Goal: Information Seeking & Learning: Find specific page/section

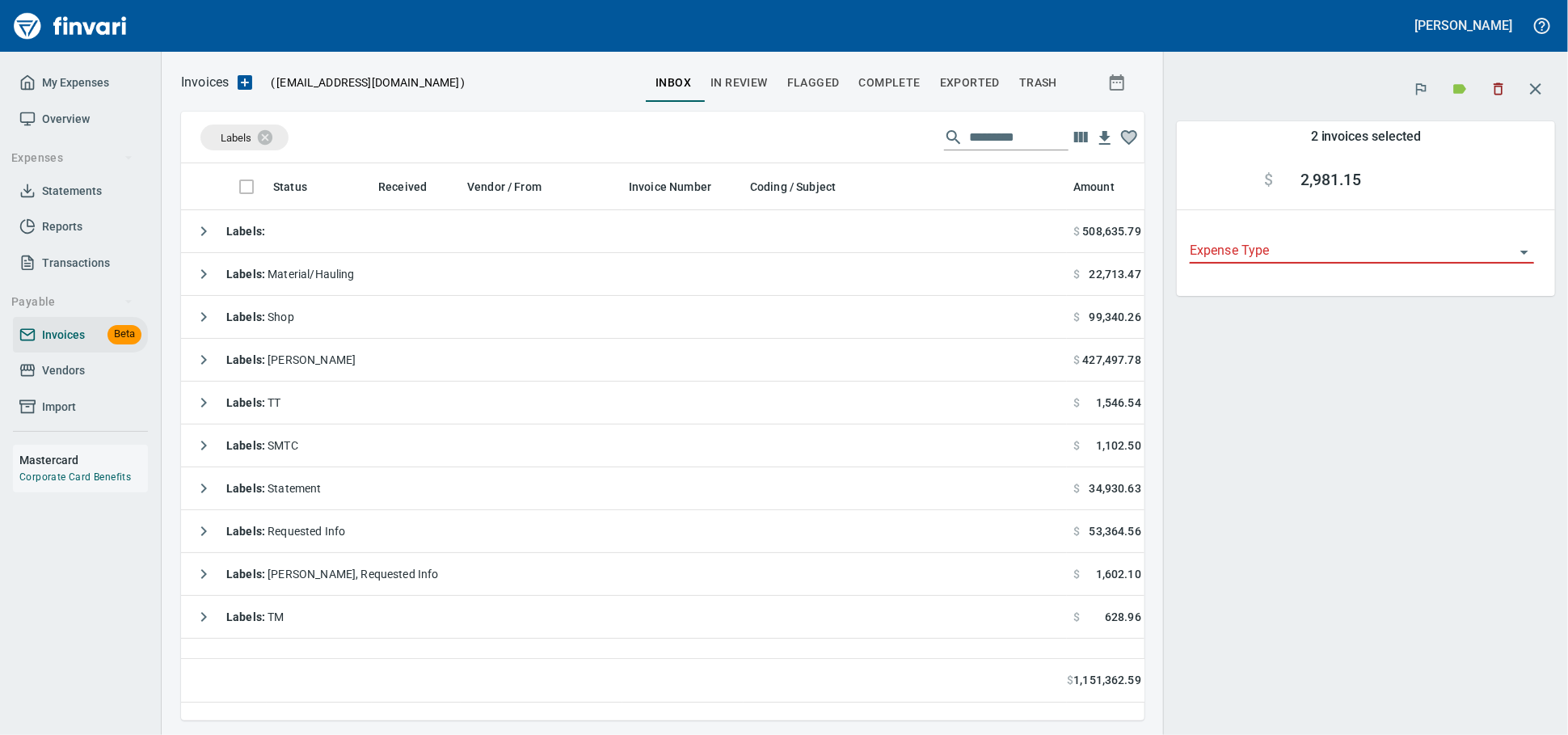
scroll to position [529, 949]
drag, startPoint x: 82, startPoint y: 347, endPoint x: 82, endPoint y: 379, distance: 32.0
click at [80, 346] on span "Invoices" at bounding box center [63, 335] width 43 height 20
click at [80, 381] on span "Vendors" at bounding box center [63, 371] width 43 height 20
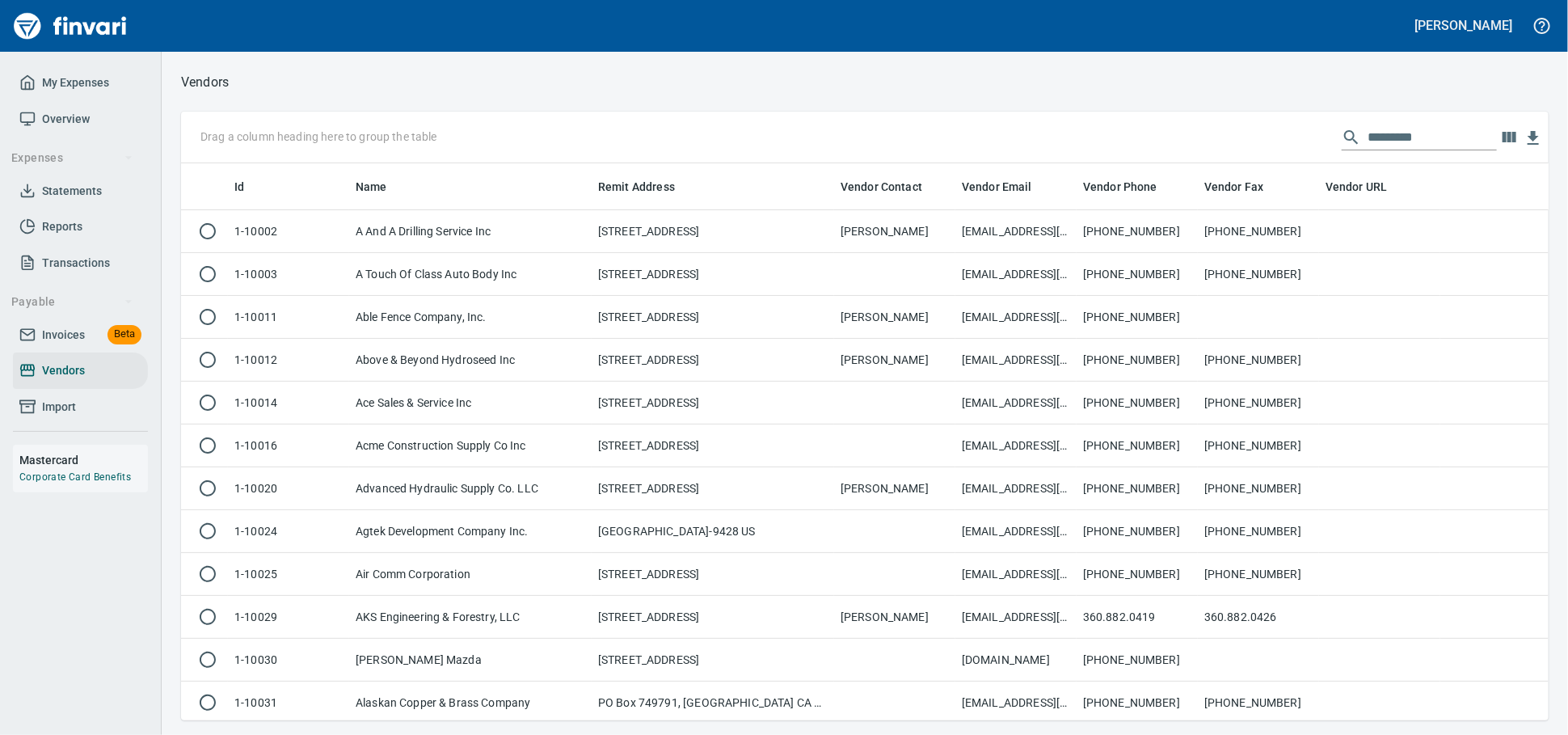
scroll to position [542, 1339]
drag, startPoint x: 70, startPoint y: 376, endPoint x: 88, endPoint y: 382, distance: 19.0
click at [70, 378] on link "Vendors" at bounding box center [80, 370] width 135 height 36
click at [1413, 138] on input "text" at bounding box center [1432, 138] width 129 height 26
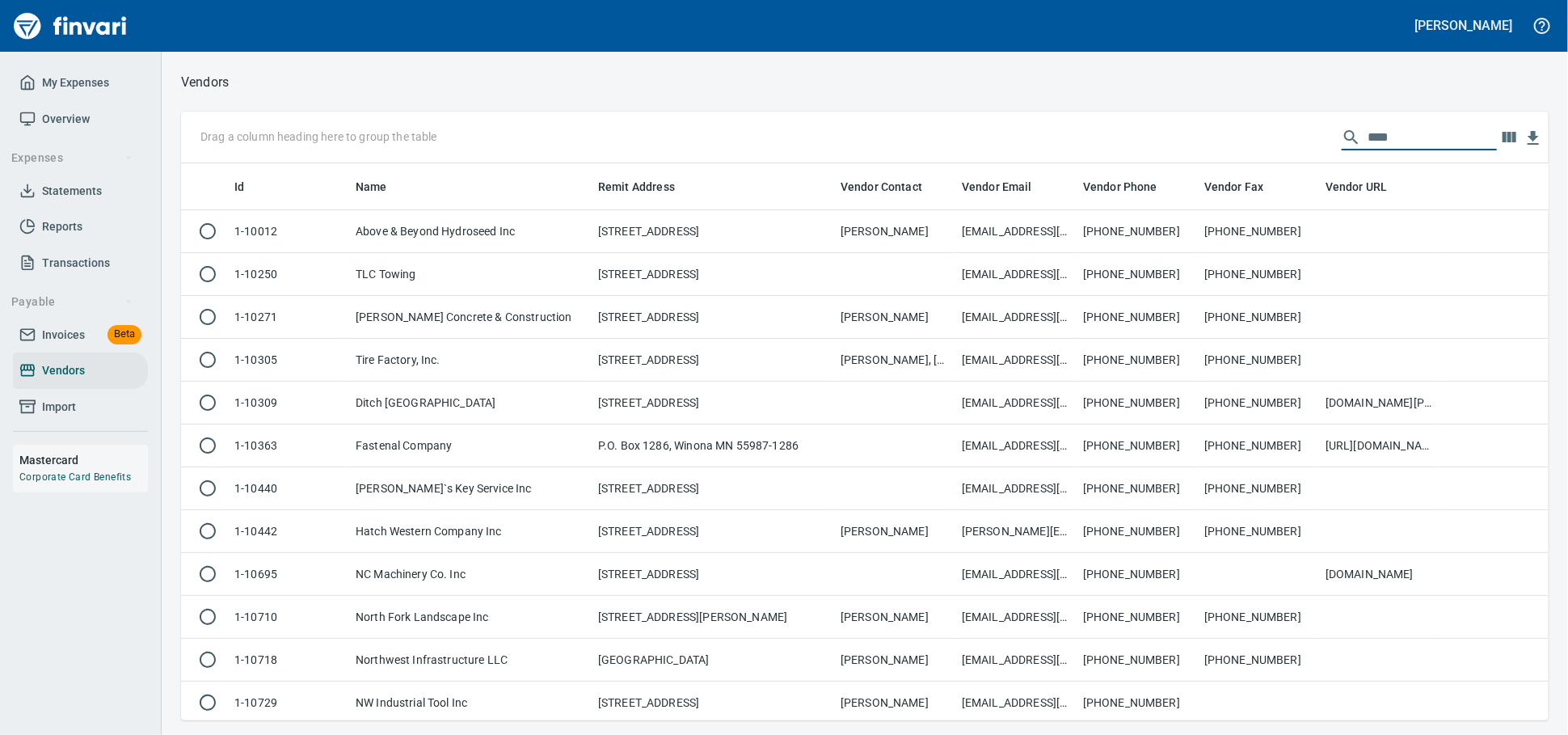
scroll to position [542, 1353]
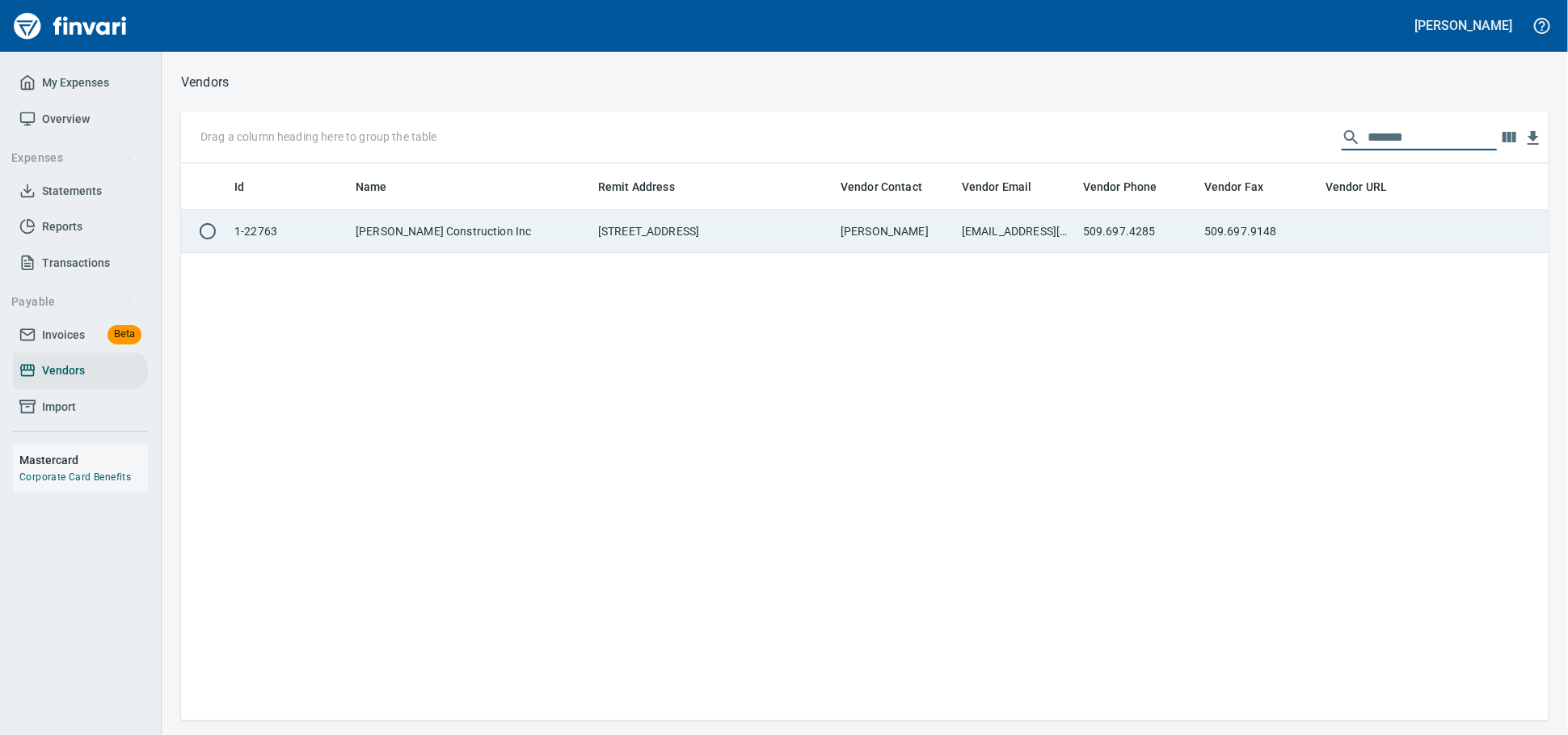
type input "*******"
click at [492, 236] on td "[PERSON_NAME] Construction Inc" at bounding box center [470, 232] width 242 height 43
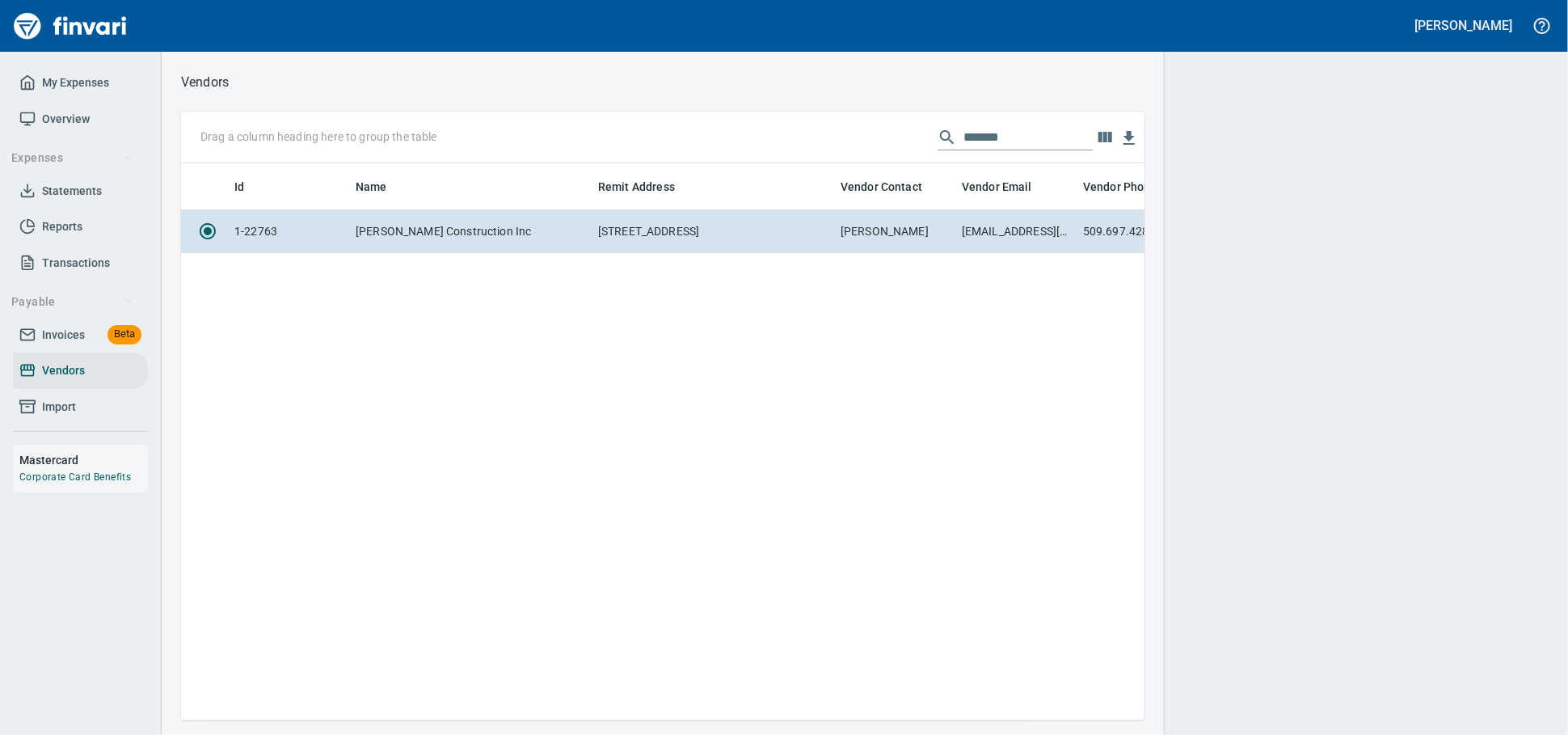
scroll to position [529, 949]
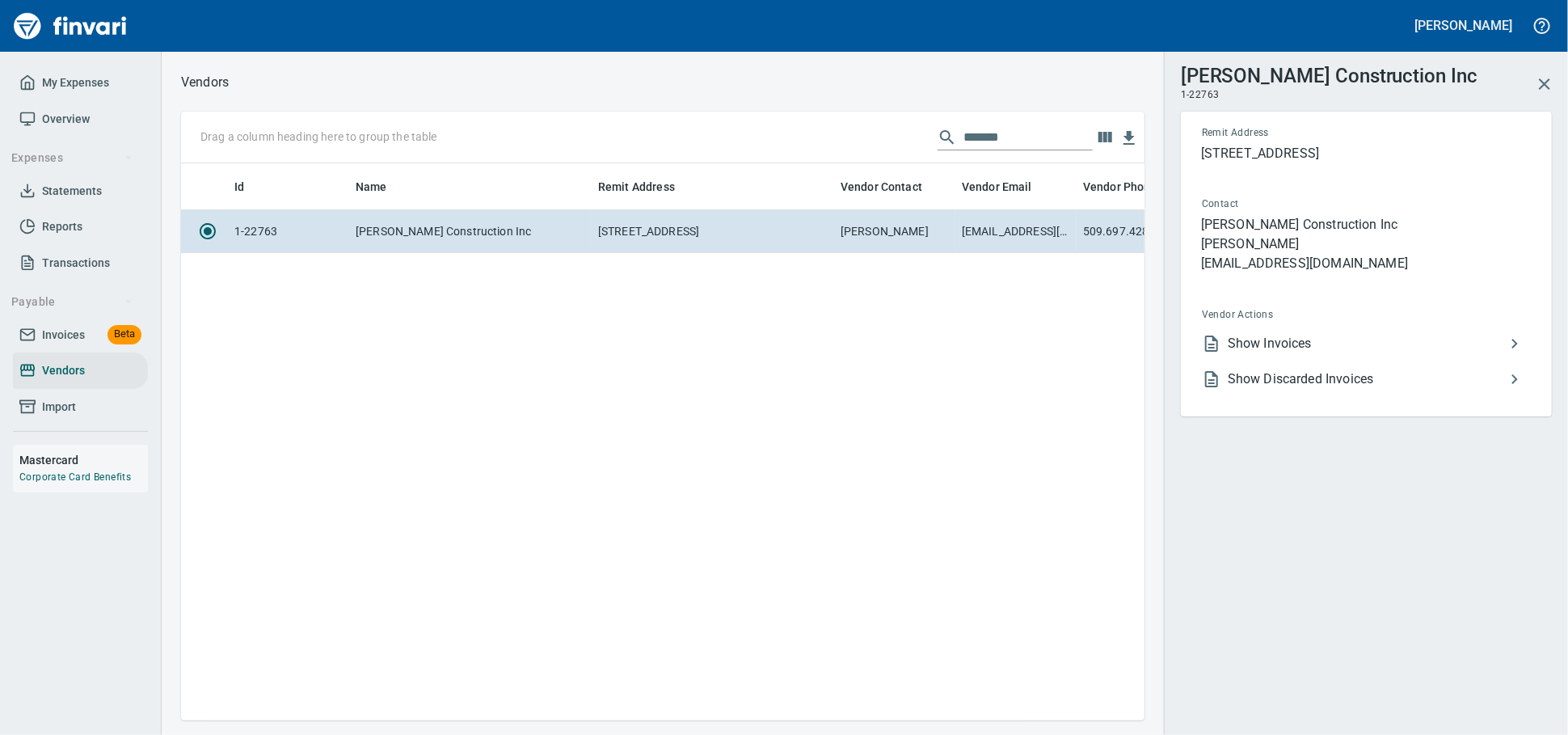
click at [1358, 353] on span "Show Invoices" at bounding box center [1366, 343] width 277 height 20
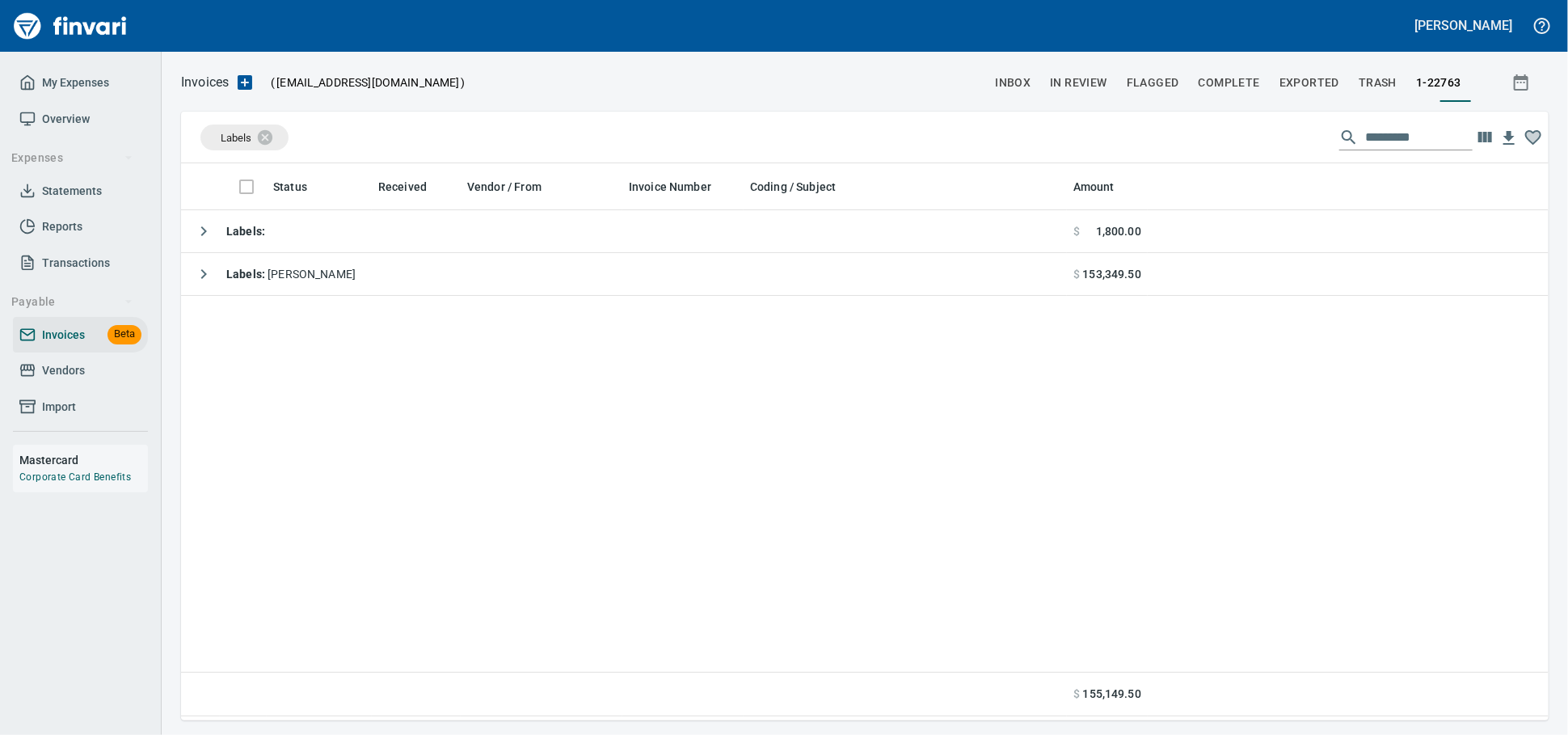
scroll to position [542, 1353]
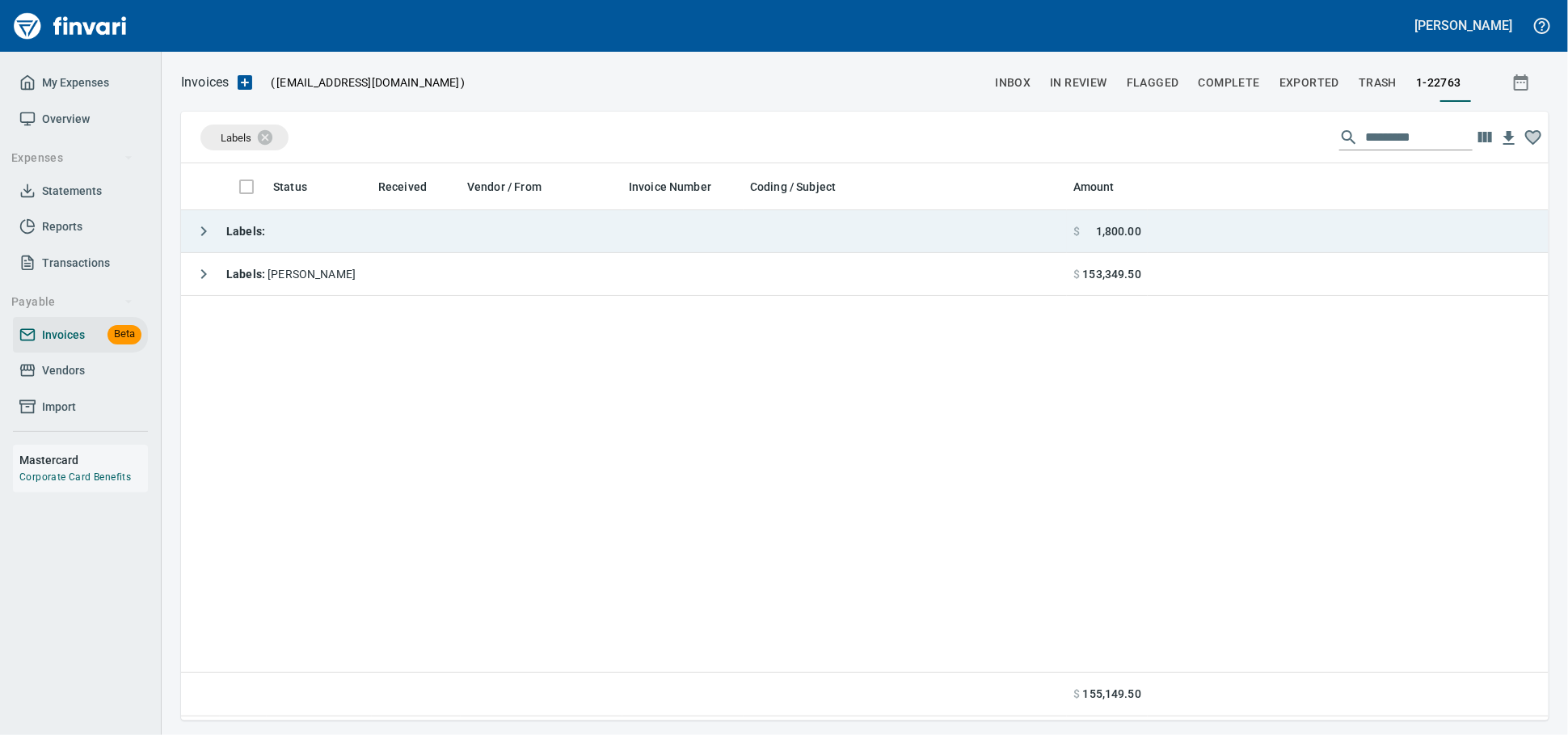
click at [407, 231] on td "Labels :" at bounding box center [623, 232] width 885 height 43
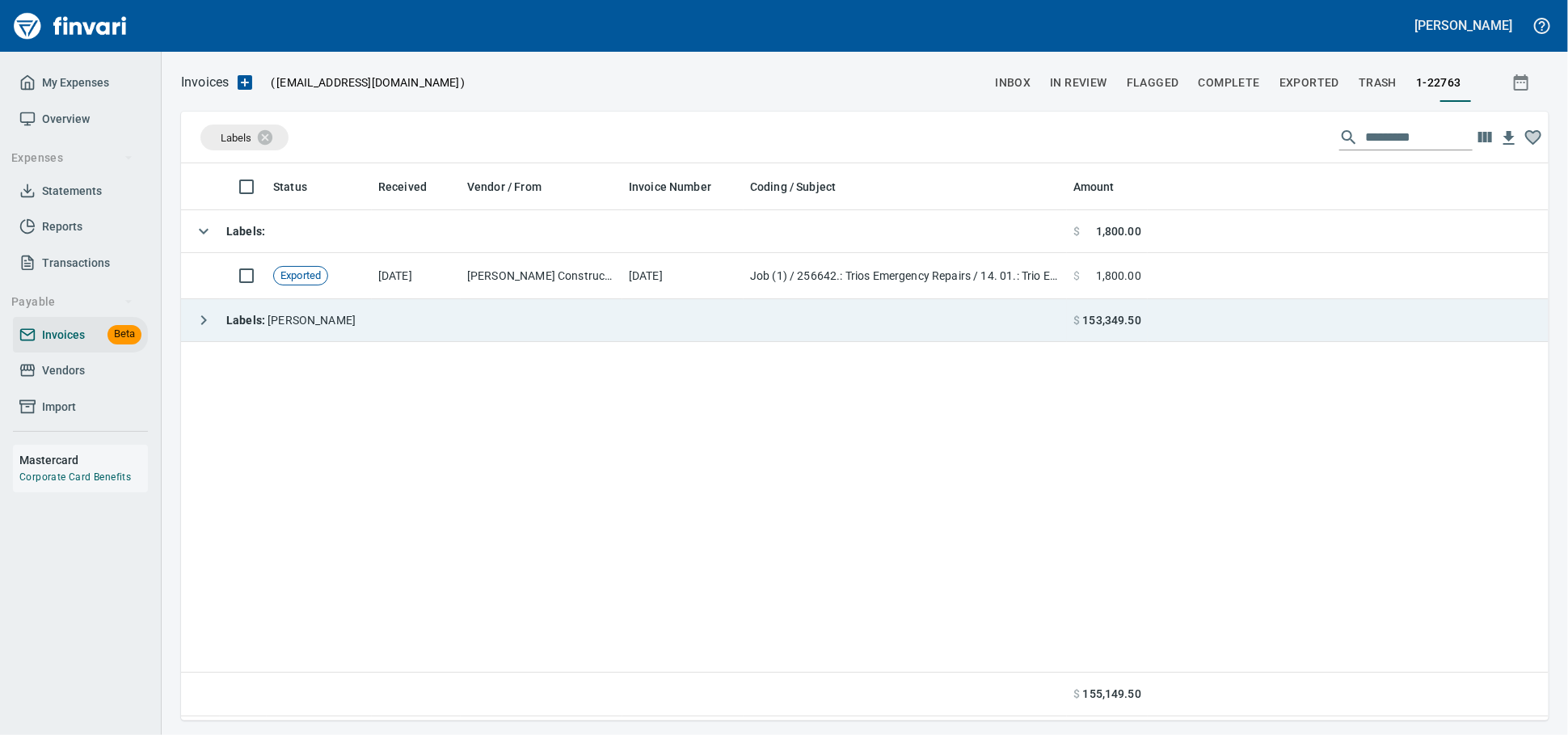
click at [399, 328] on td "Labels : [PERSON_NAME]" at bounding box center [623, 320] width 885 height 43
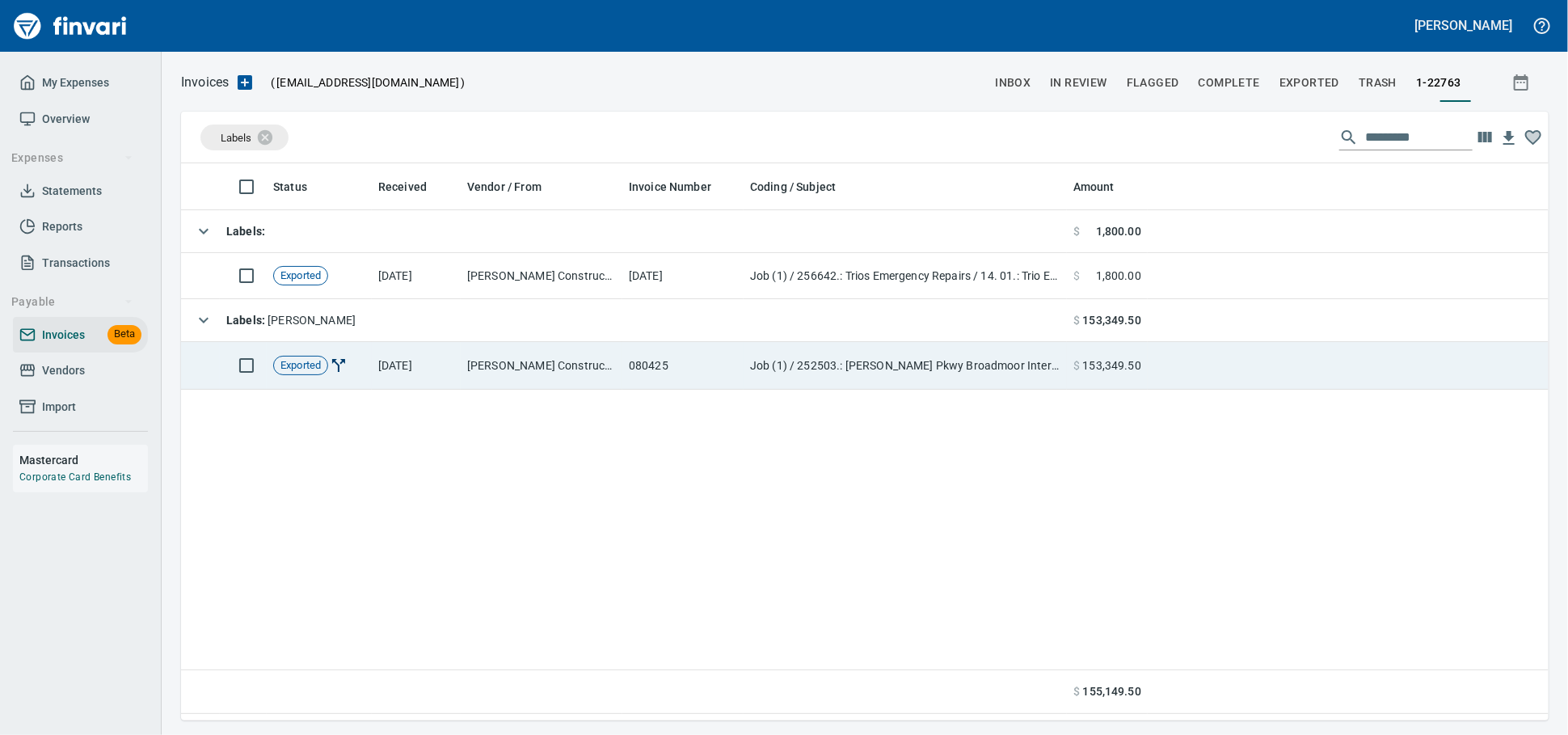
click at [480, 376] on td "[PERSON_NAME] Construction Inc (1-22763)" at bounding box center [542, 365] width 162 height 48
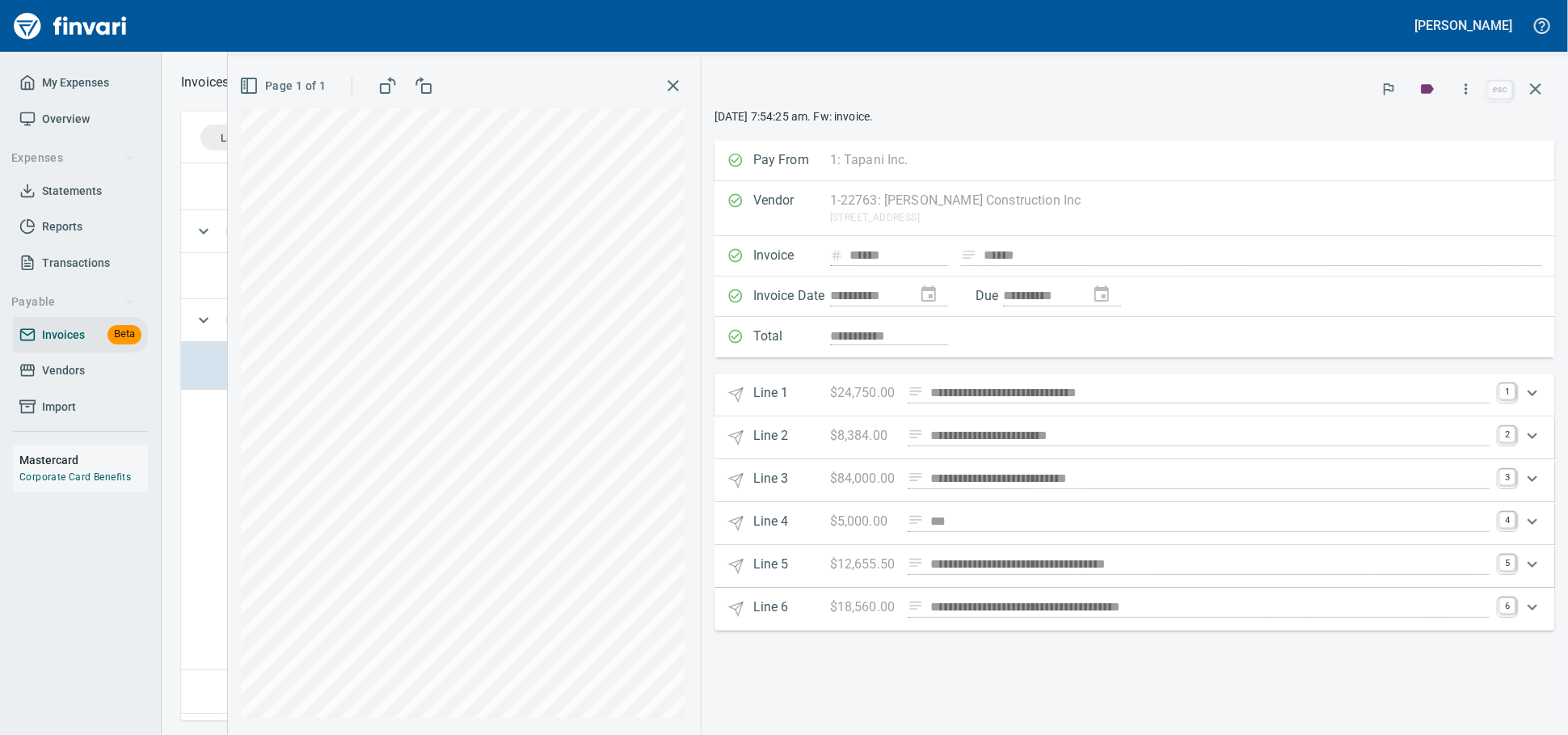
scroll to position [542, 1352]
click at [1530, 95] on icon "button" at bounding box center [1535, 88] width 11 height 11
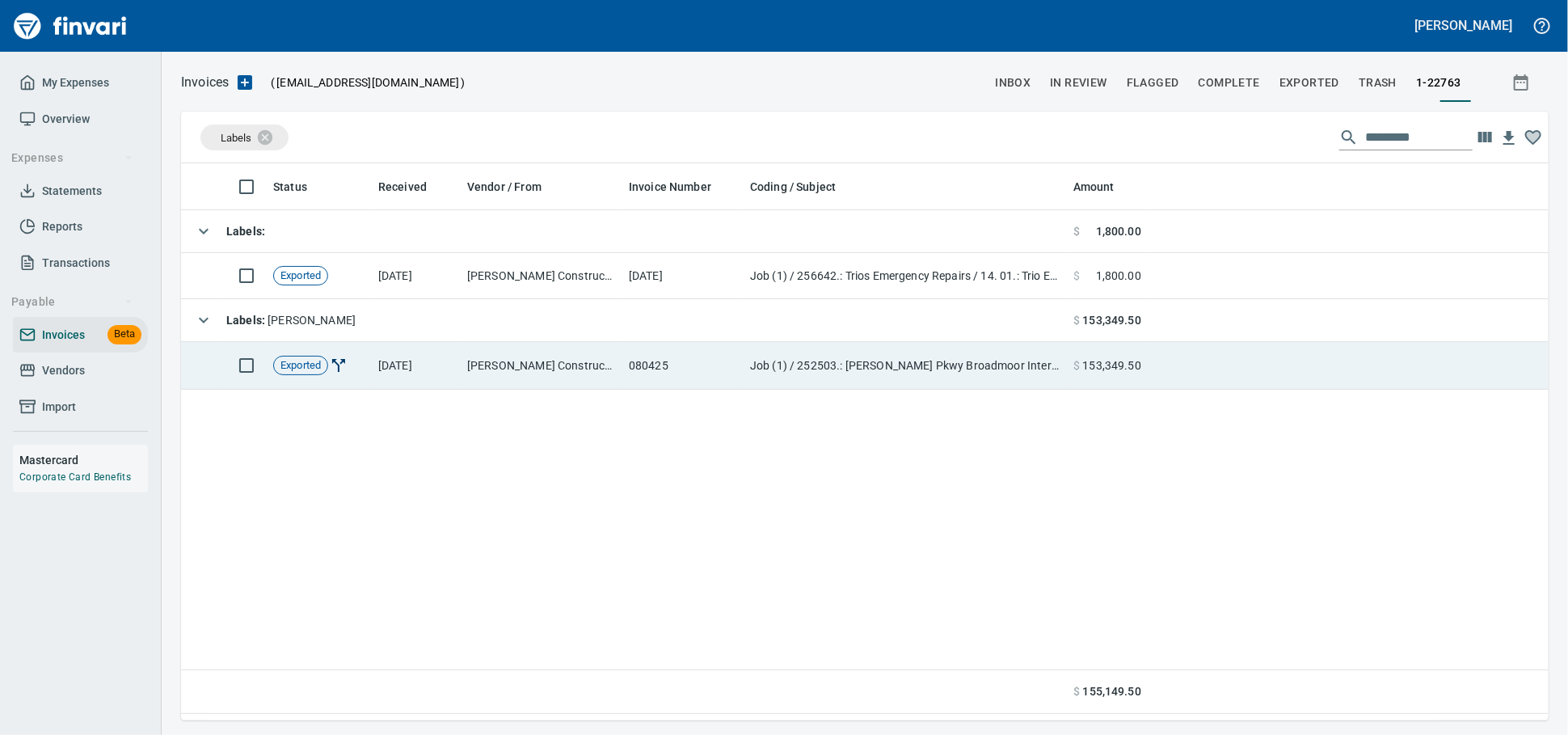
click at [754, 377] on td "Job (1) / 252503.: [PERSON_NAME] Pkwy Broadmoor Intersection / 7115. 01.: Concr…" at bounding box center [905, 365] width 323 height 48
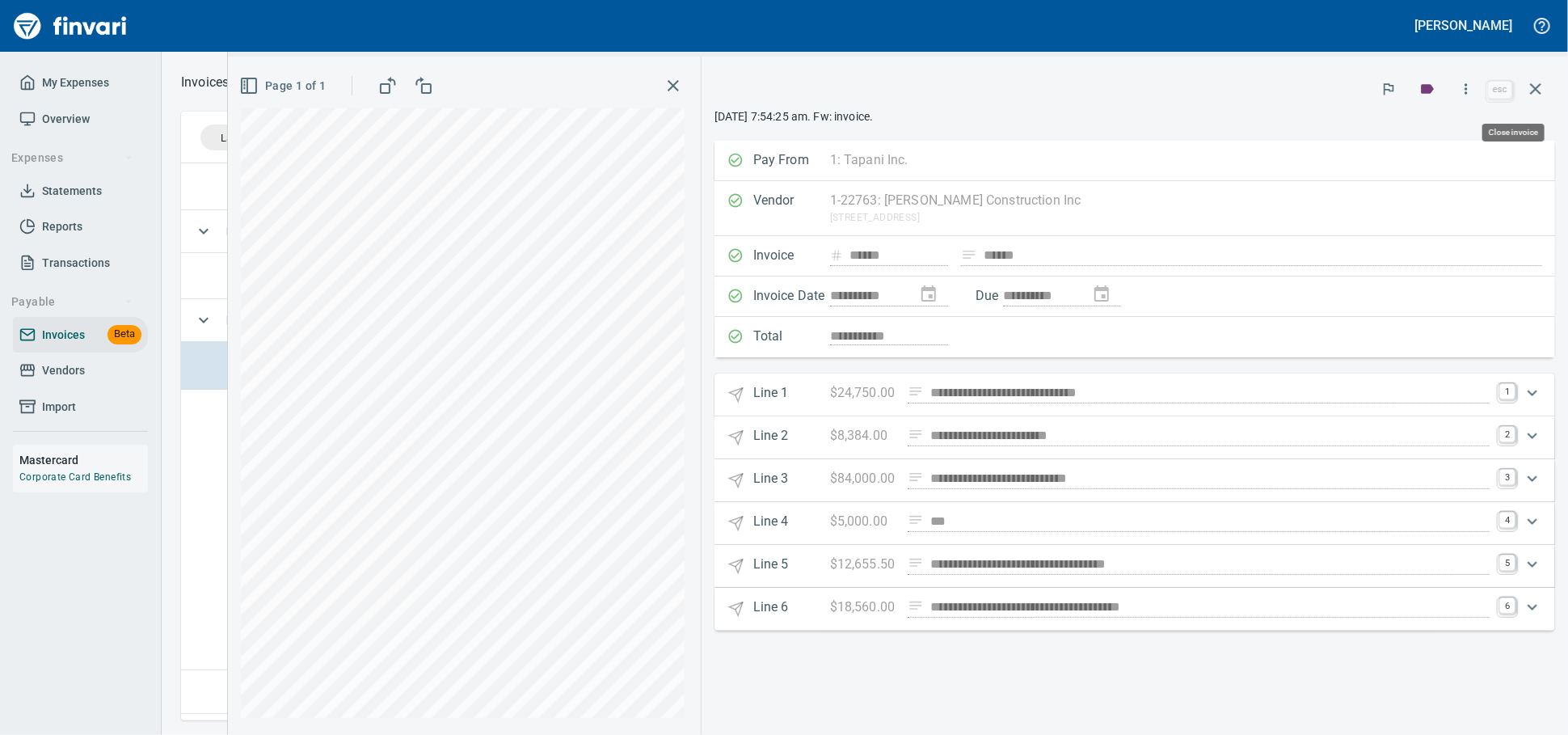
click at [1531, 98] on icon "button" at bounding box center [1535, 88] width 20 height 20
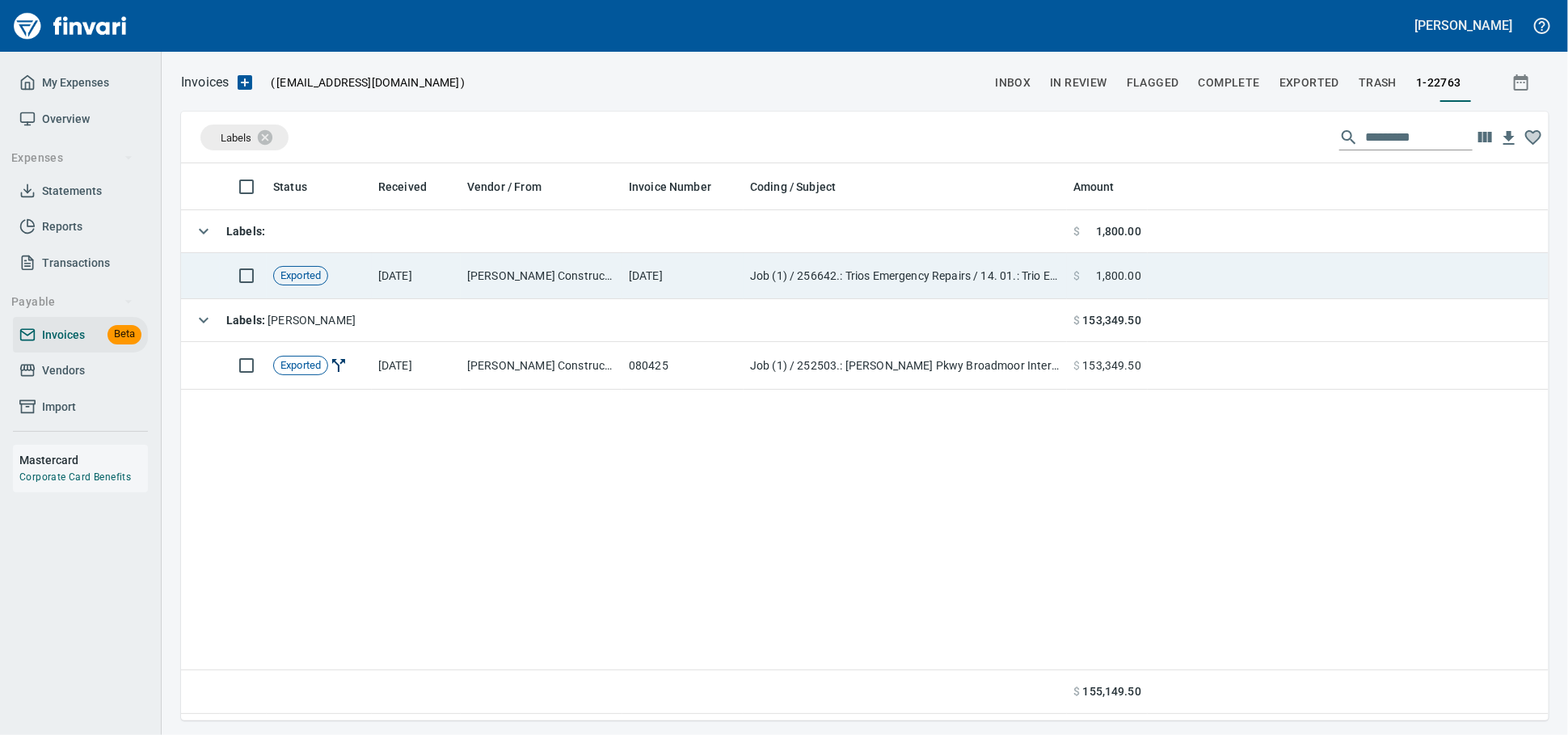
scroll to position [542, 1353]
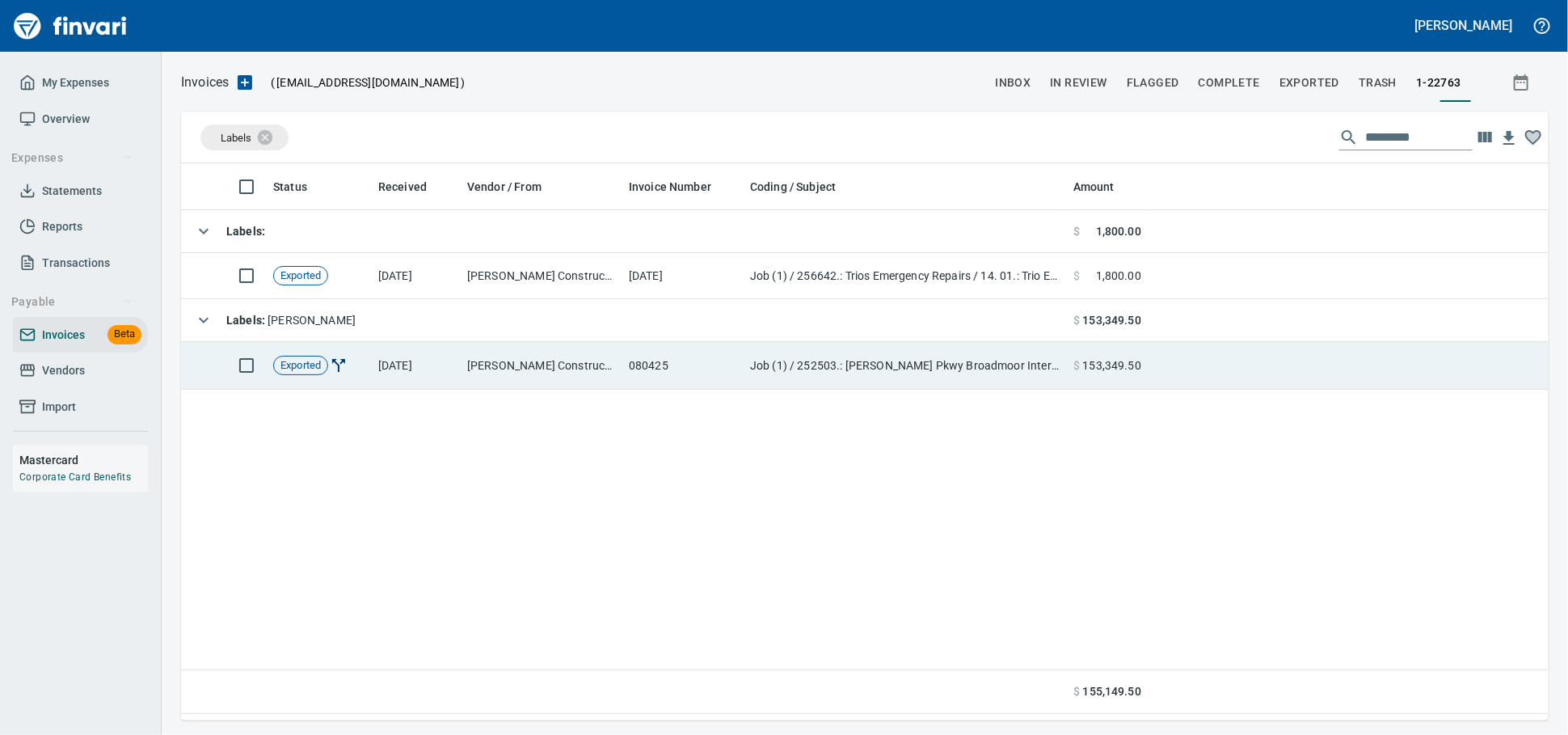
click at [1045, 362] on td "Job (1) / 252503.: [PERSON_NAME] Pkwy Broadmoor Intersection / 7115. 01.: Concr…" at bounding box center [905, 365] width 323 height 48
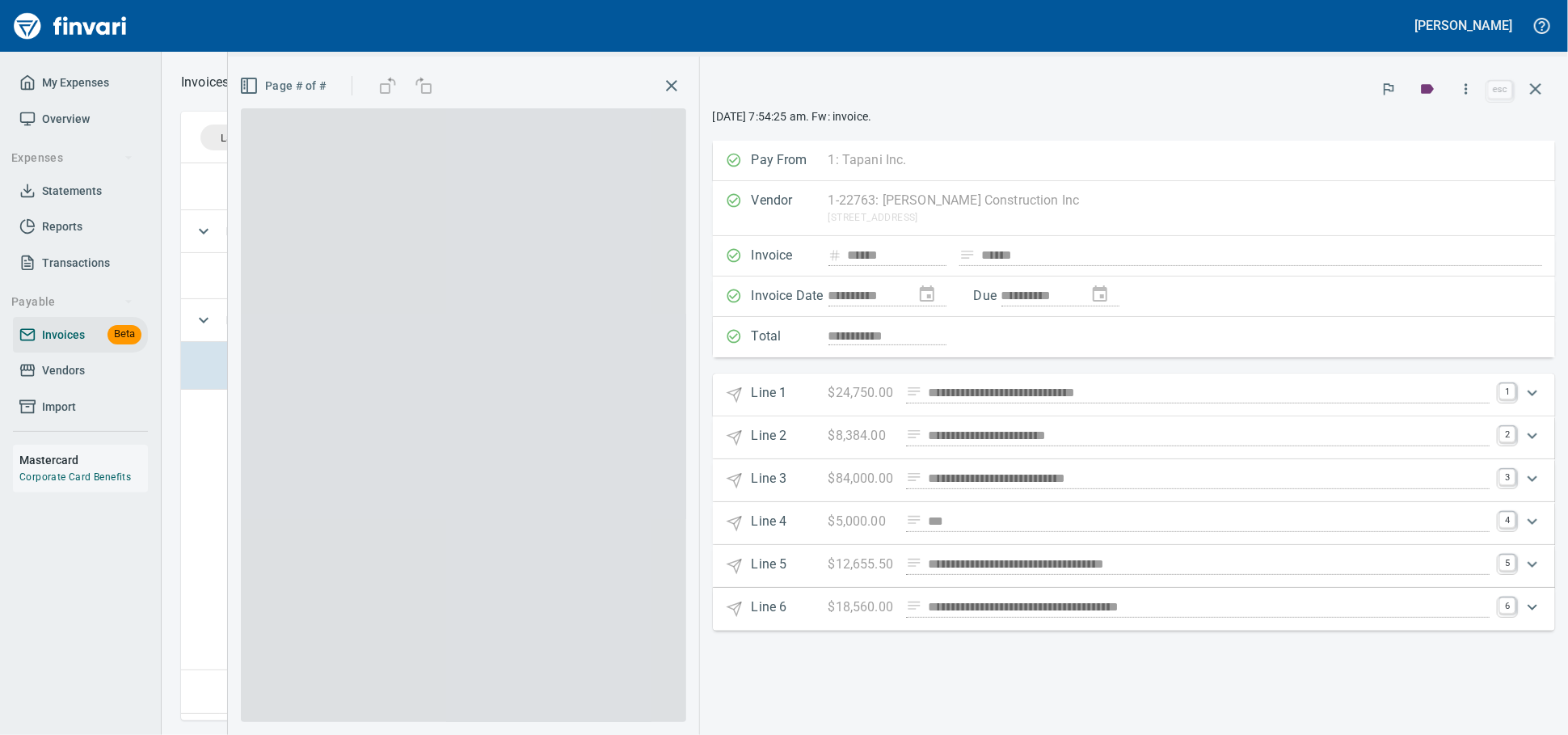
scroll to position [542, 1352]
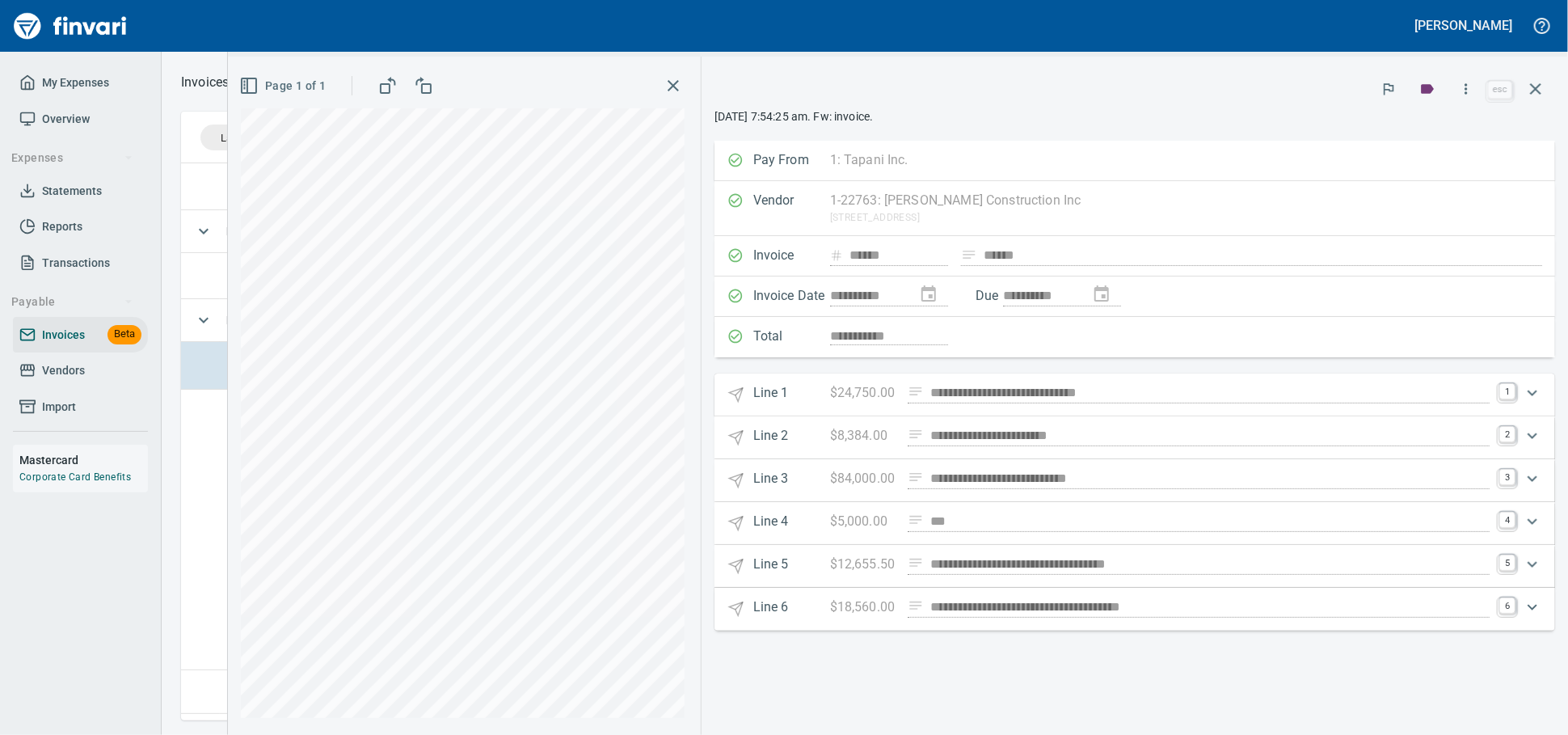
click at [1531, 89] on icon "button" at bounding box center [1535, 88] width 11 height 11
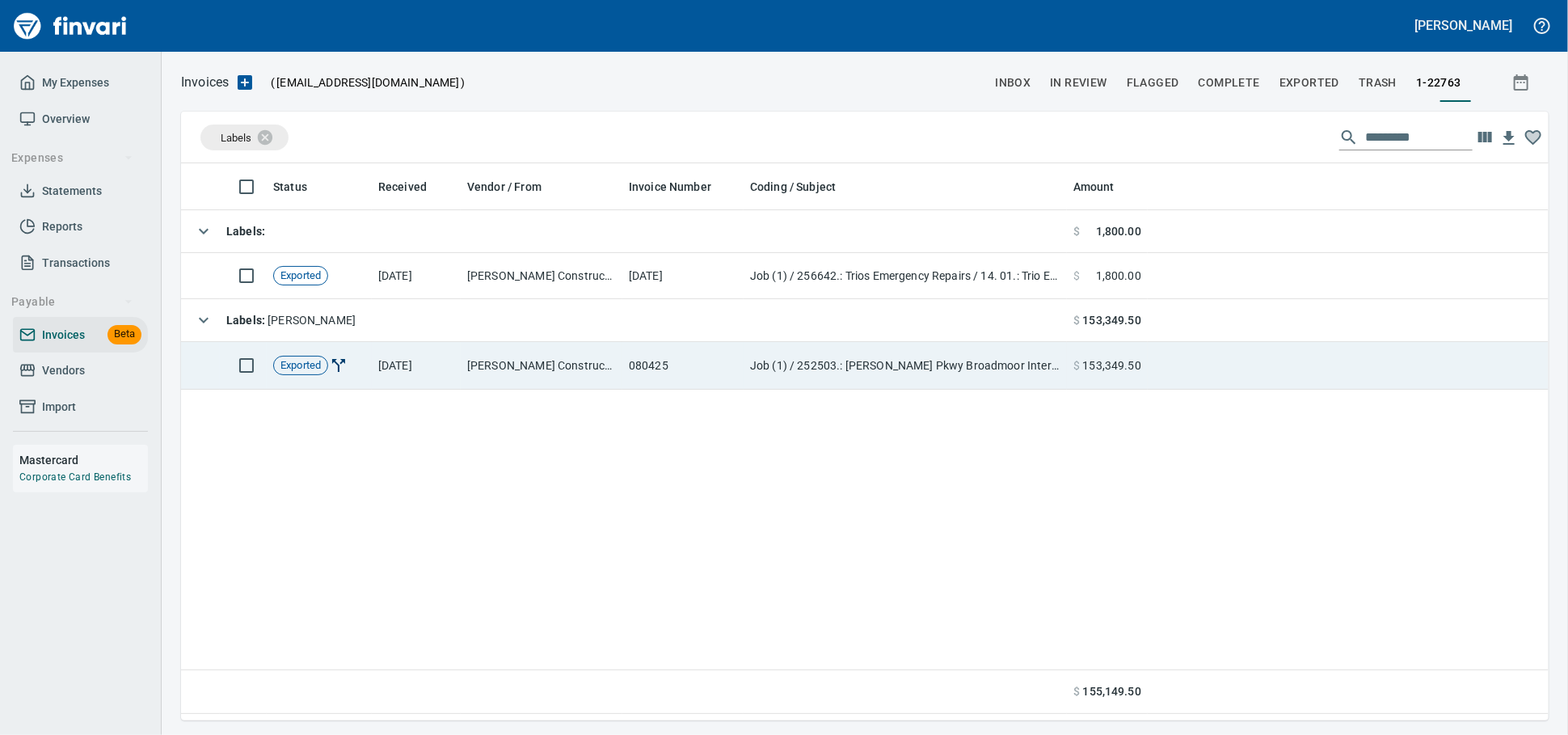
scroll to position [542, 1353]
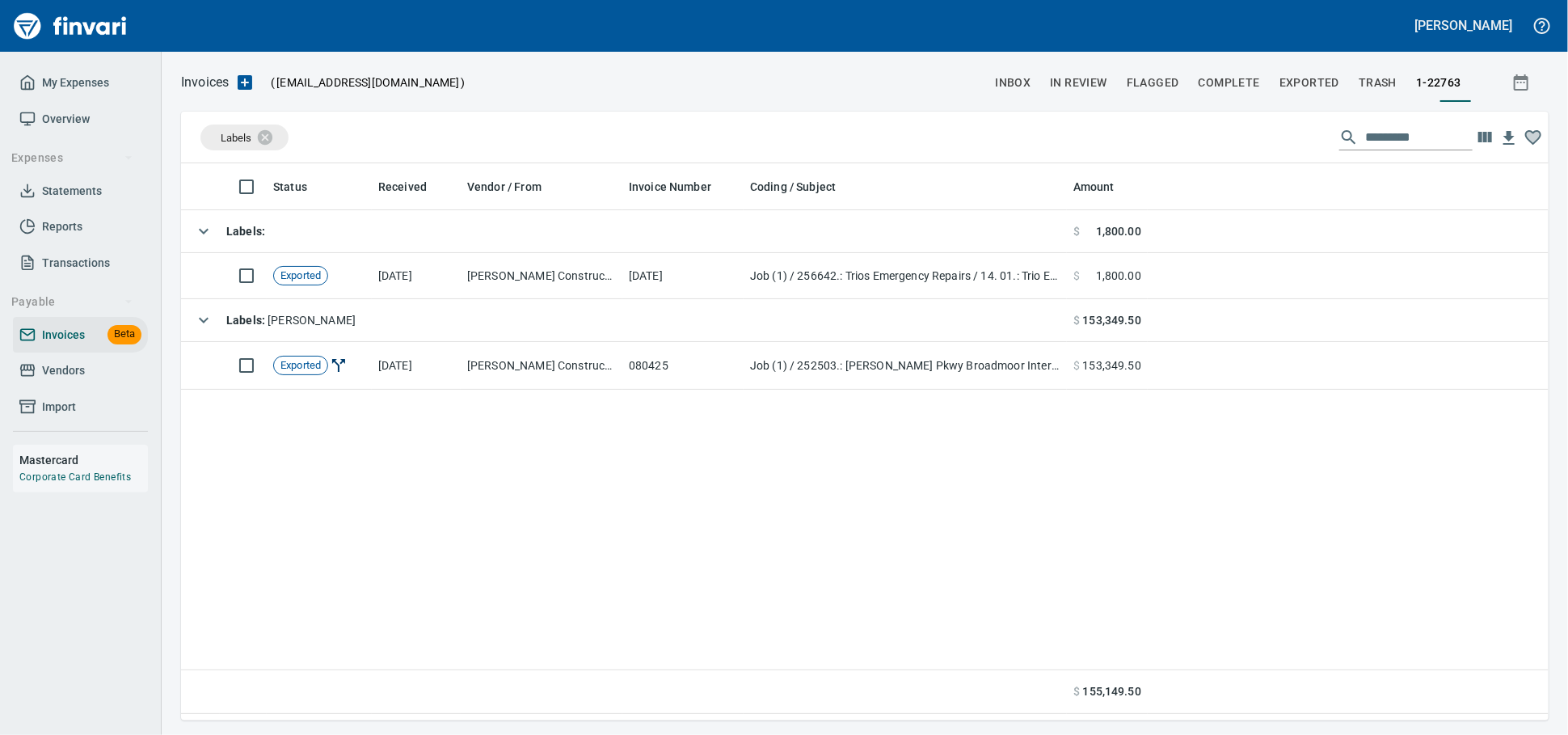
click at [1402, 143] on input "text" at bounding box center [1418, 138] width 107 height 26
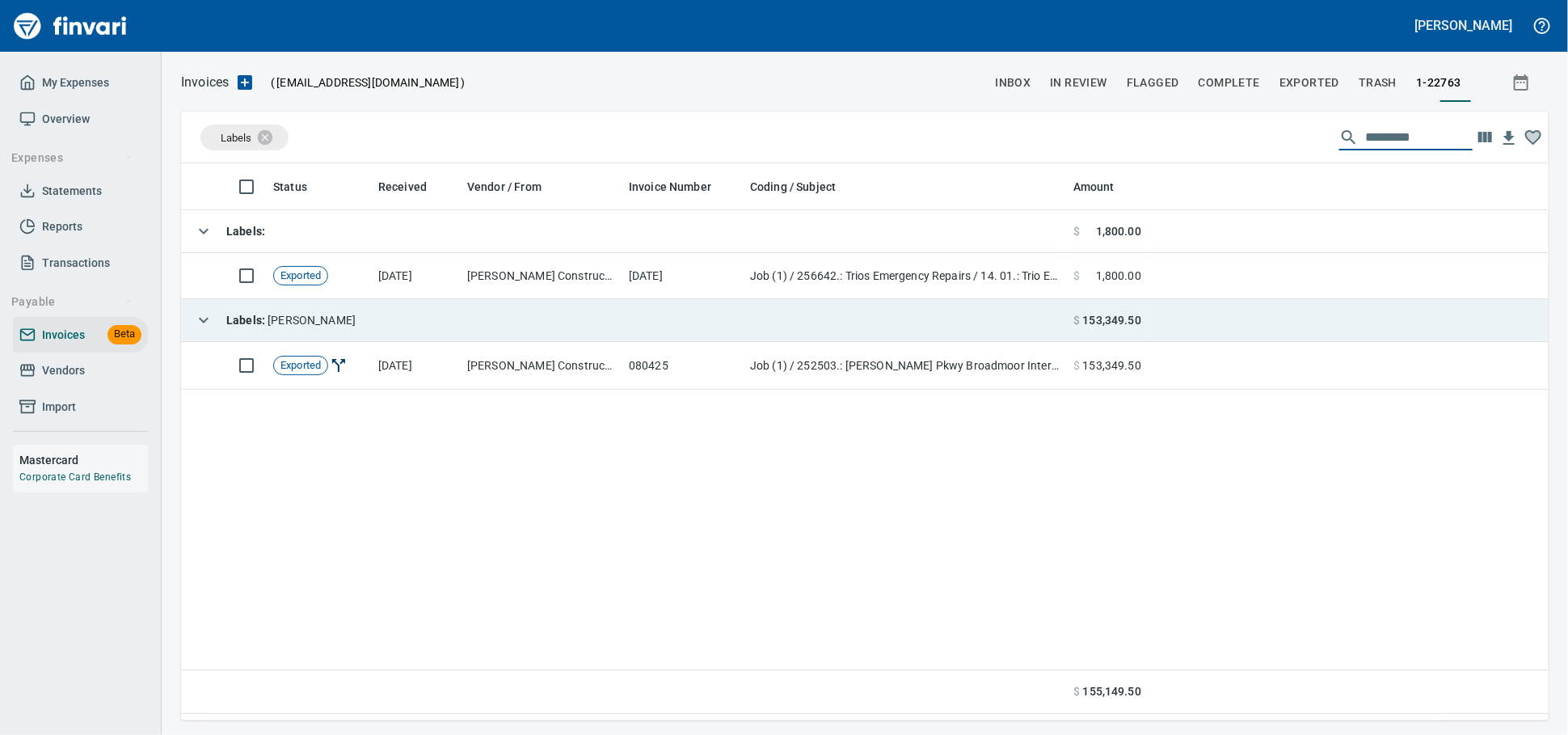
click at [304, 321] on td "Labels : [PERSON_NAME]" at bounding box center [623, 320] width 885 height 43
click at [237, 327] on strong "Labels :" at bounding box center [247, 320] width 41 height 13
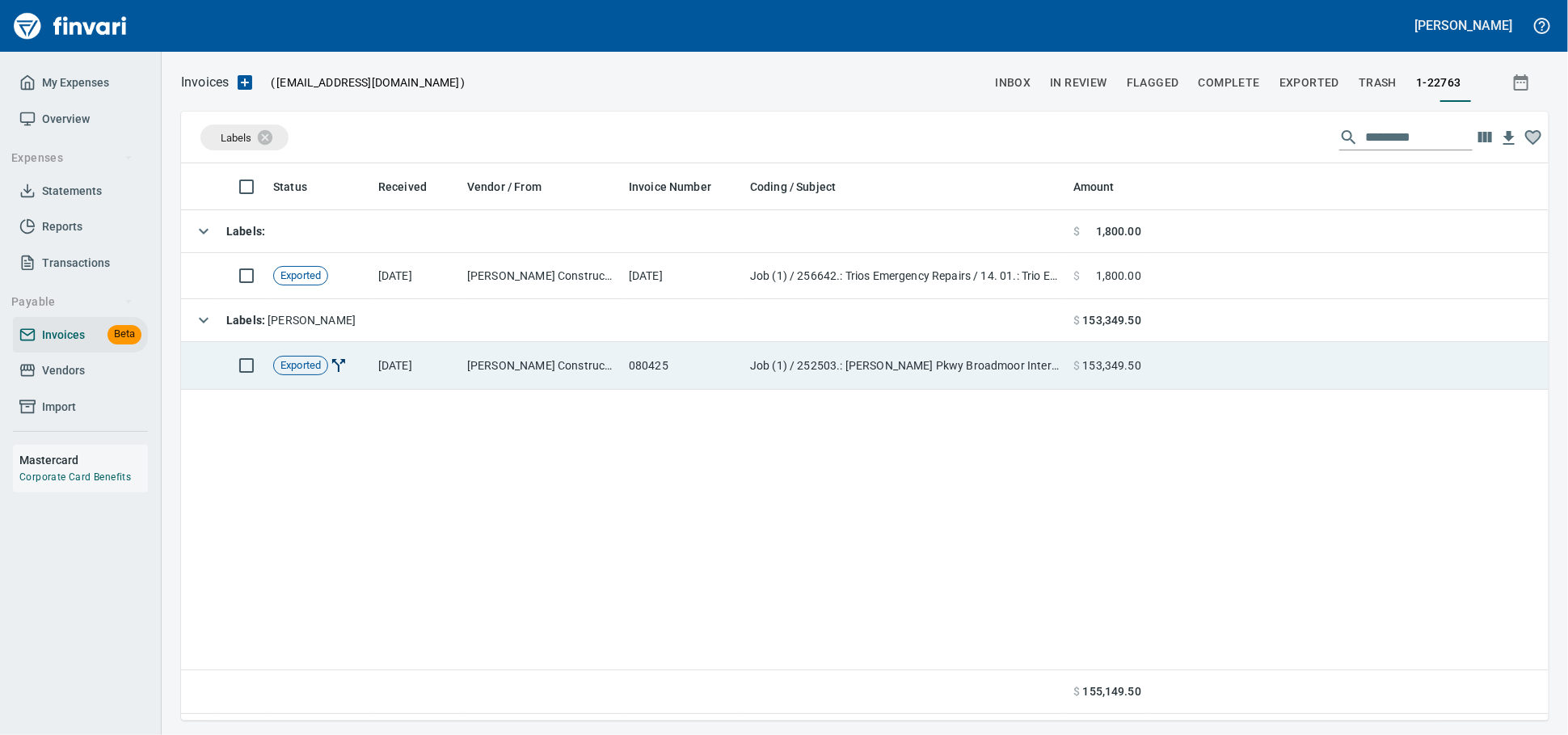
click at [624, 375] on td "080425" at bounding box center [683, 365] width 121 height 48
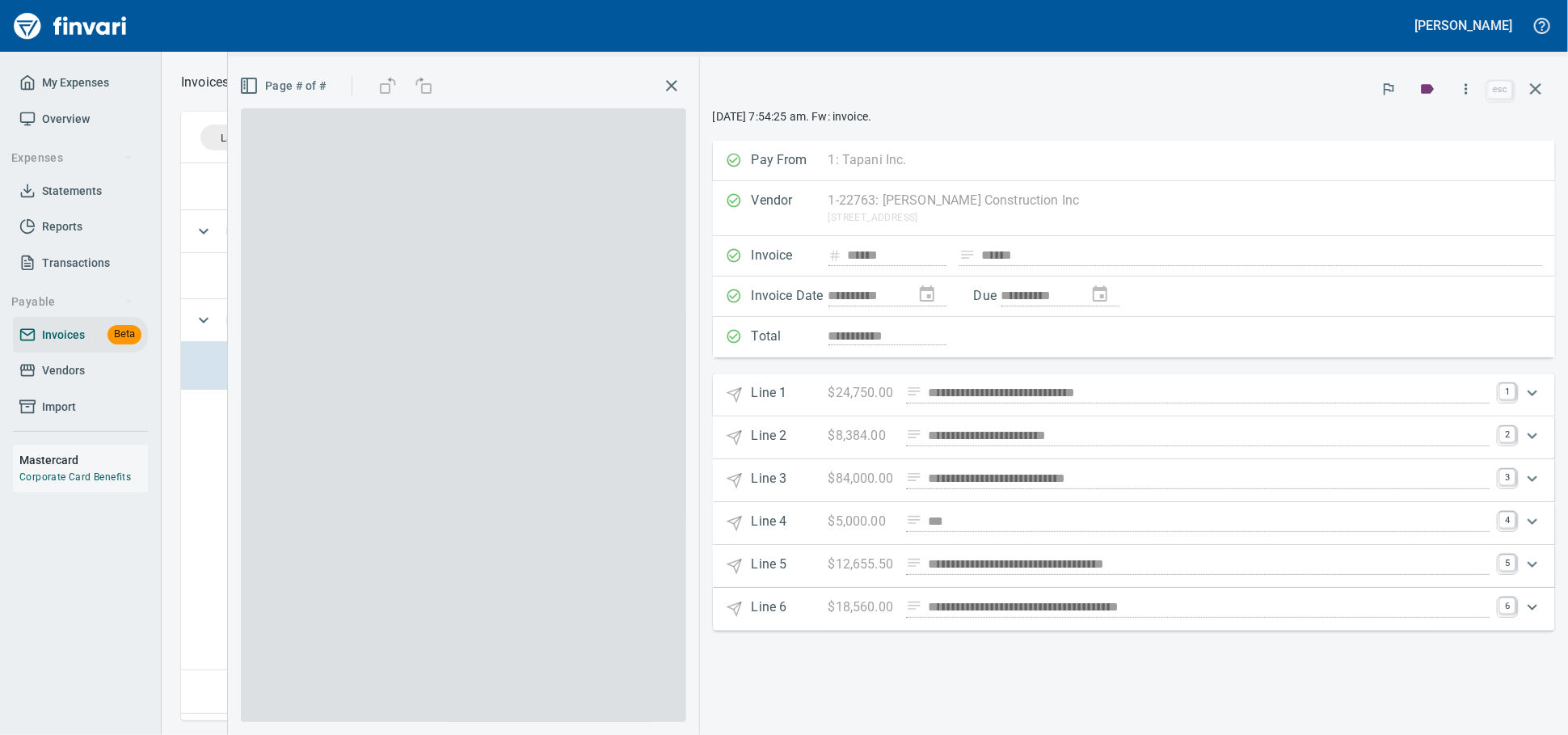
scroll to position [542, 1352]
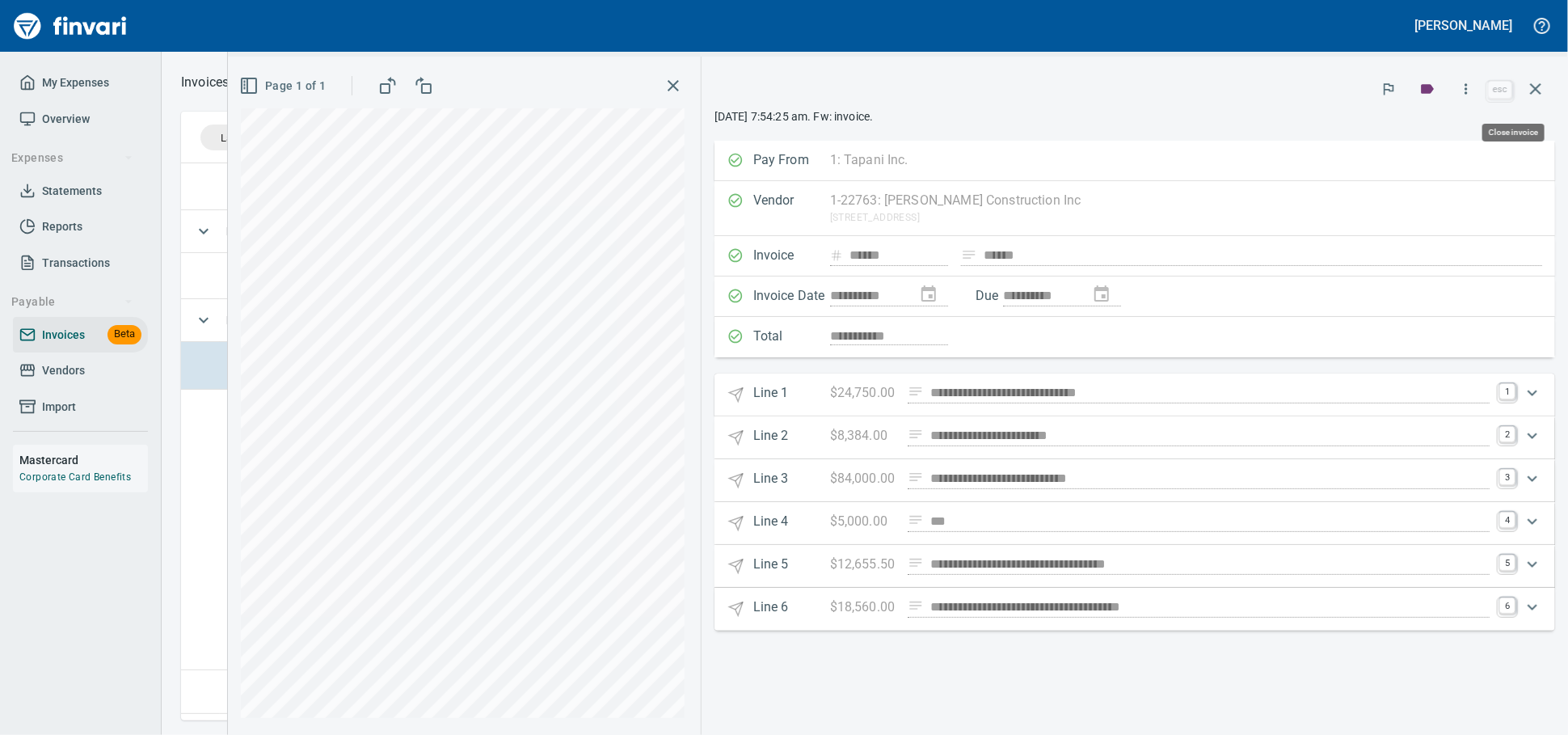
click at [1542, 88] on icon "button" at bounding box center [1535, 88] width 20 height 20
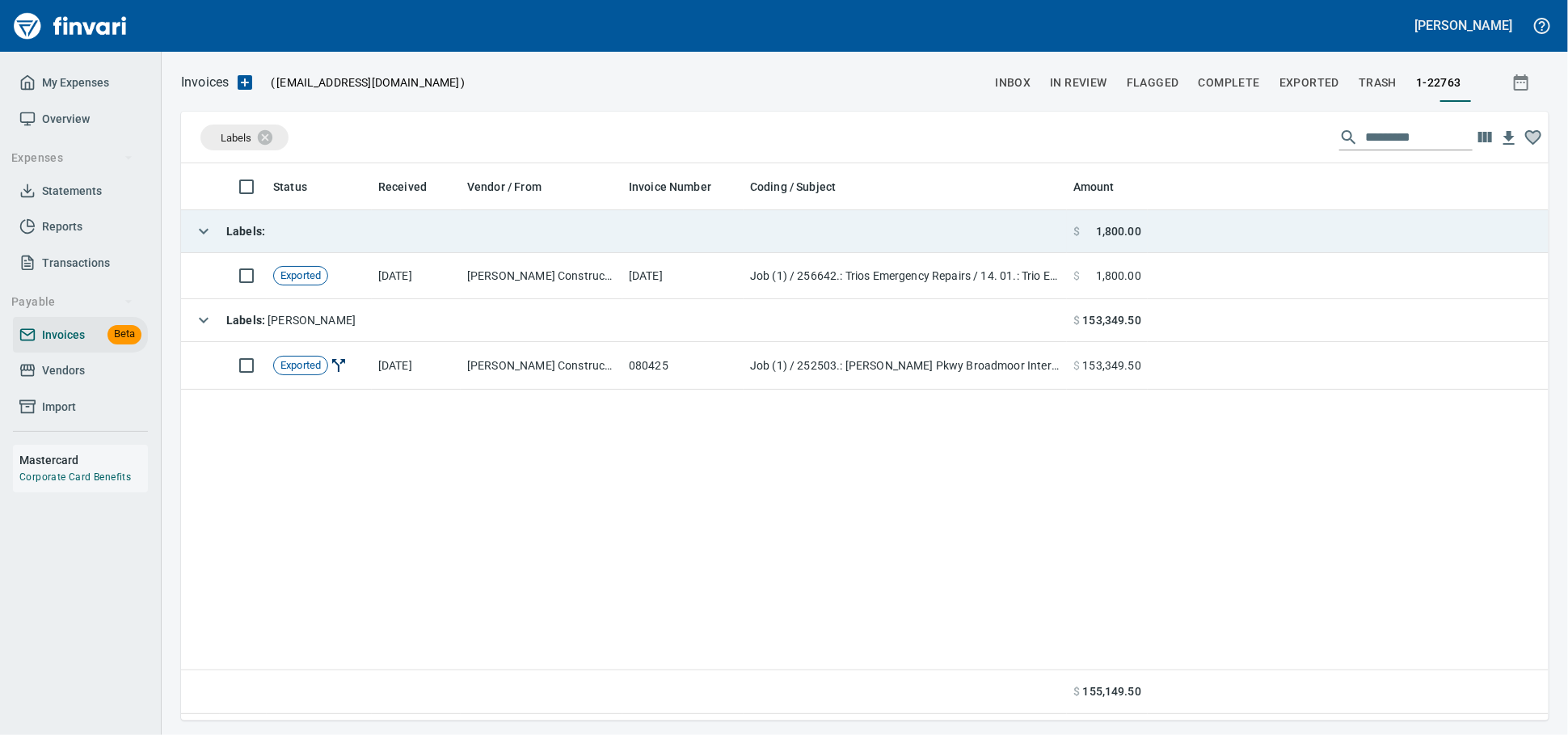
scroll to position [542, 1353]
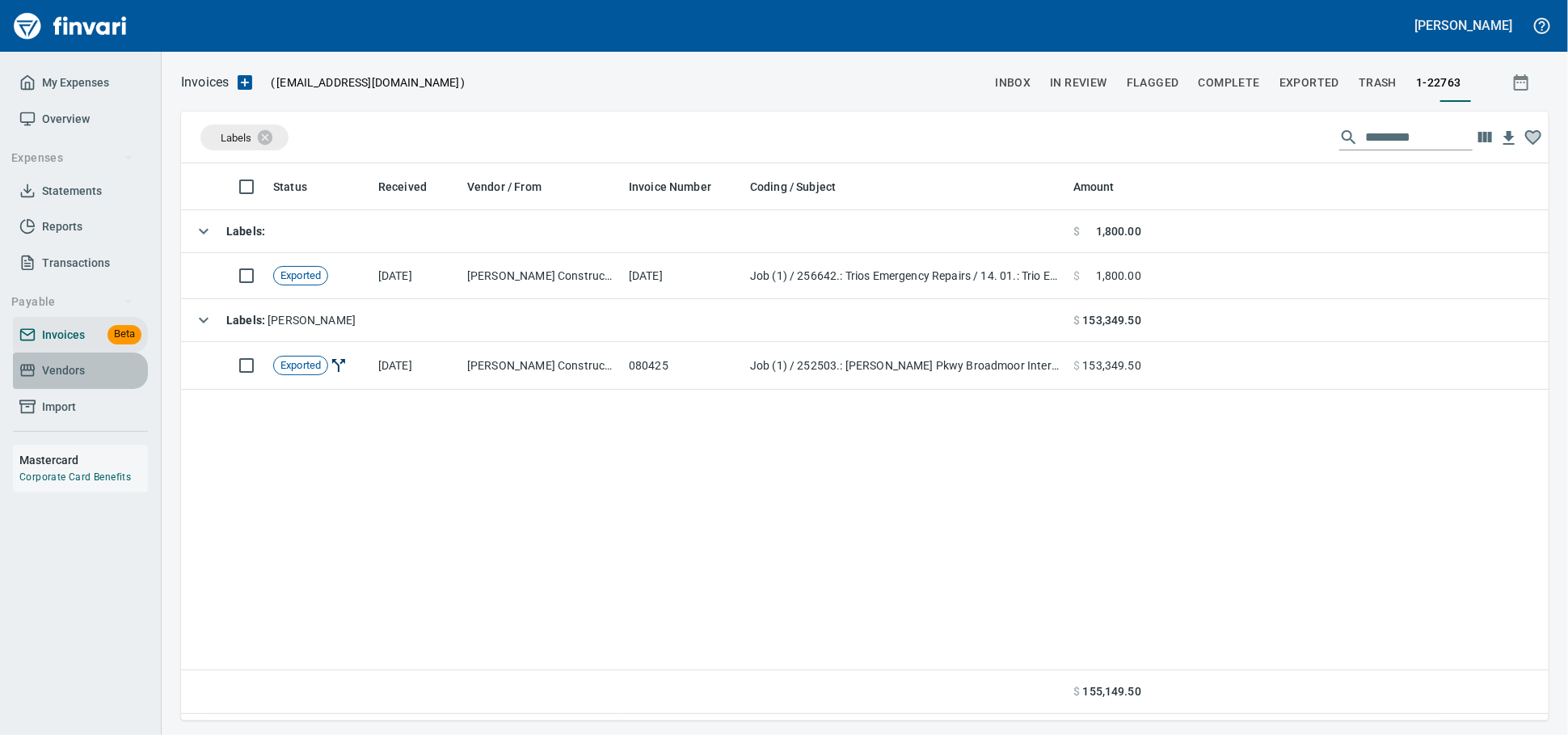
click at [100, 381] on span "Vendors" at bounding box center [80, 371] width 122 height 20
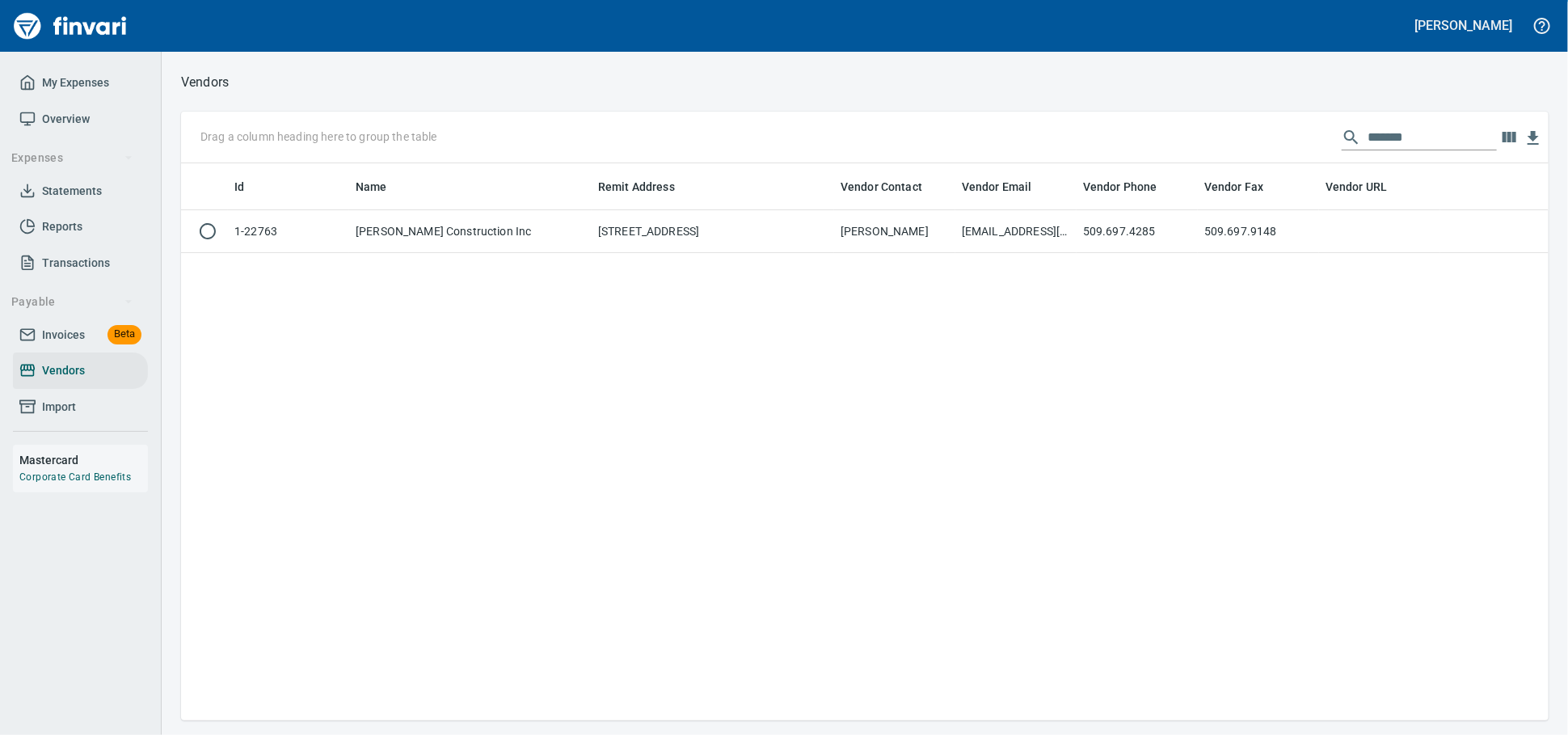
scroll to position [542, 1353]
drag, startPoint x: 1392, startPoint y: 141, endPoint x: 1247, endPoint y: 143, distance: 145.0
click at [1248, 143] on div "Drag a column heading here to group the table *******" at bounding box center [864, 138] width 1368 height 52
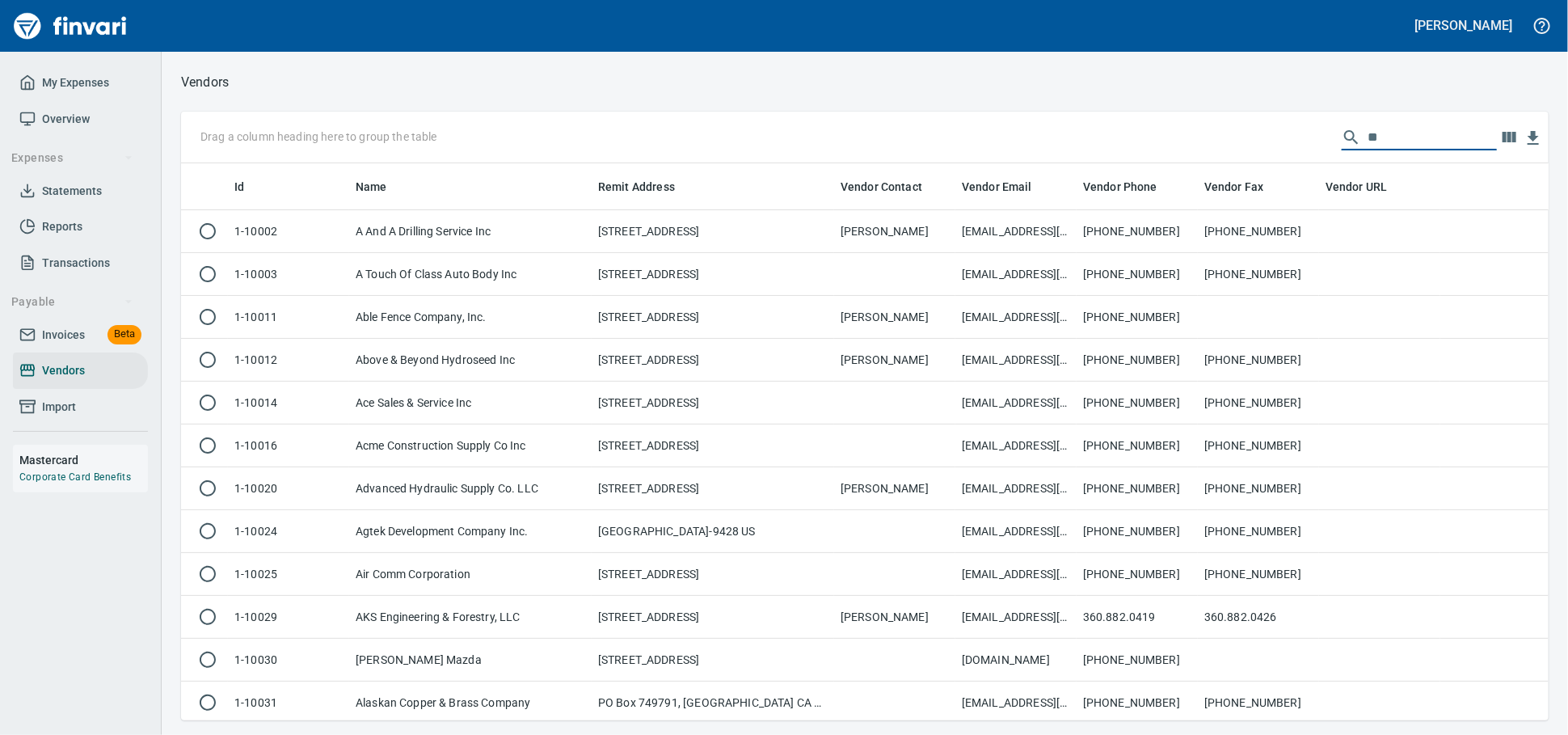
scroll to position [542, 1339]
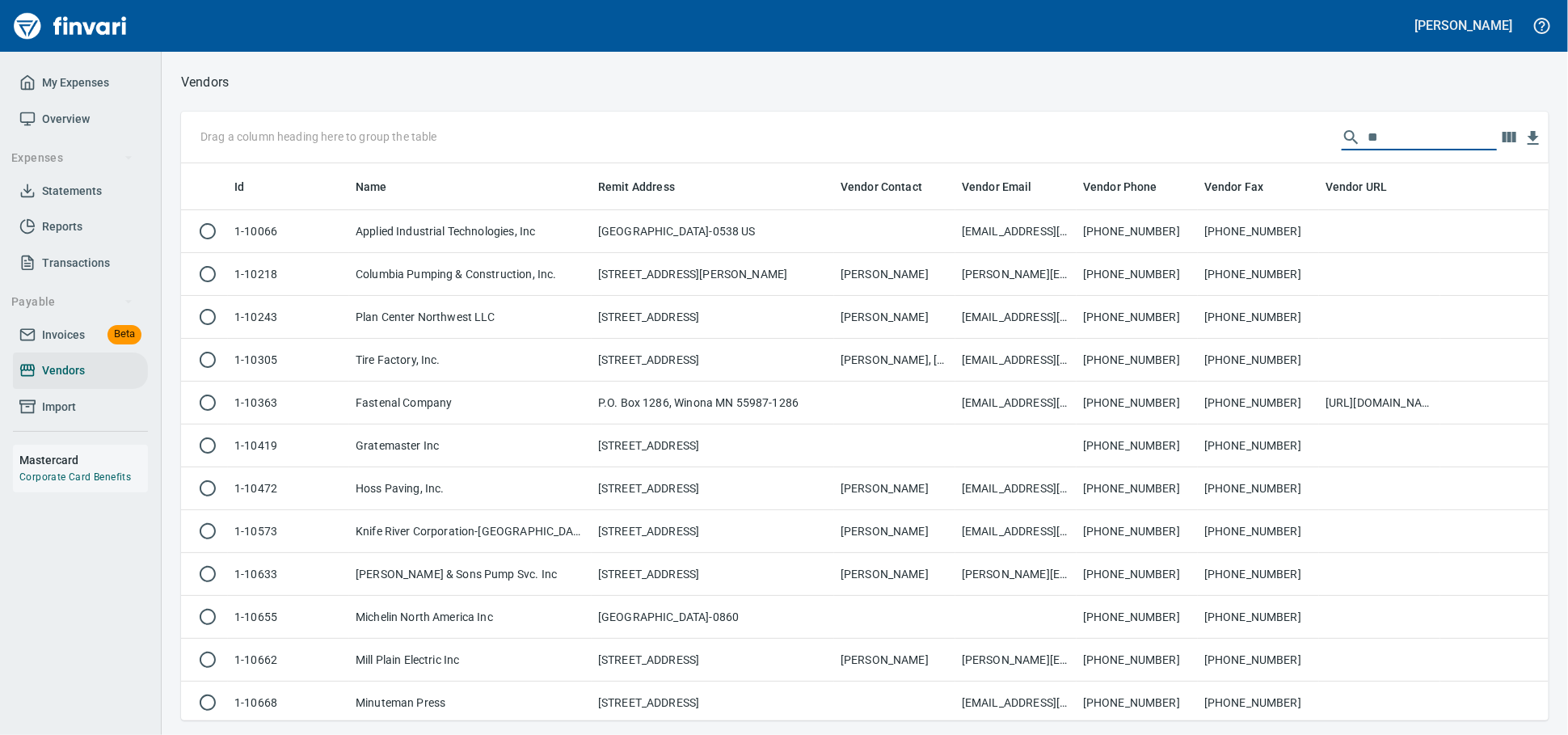
type input "*"
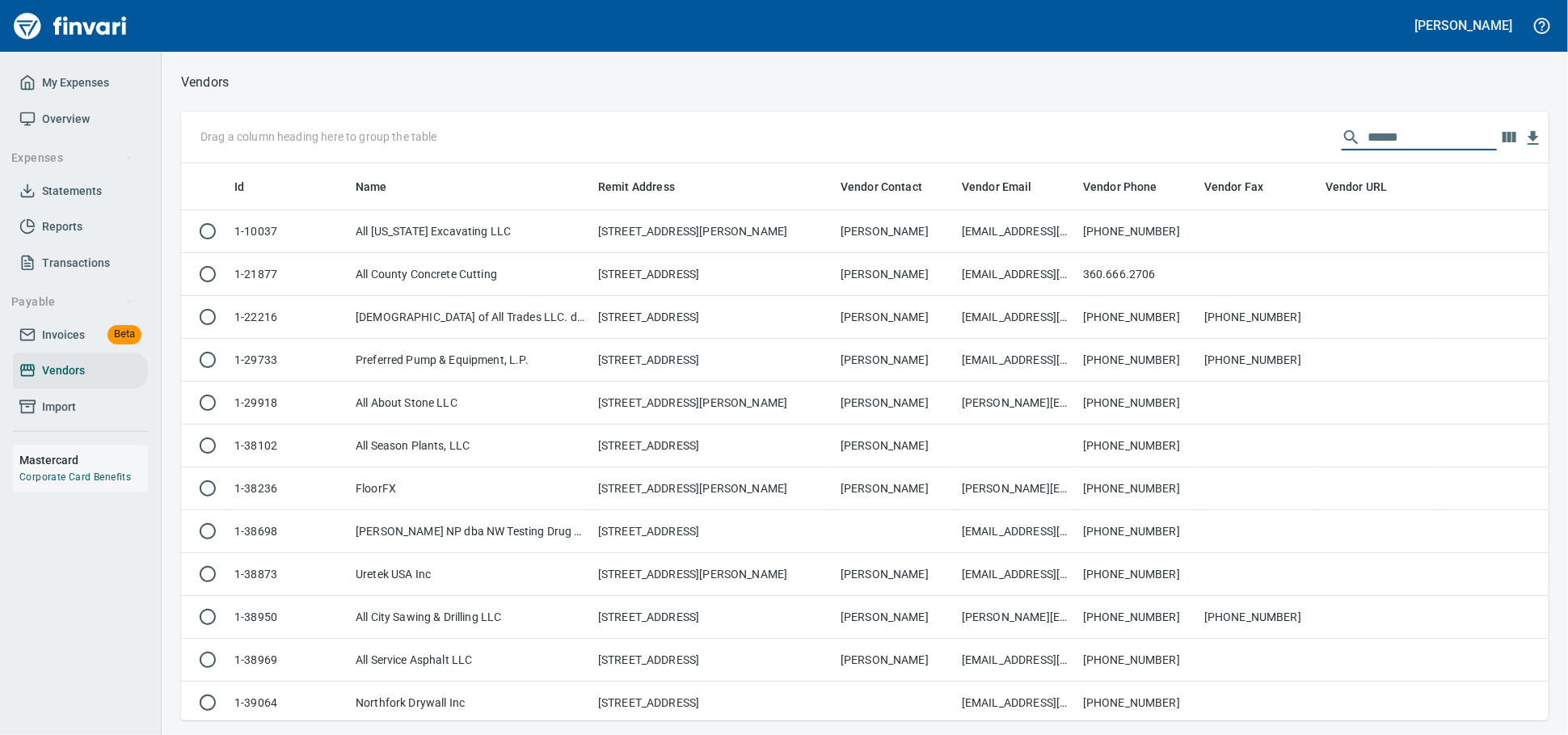
scroll to position [542, 1353]
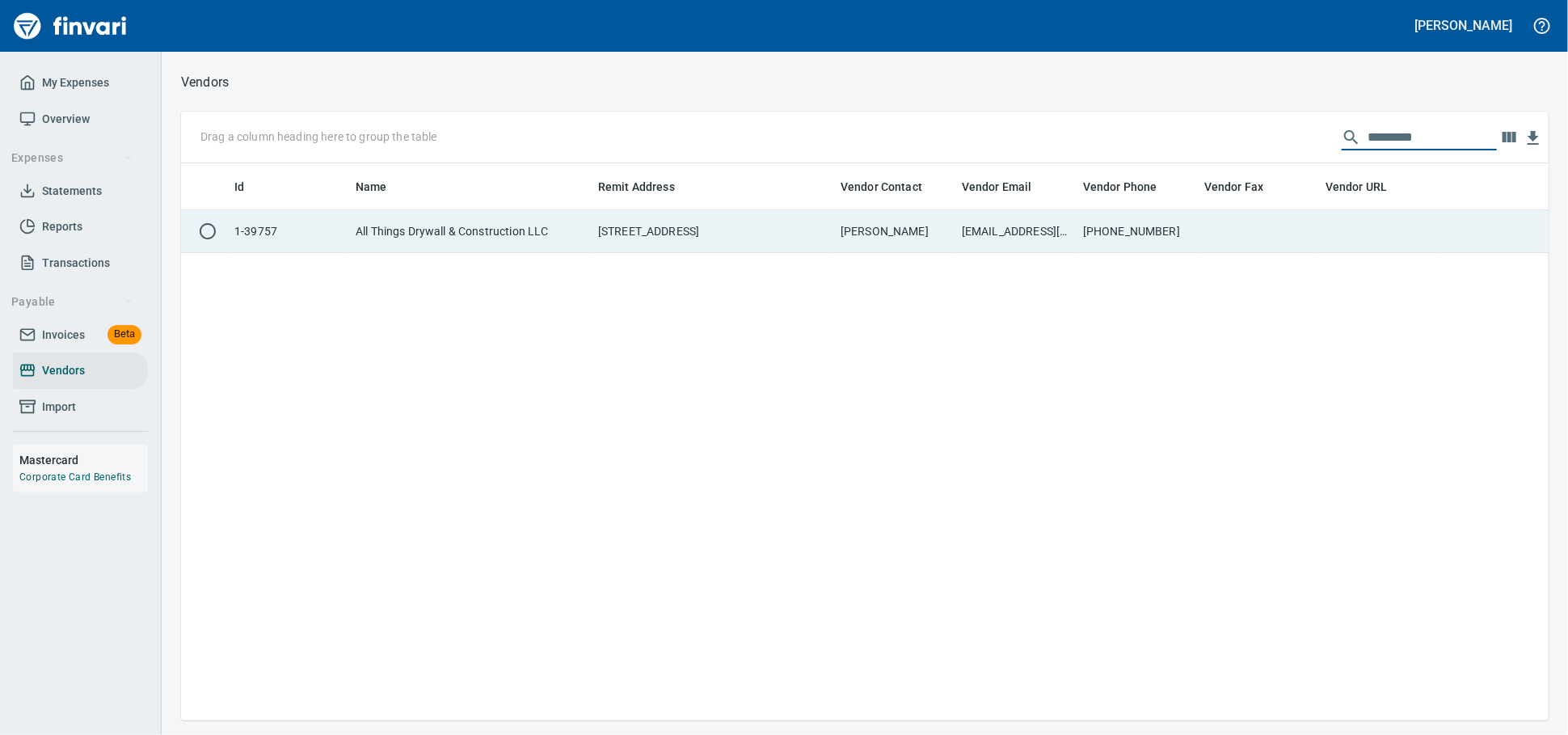
type input "*********"
click at [927, 227] on td "[PERSON_NAME]" at bounding box center [895, 232] width 121 height 43
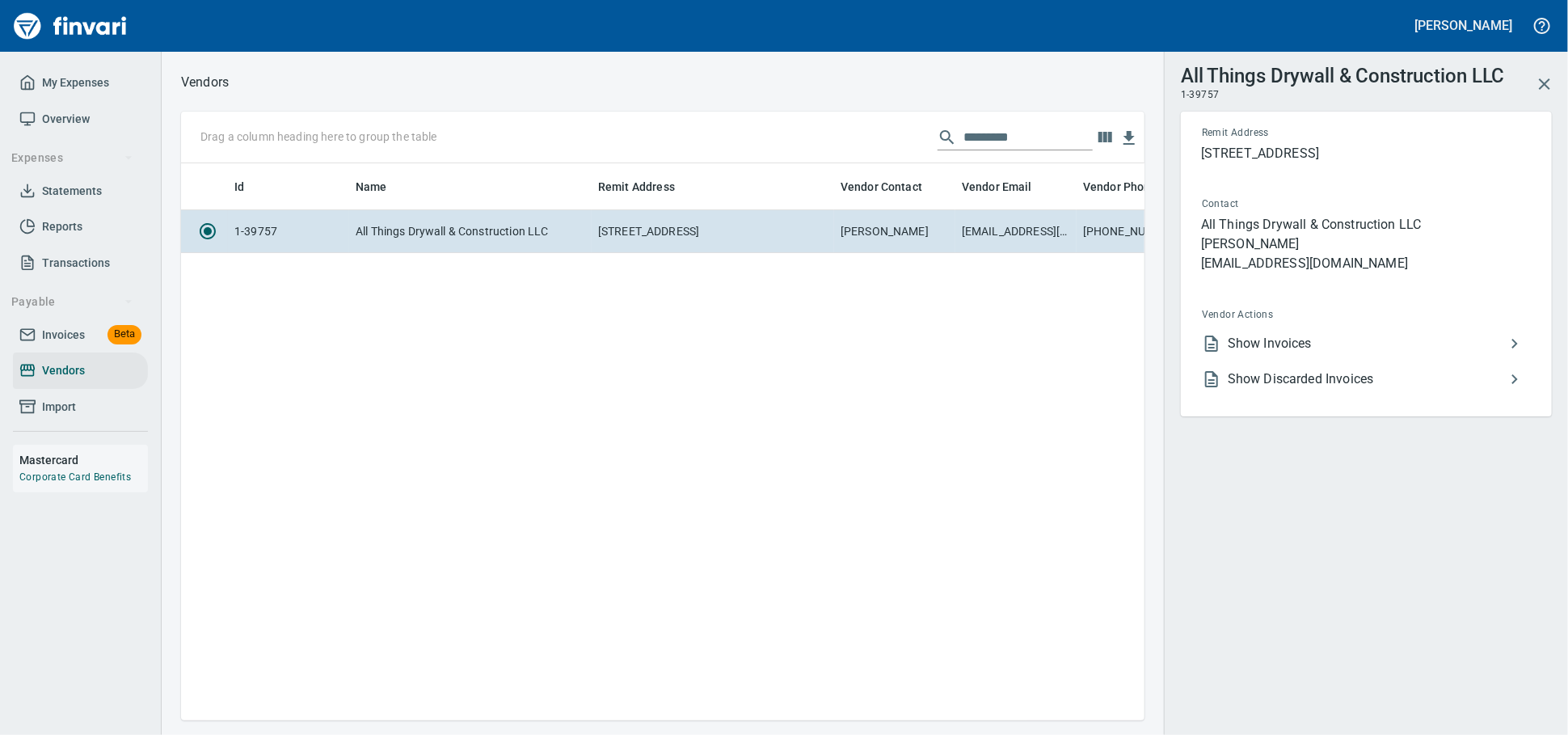
scroll to position [529, 949]
click at [1329, 353] on span "Show Invoices" at bounding box center [1366, 343] width 277 height 20
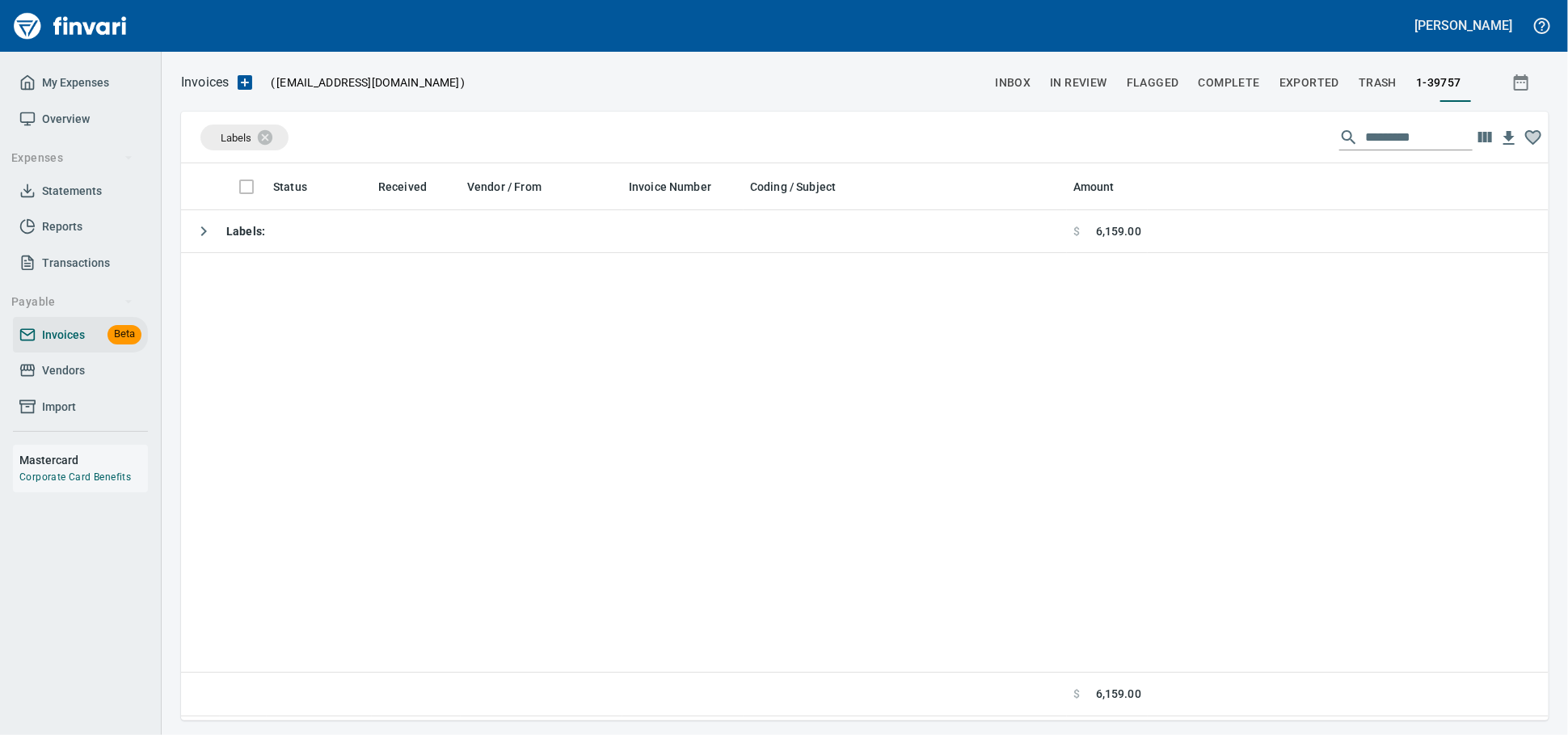
scroll to position [2, 2]
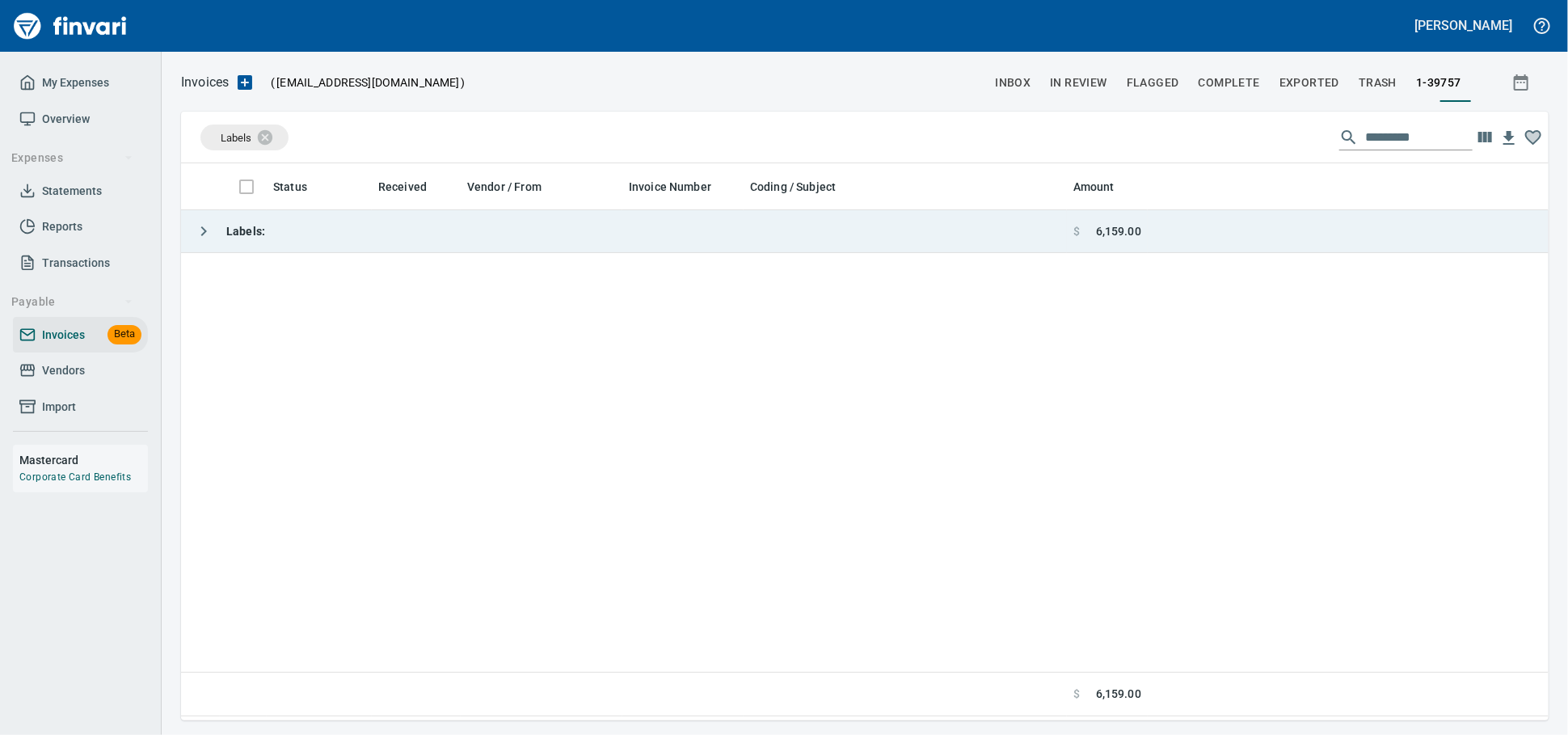
click at [368, 243] on td "Labels :" at bounding box center [623, 232] width 885 height 43
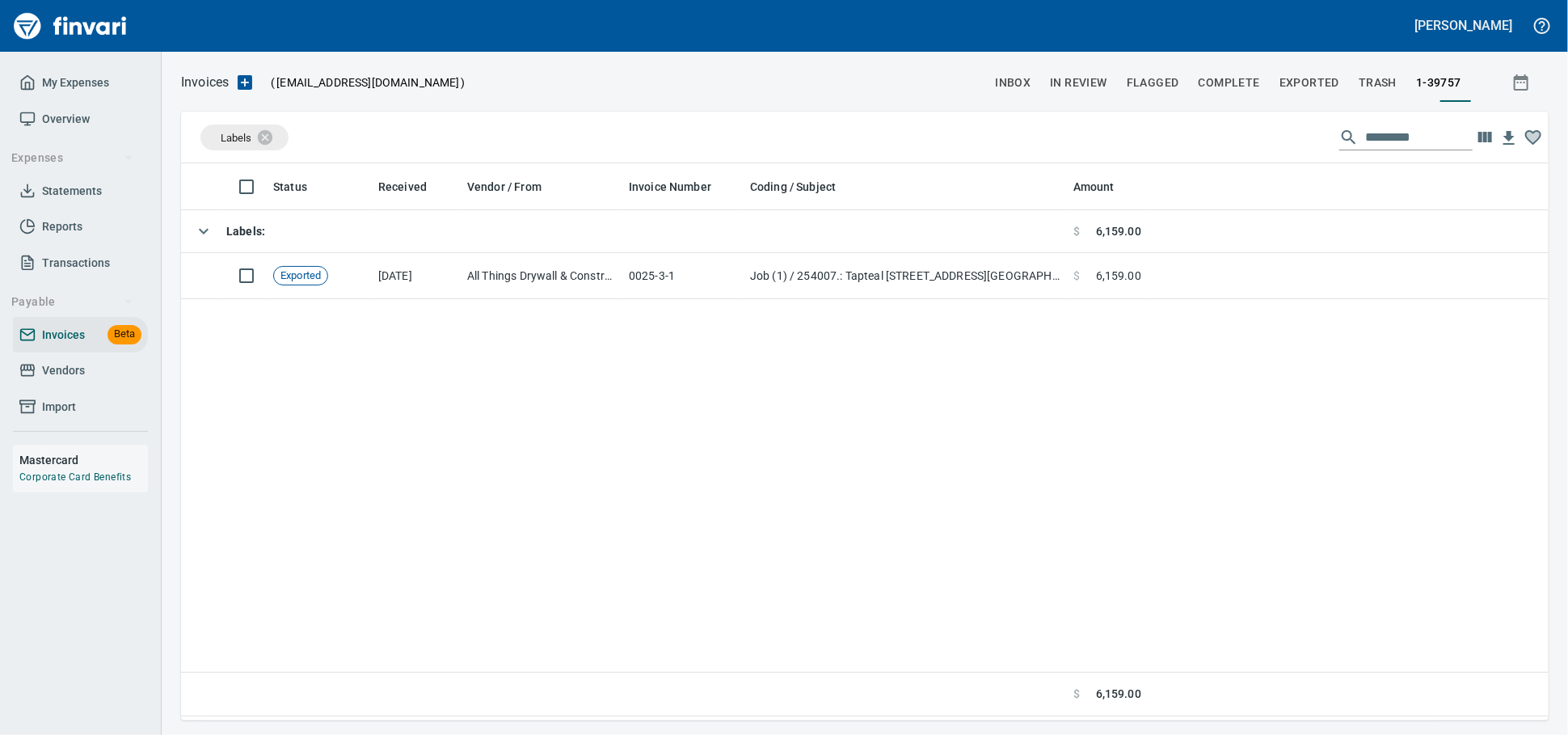
scroll to position [542, 1353]
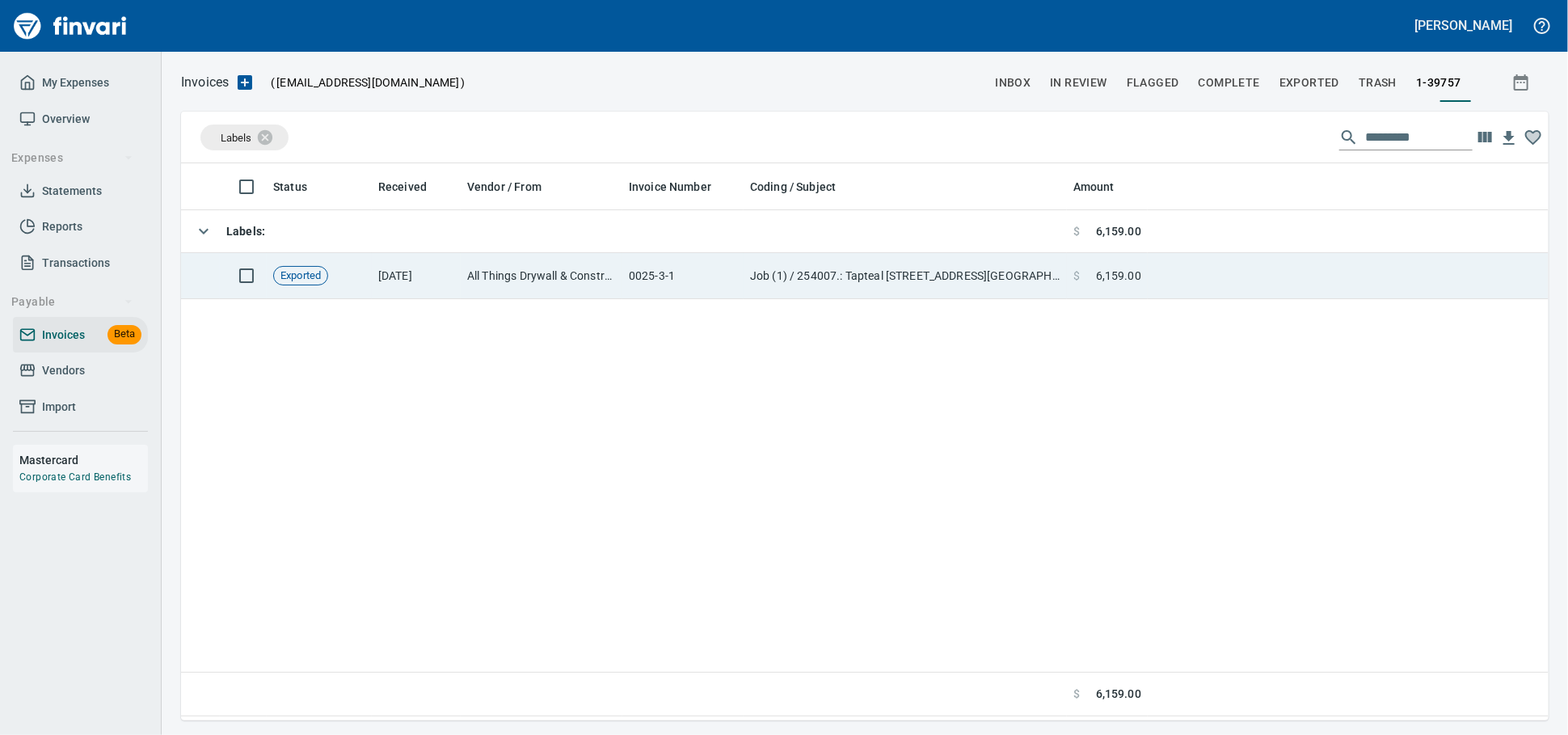
click at [448, 276] on td "[DATE]" at bounding box center [415, 276] width 88 height 46
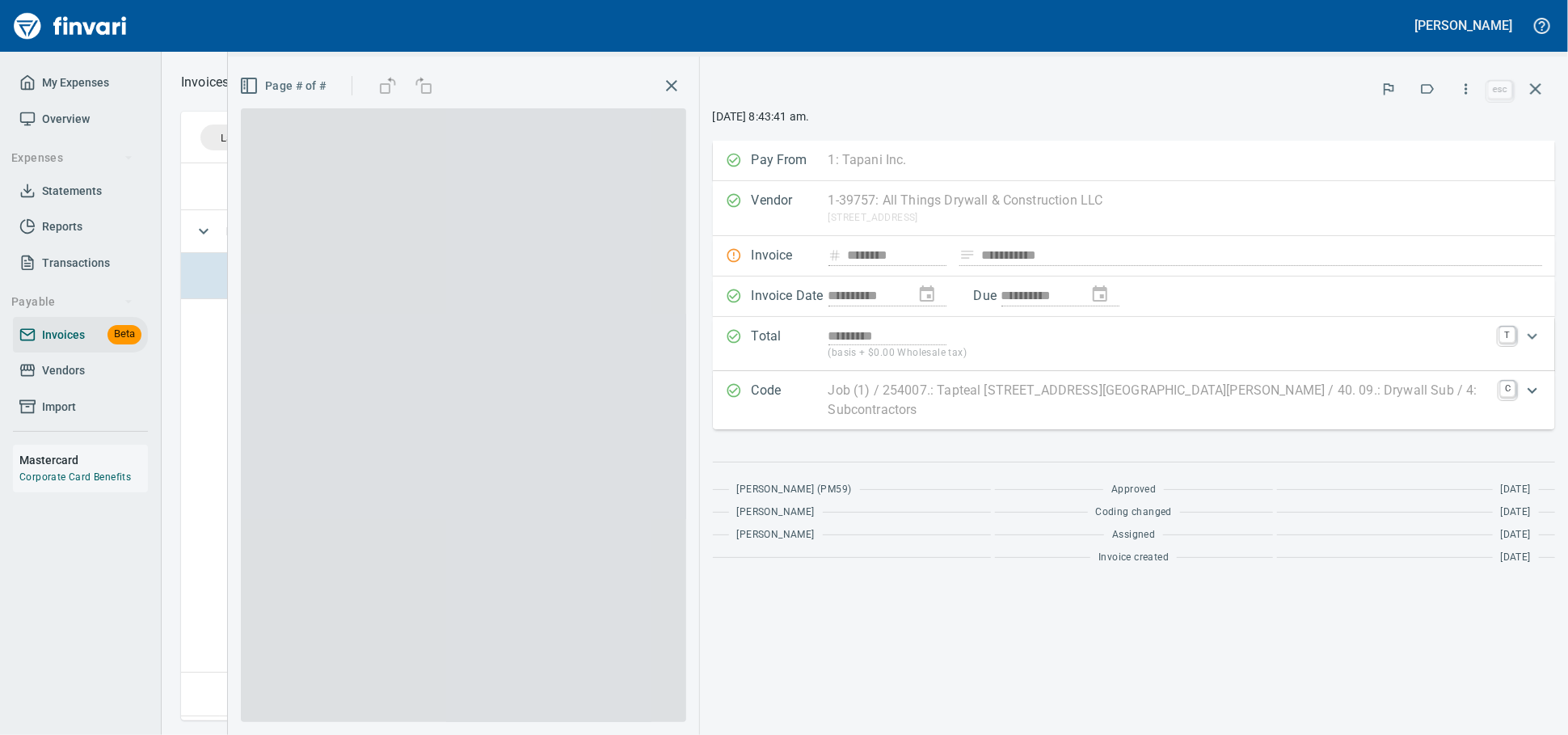
scroll to position [542, 1352]
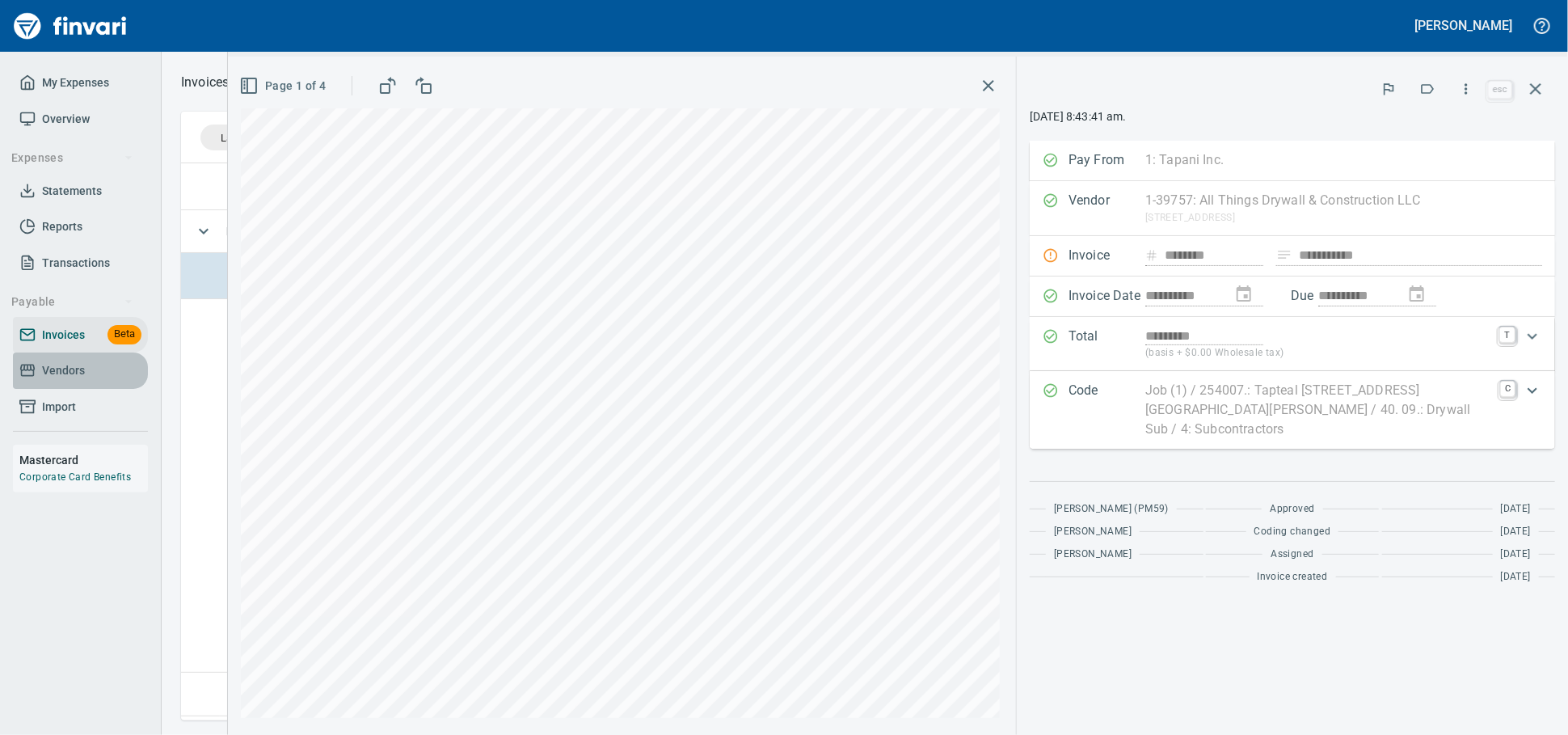
click at [85, 381] on span "Vendors" at bounding box center [63, 371] width 43 height 20
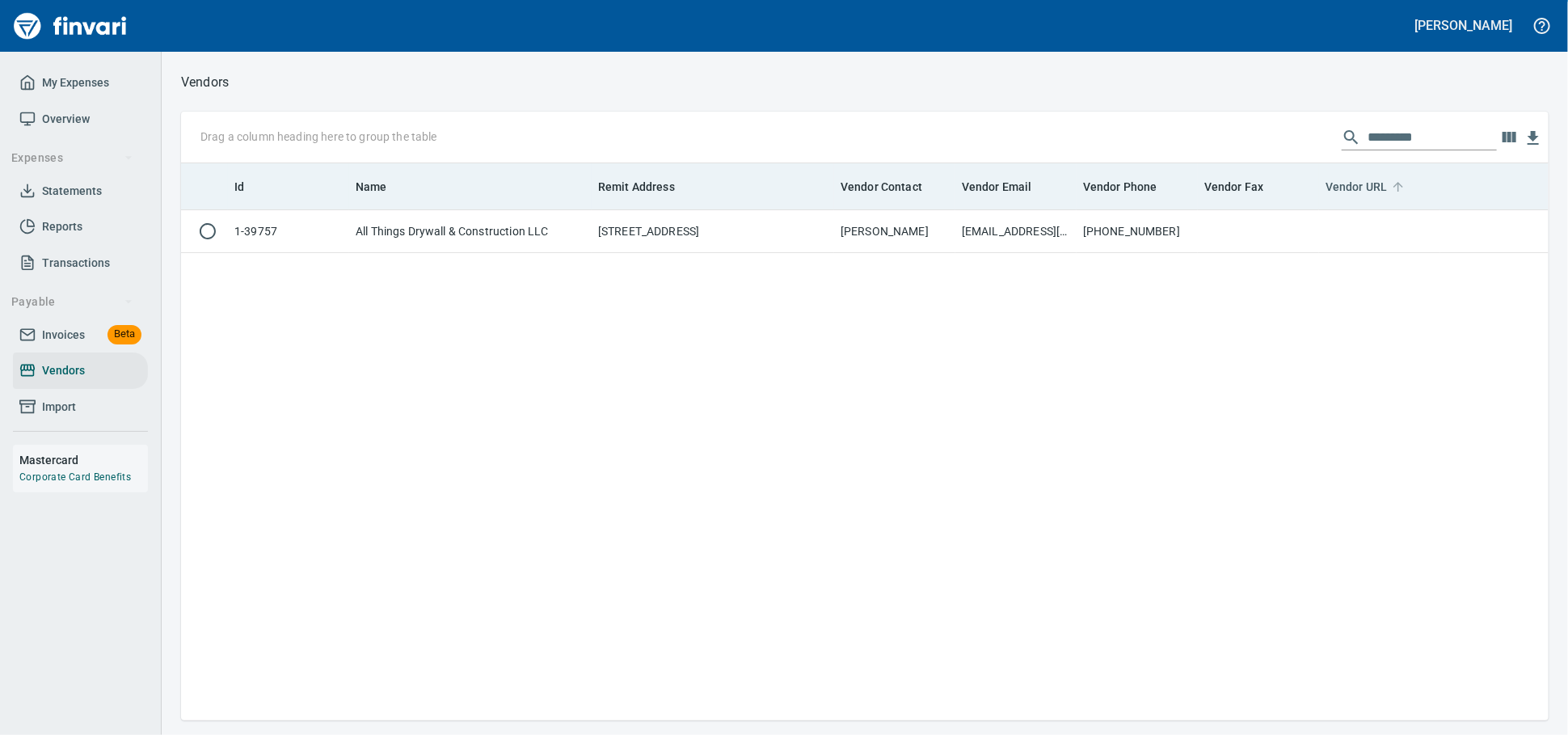
scroll to position [542, 1353]
drag, startPoint x: 1301, startPoint y: 143, endPoint x: 1038, endPoint y: 170, distance: 264.4
click at [1038, 170] on div "Drag a column heading here to group the table ********* Id Name Remit Address V…" at bounding box center [864, 416] width 1368 height 609
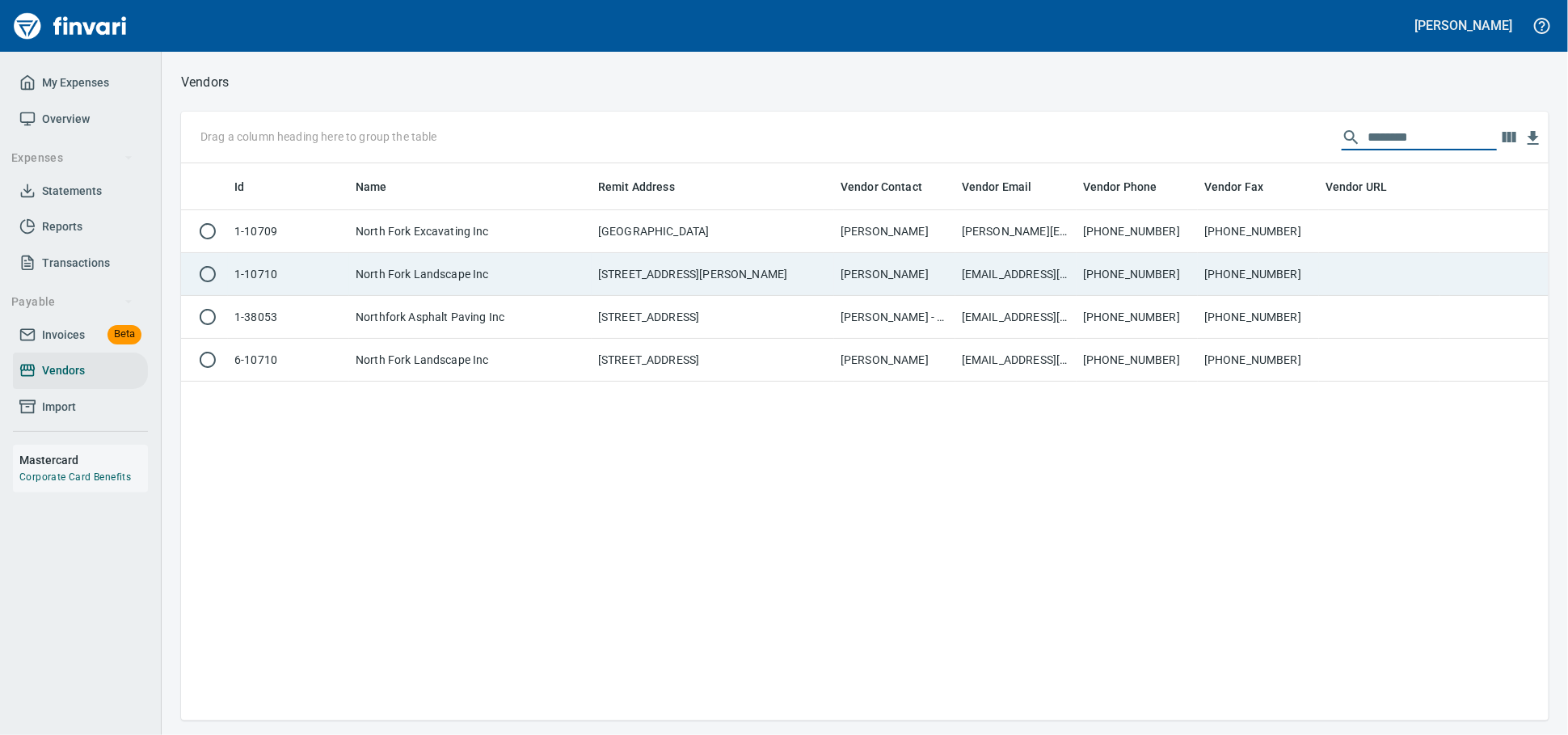
type input "********"
click at [537, 285] on td "North Fork Landscape Inc" at bounding box center [470, 275] width 242 height 43
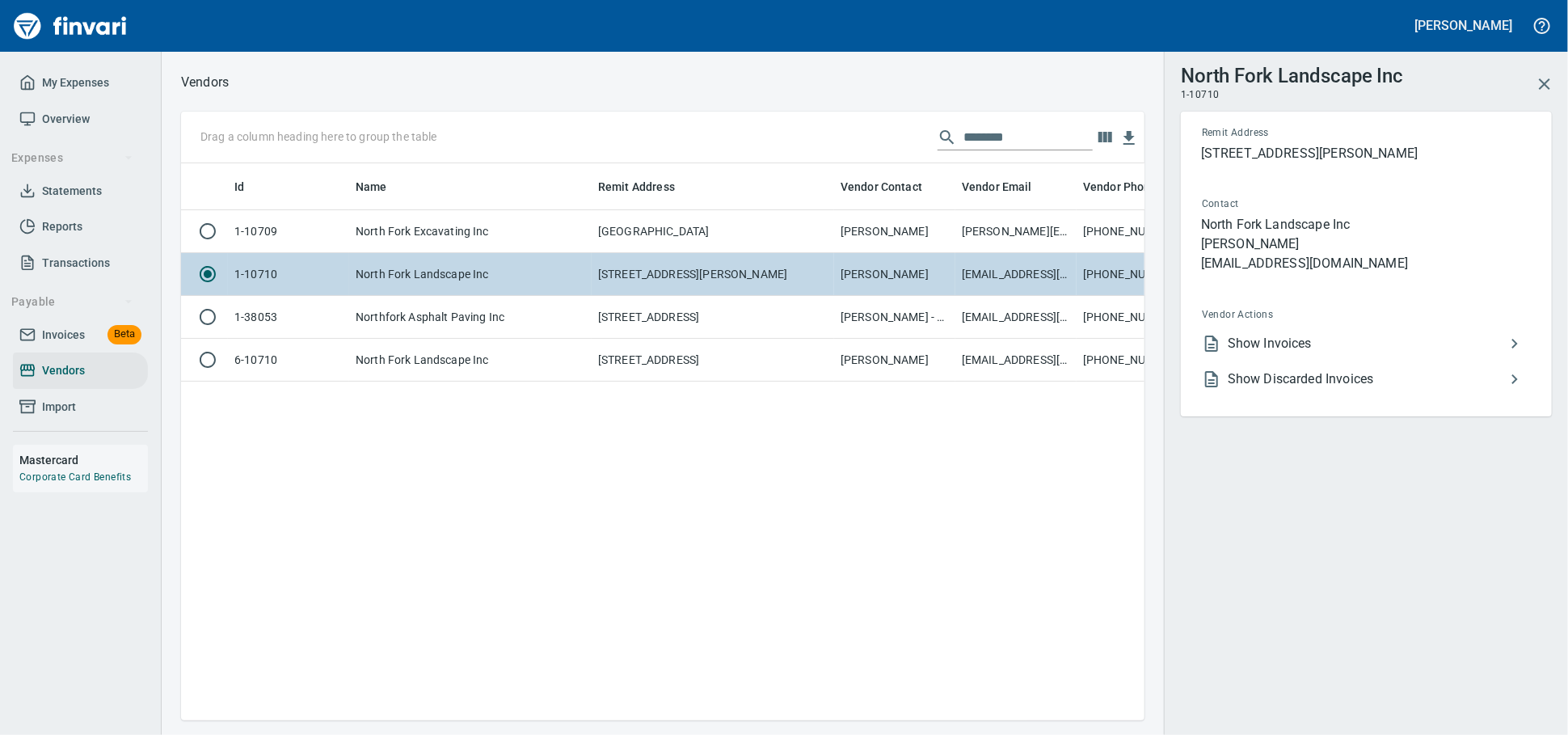
scroll to position [529, 949]
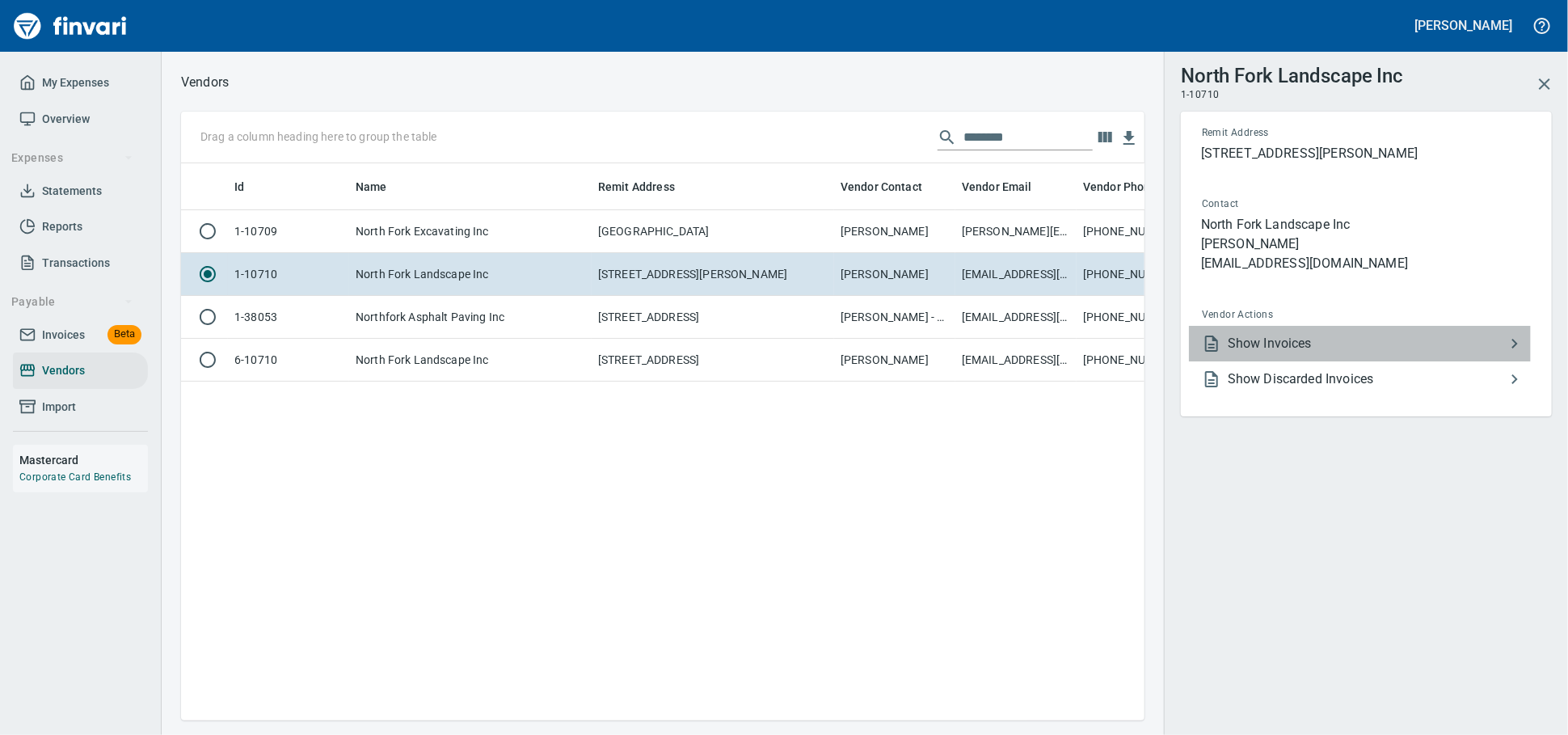
click at [1285, 353] on span "Show Invoices" at bounding box center [1366, 343] width 277 height 20
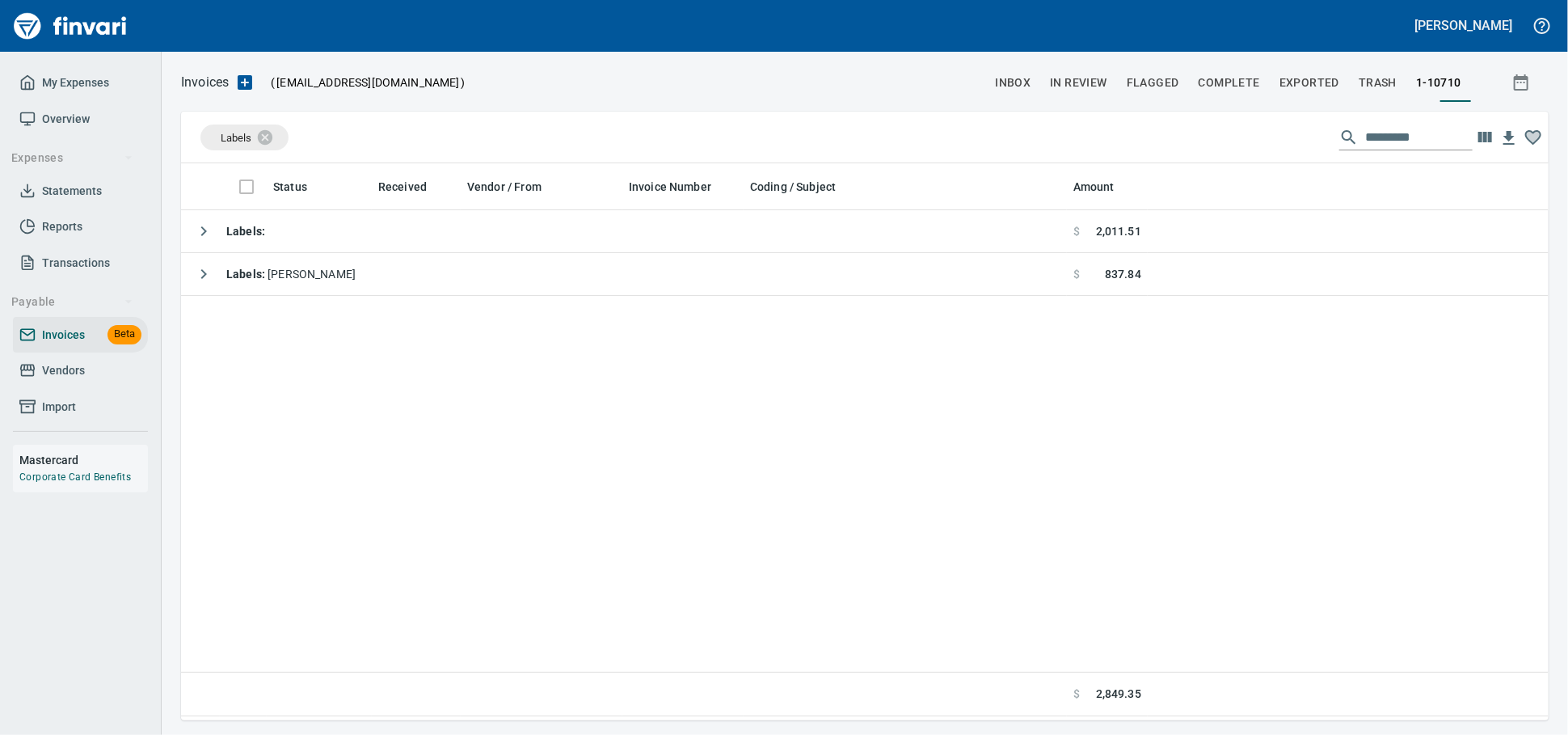
scroll to position [542, 1353]
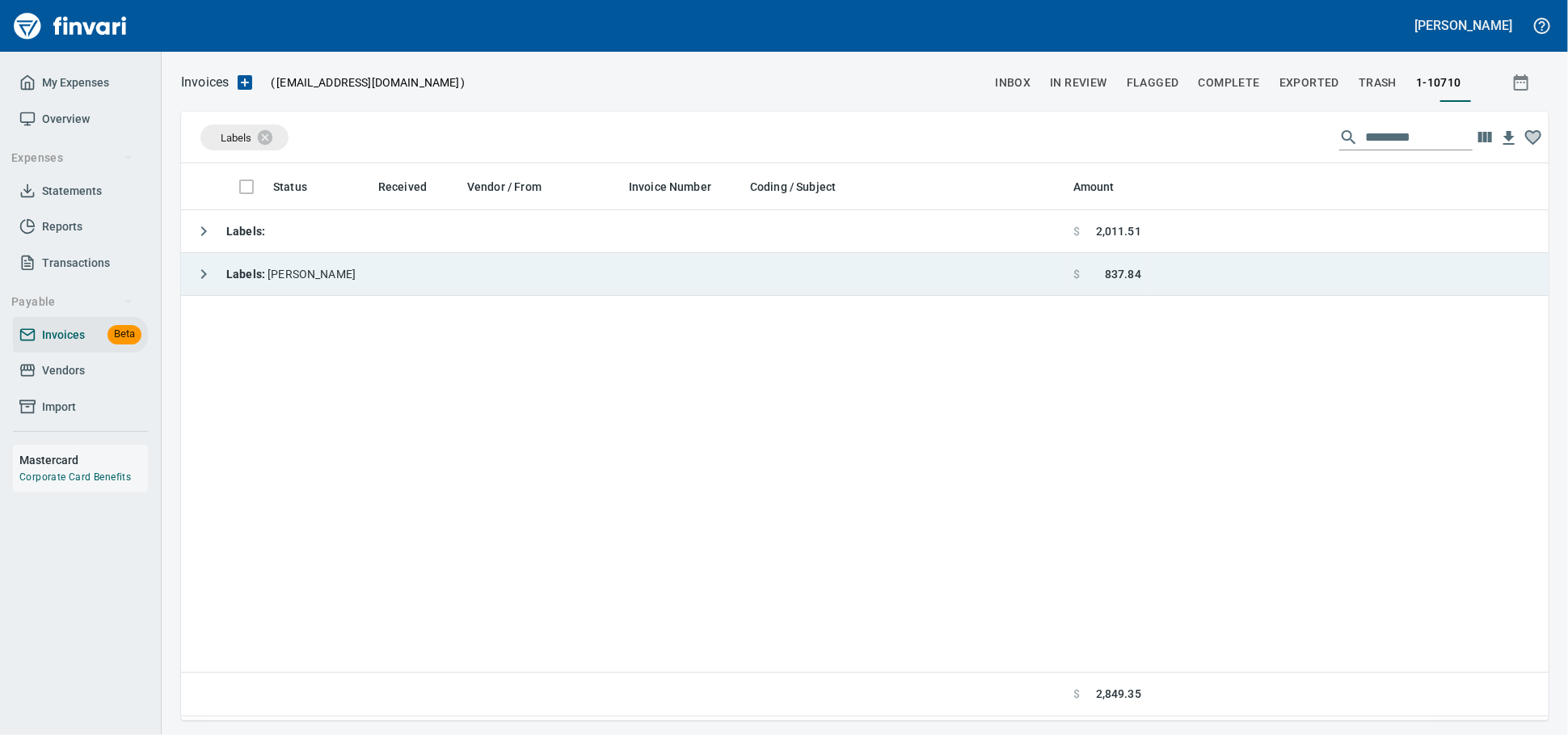
click at [493, 272] on td "Labels : [PERSON_NAME]" at bounding box center [623, 275] width 885 height 43
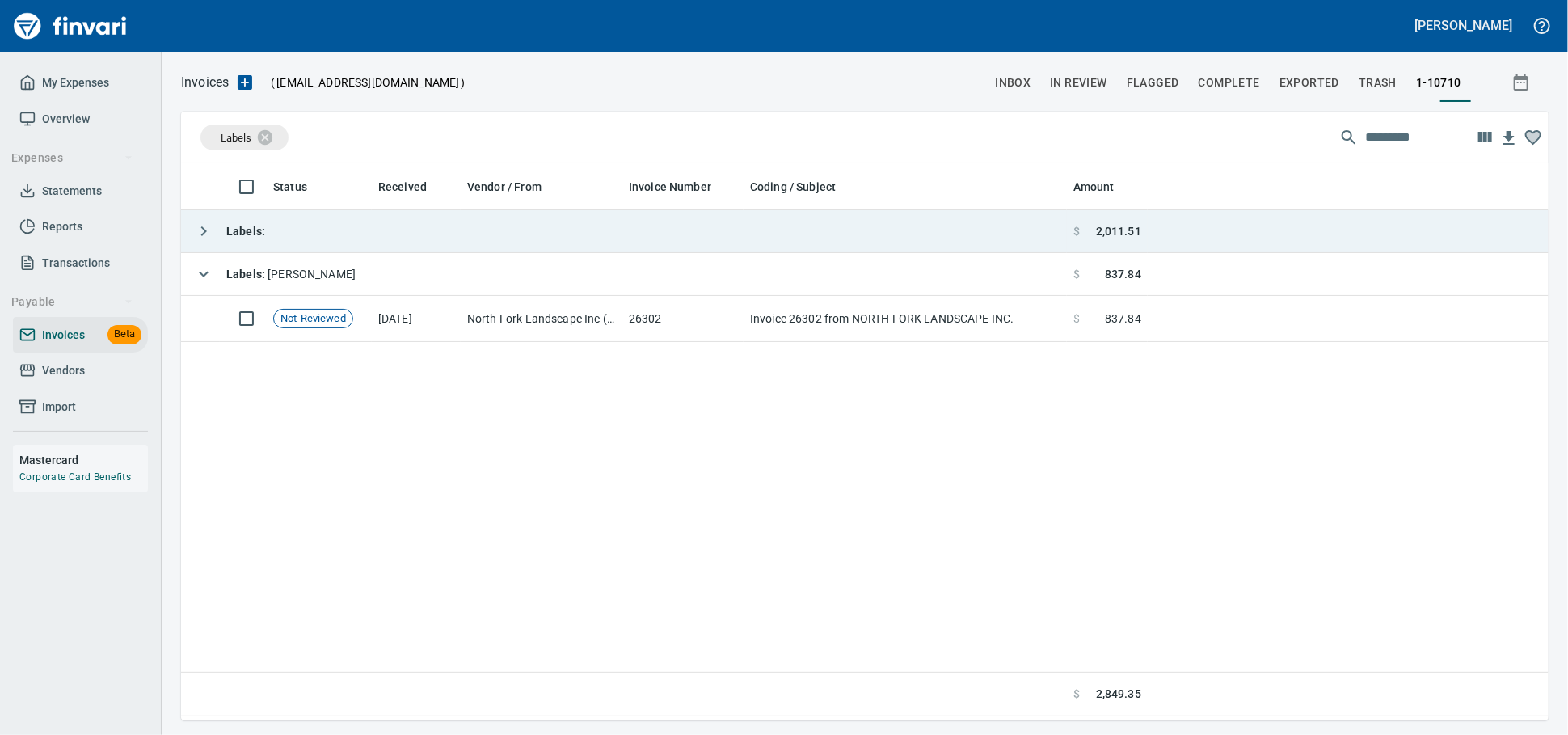
click at [496, 239] on td "Labels :" at bounding box center [623, 232] width 885 height 43
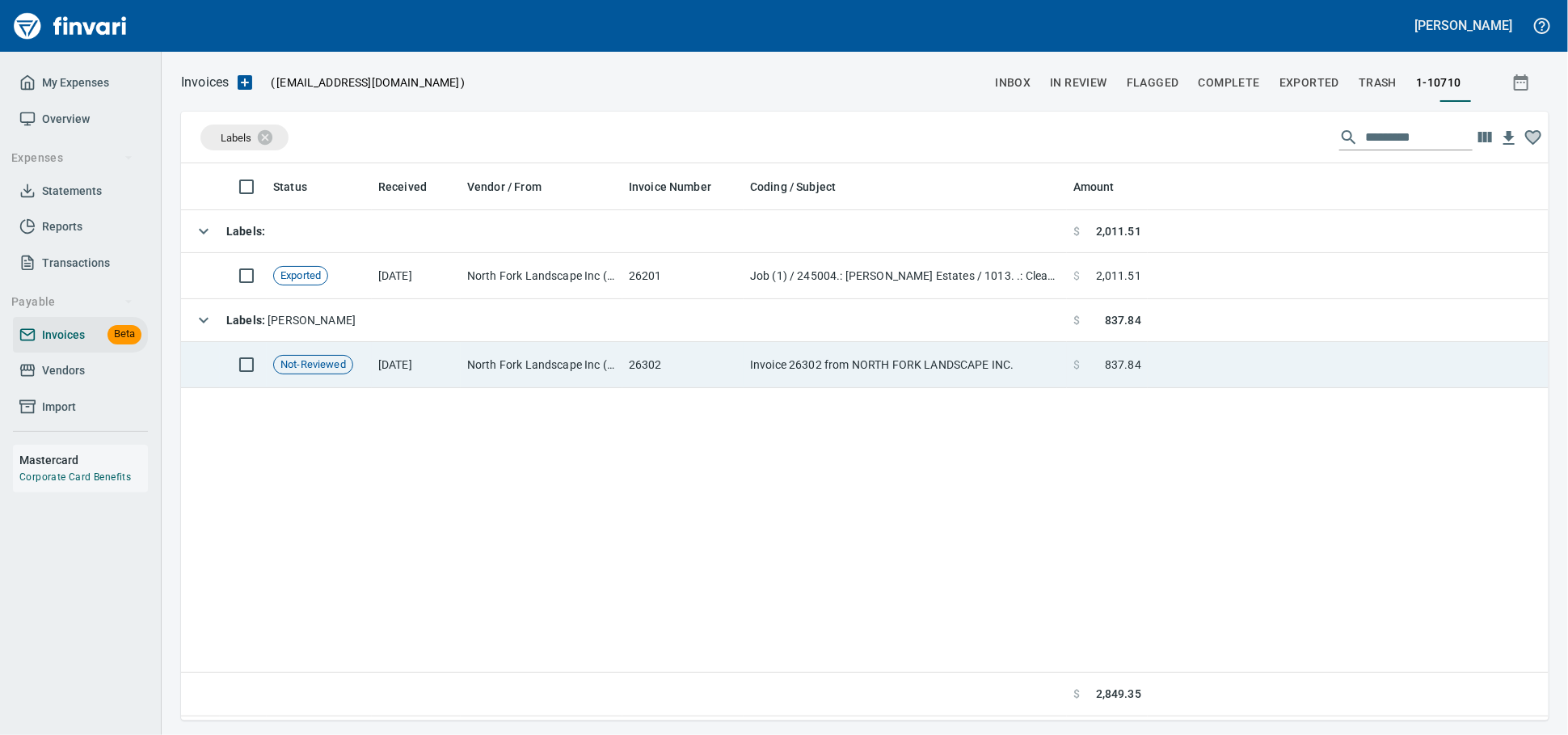
click at [504, 358] on td "North Fork Landscape Inc (1-10710)" at bounding box center [542, 364] width 162 height 46
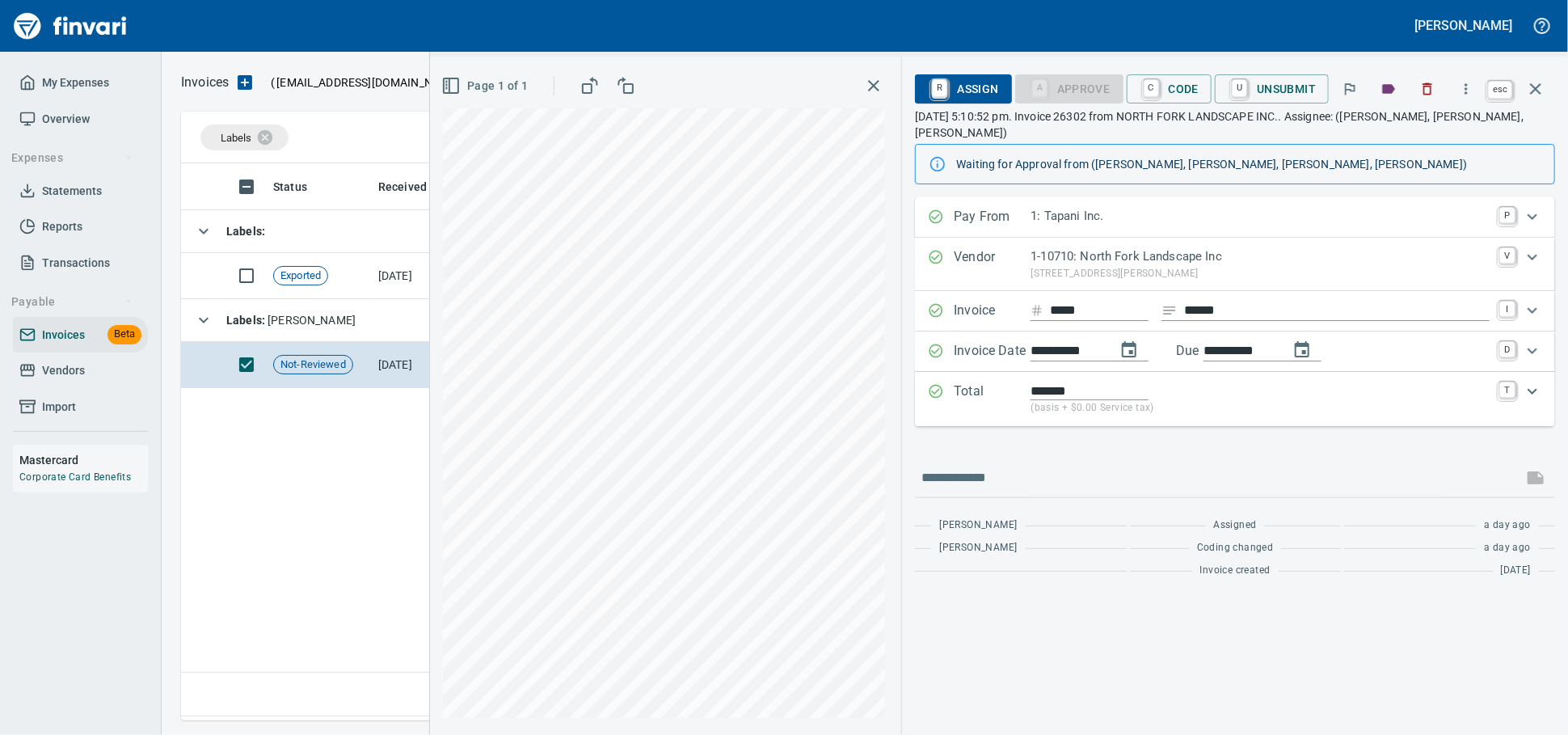
scroll to position [542, 1352]
click at [1531, 91] on icon "button" at bounding box center [1535, 88] width 11 height 11
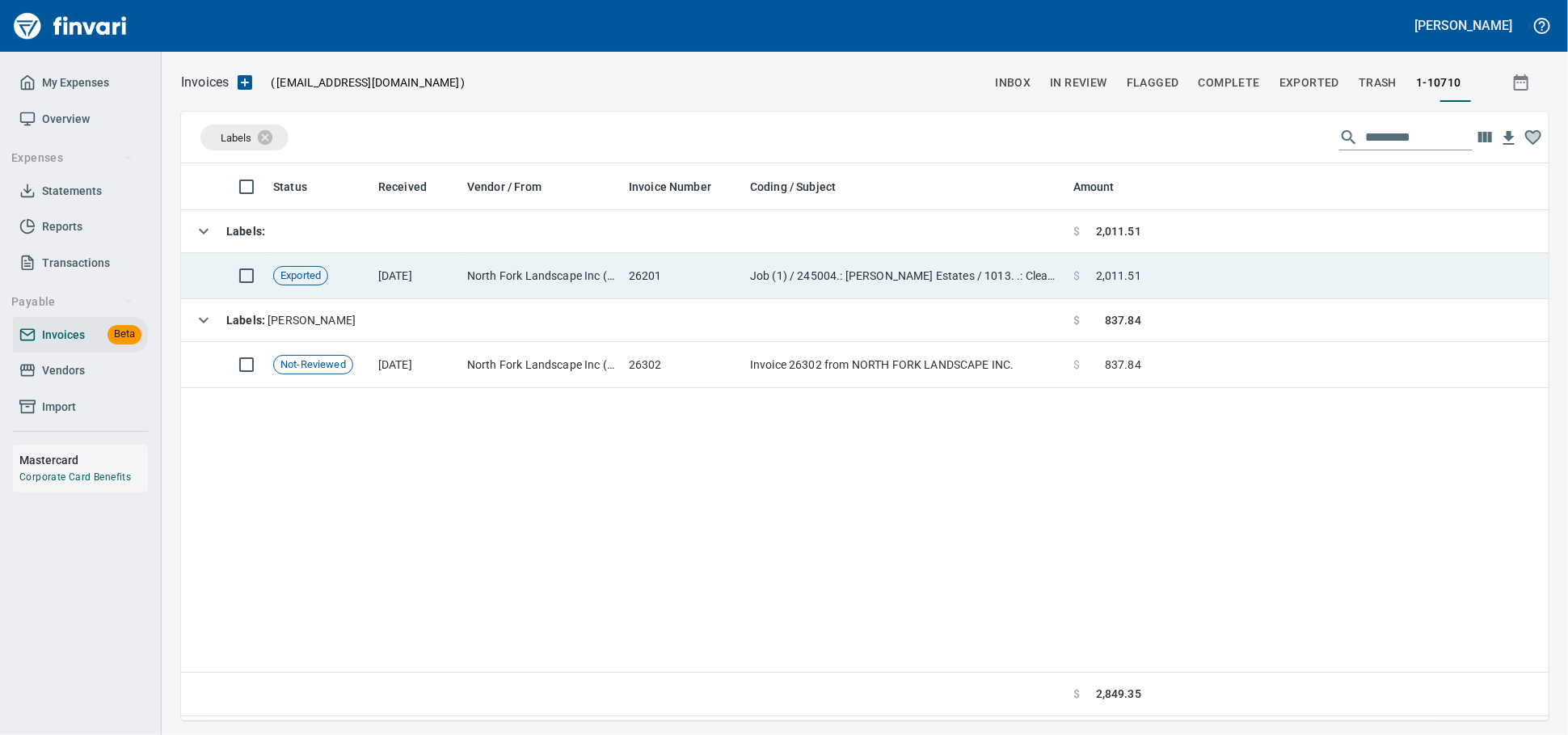
drag, startPoint x: 688, startPoint y: 265, endPoint x: 737, endPoint y: 271, distance: 49.4
click at [687, 265] on td "26201" at bounding box center [683, 276] width 121 height 46
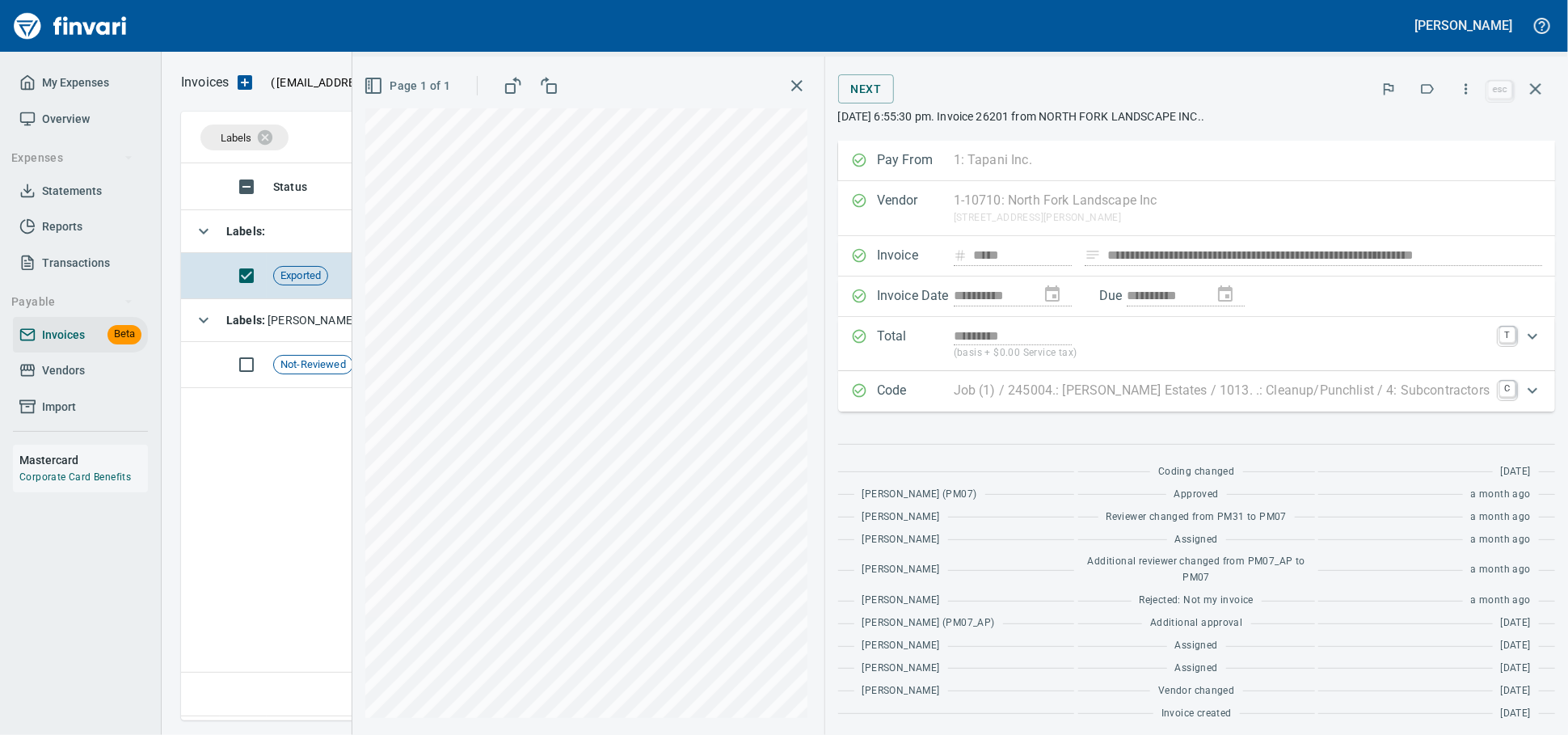
scroll to position [63, 0]
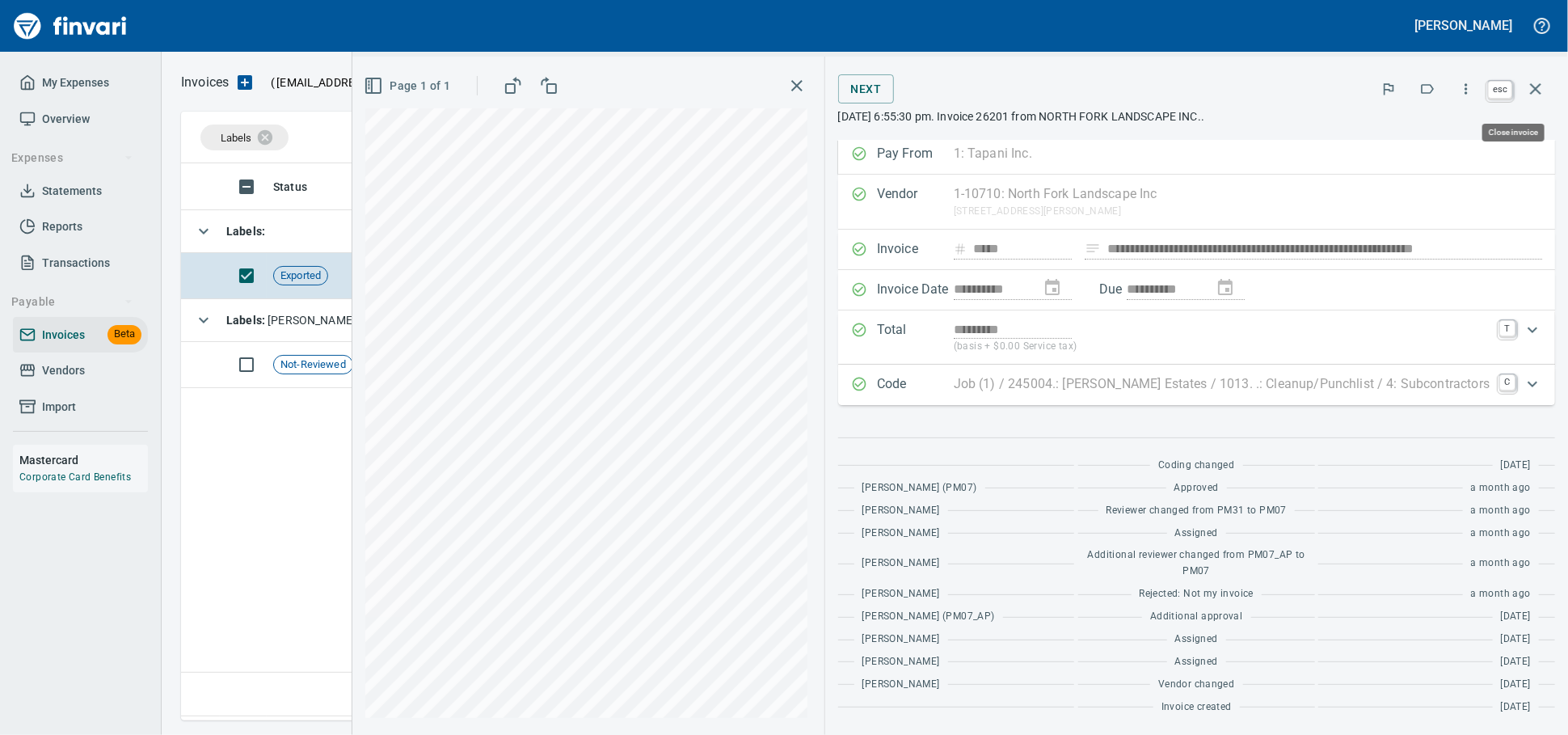
drag, startPoint x: 1539, startPoint y: 93, endPoint x: 1203, endPoint y: 67, distance: 337.0
click at [1539, 93] on icon "button" at bounding box center [1535, 88] width 20 height 20
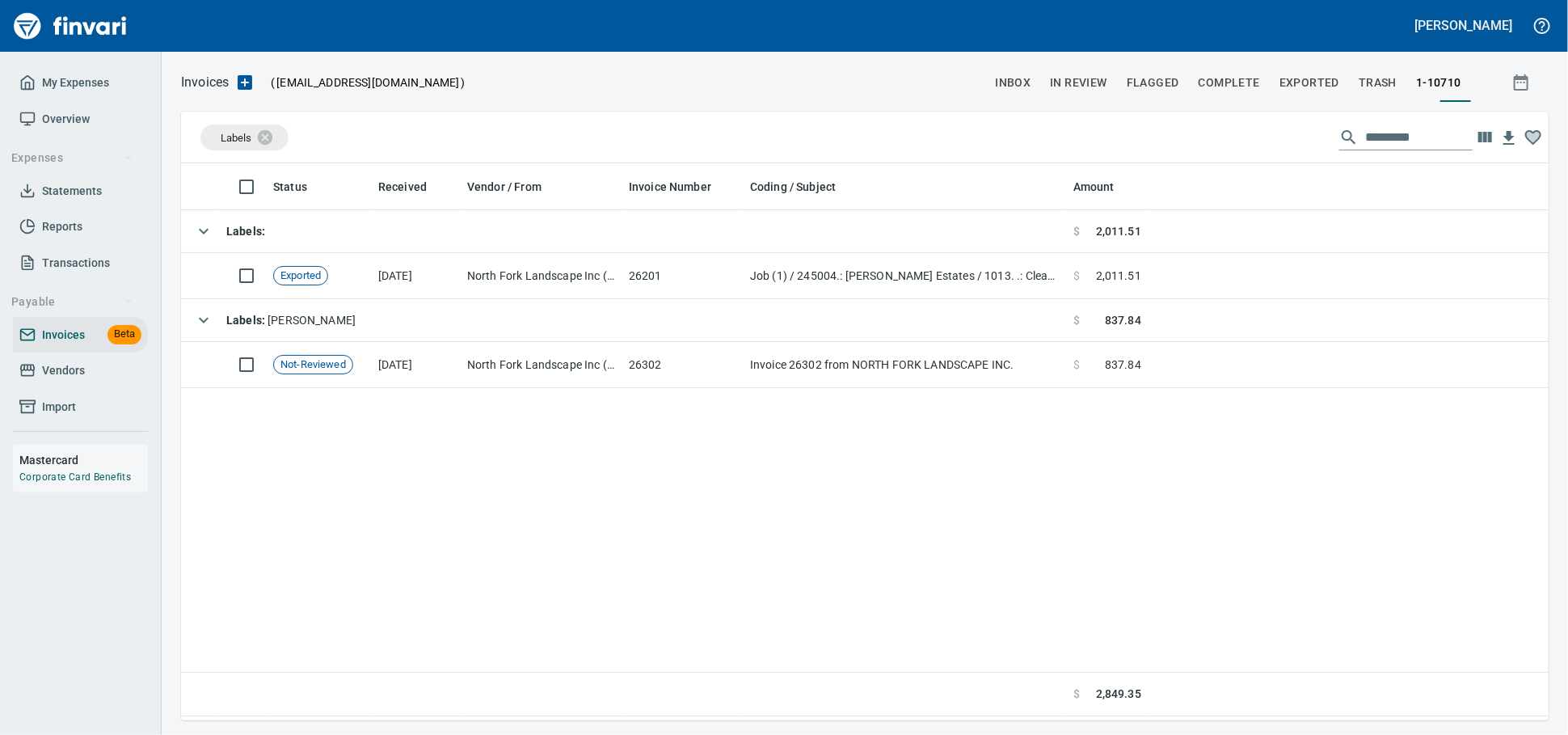
scroll to position [542, 1353]
click at [76, 381] on span "Vendors" at bounding box center [63, 371] width 43 height 20
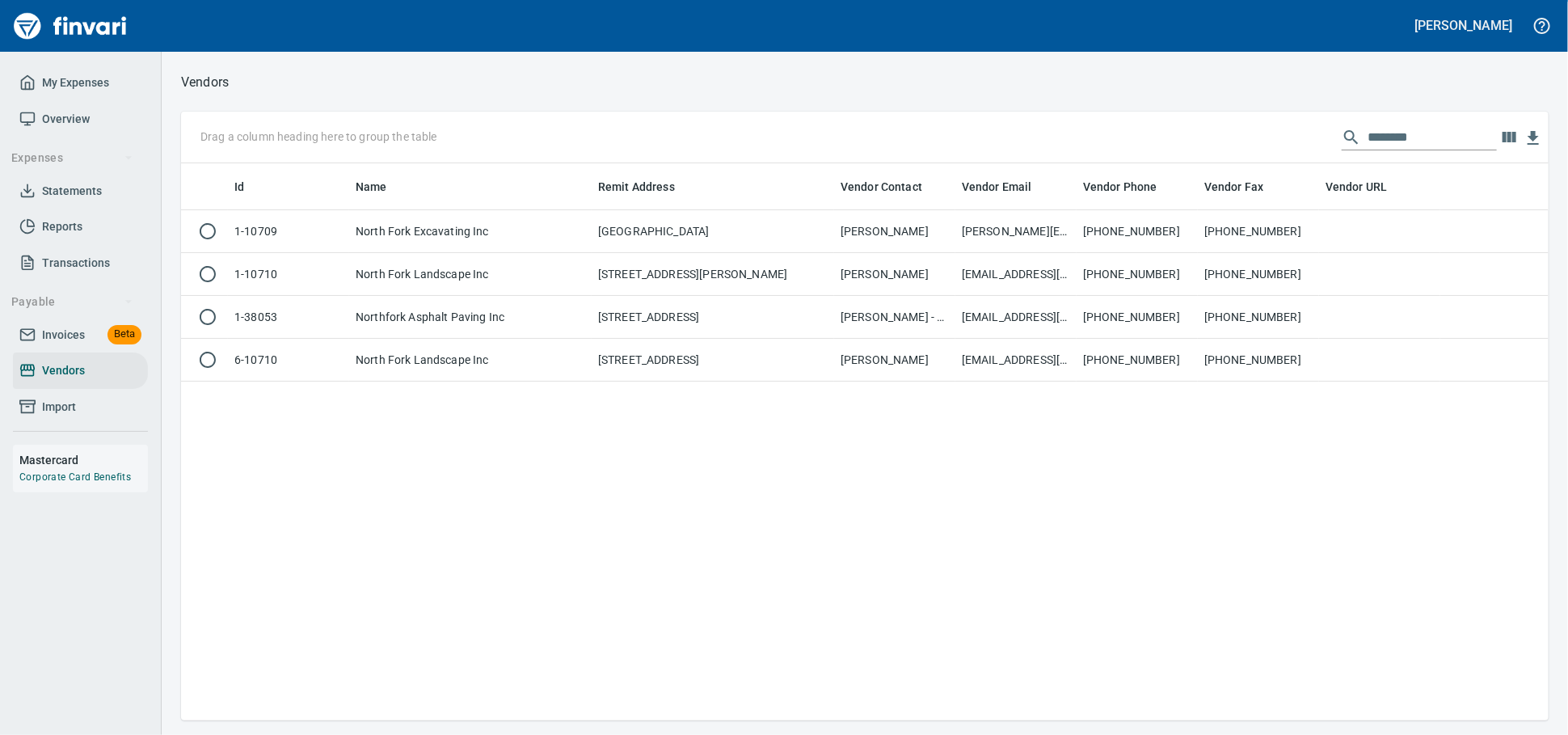
scroll to position [542, 1353]
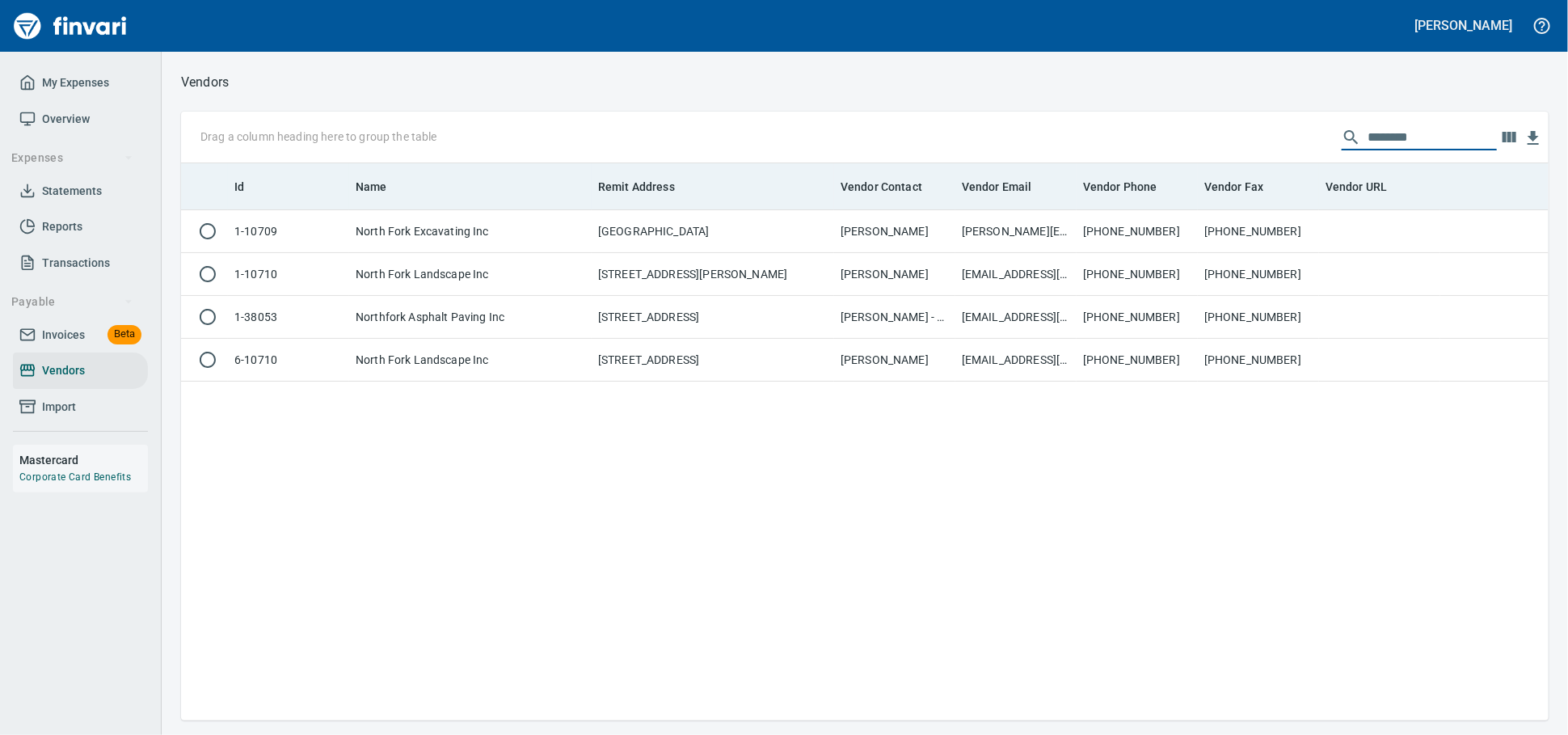
drag, startPoint x: 1395, startPoint y: 131, endPoint x: 1165, endPoint y: 166, distance: 232.6
click at [1185, 165] on div "Drag a column heading here to group the table ******** Id Name Remit Address Ve…" at bounding box center [864, 416] width 1368 height 609
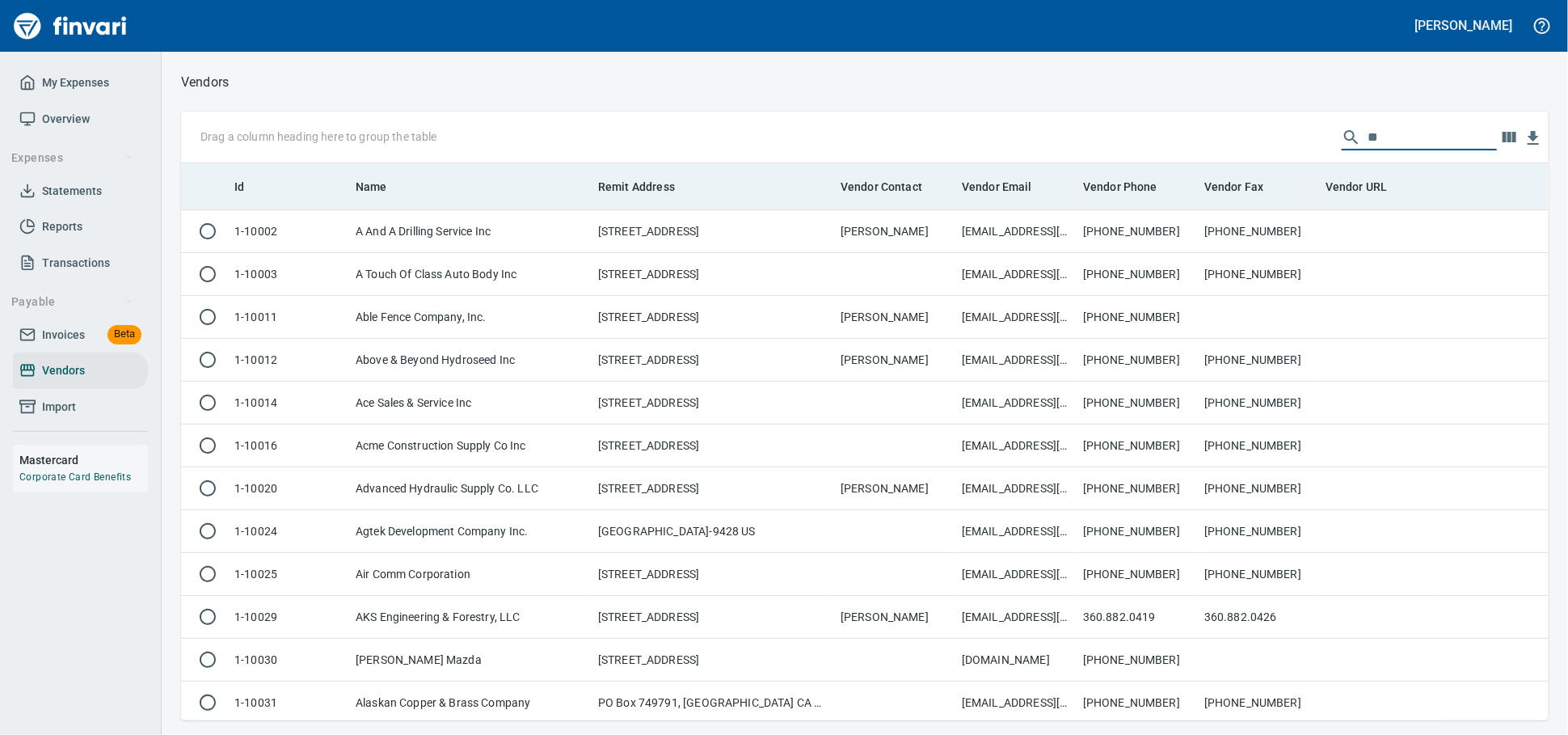
scroll to position [542, 1339]
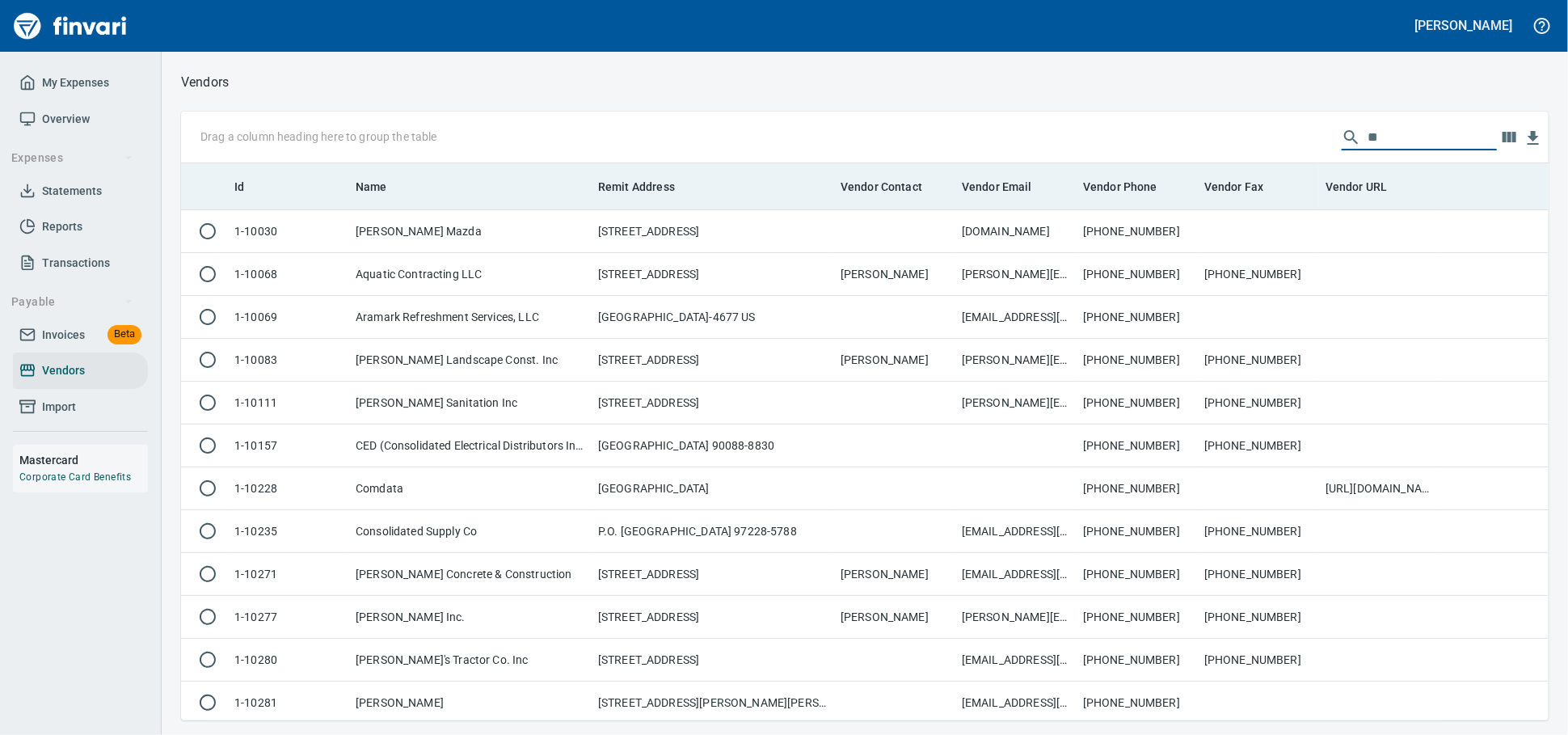
type input "*"
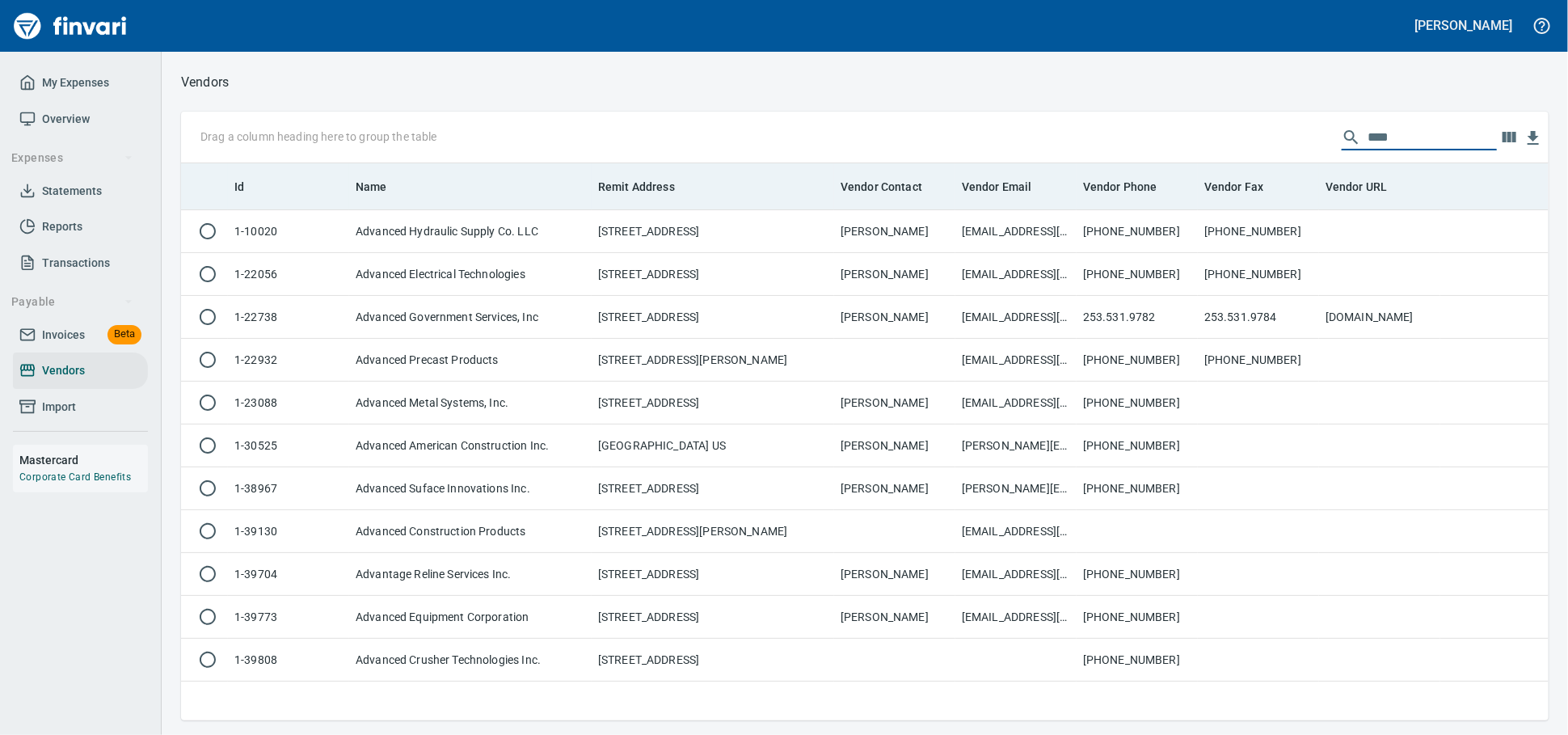
scroll to position [542, 1353]
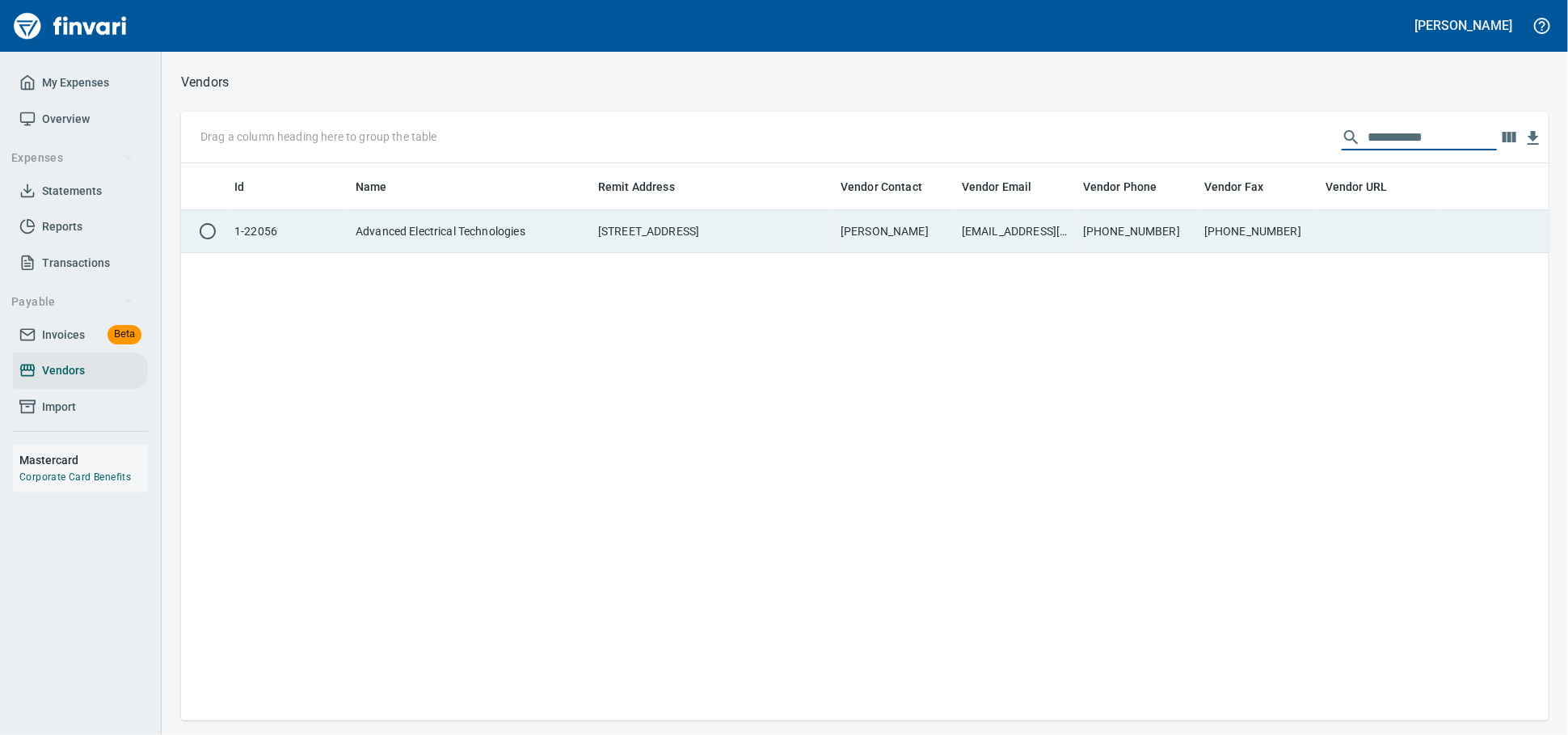
type input "**********"
click at [683, 243] on td "[STREET_ADDRESS]" at bounding box center [712, 232] width 242 height 43
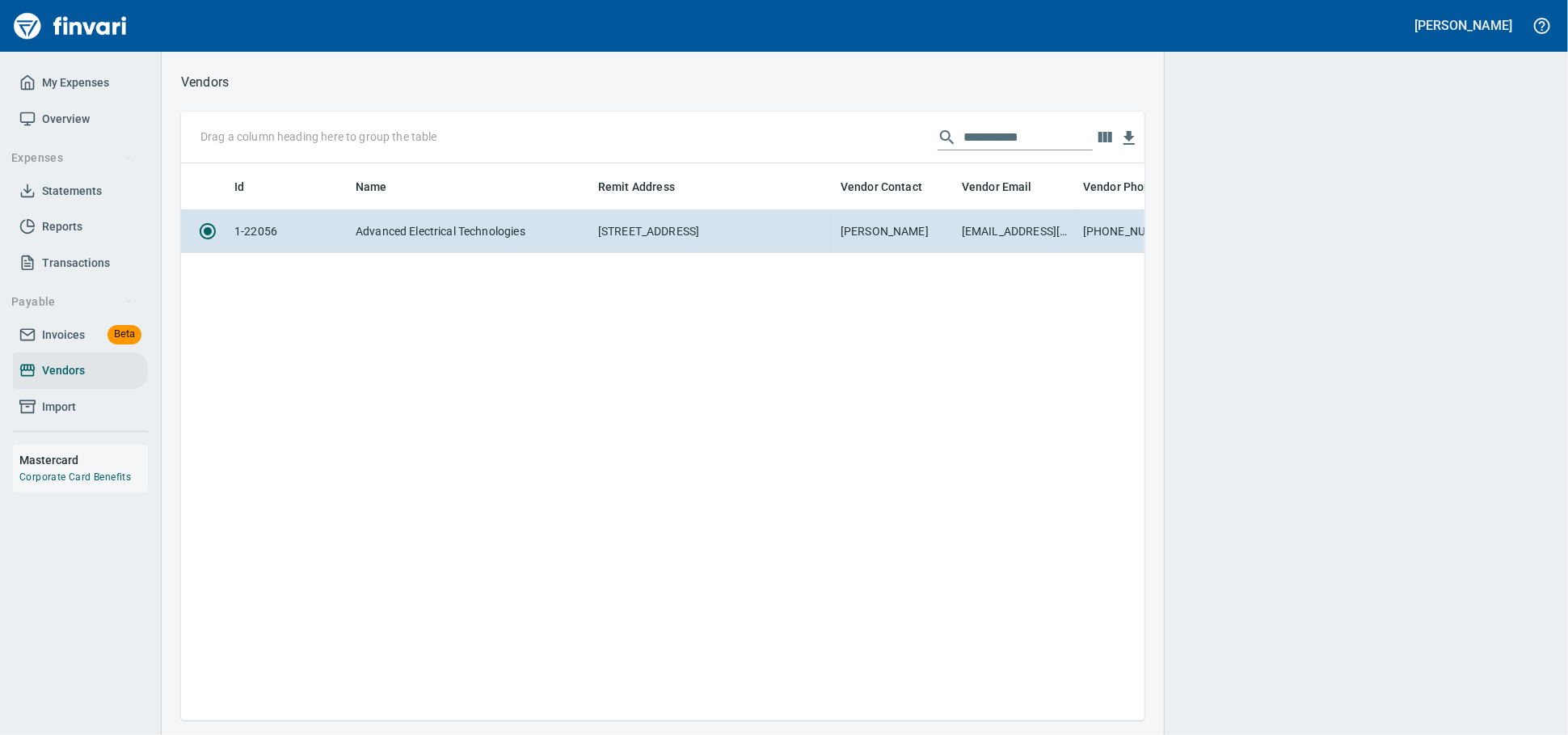
scroll to position [529, 949]
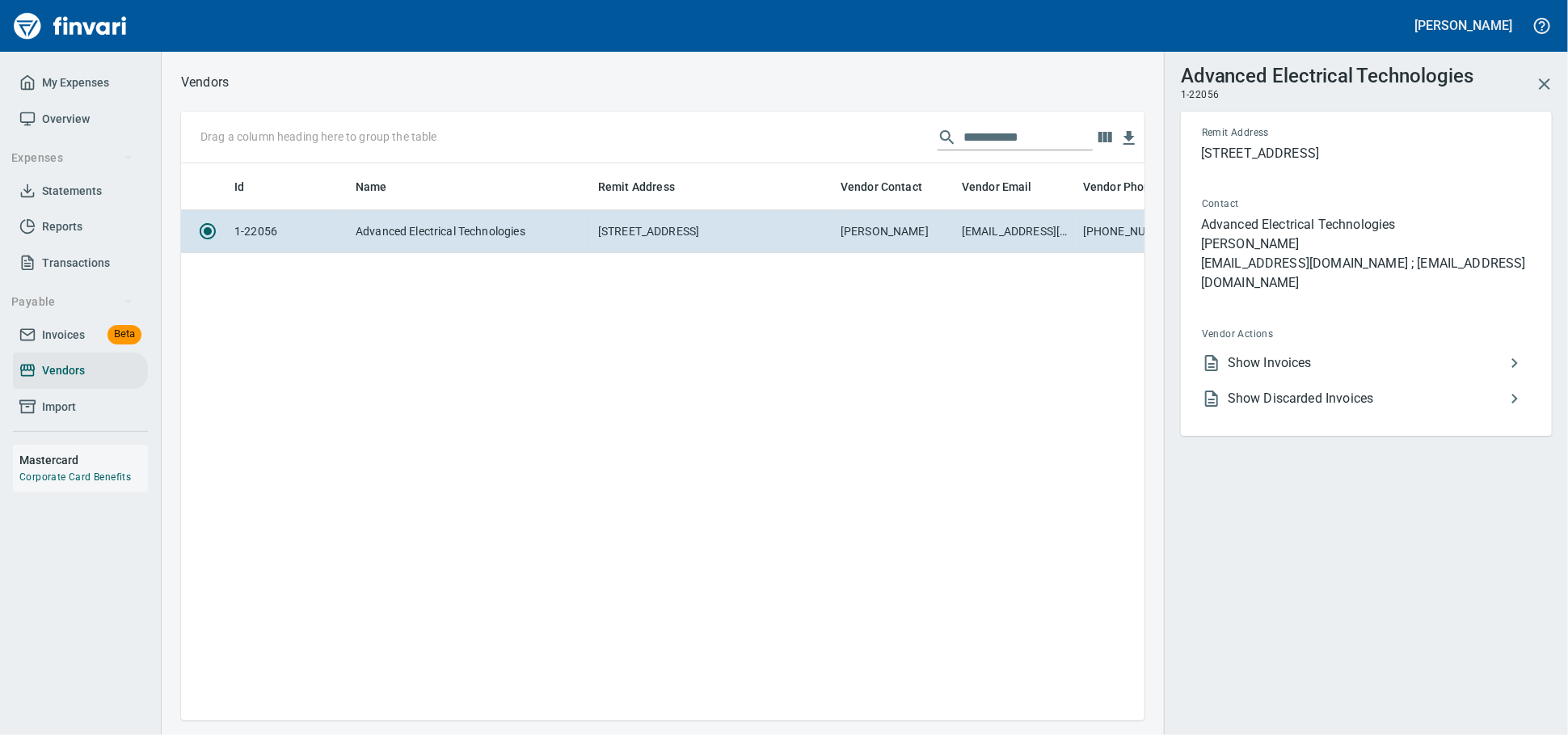
click at [1366, 373] on span "Show Invoices" at bounding box center [1366, 362] width 277 height 20
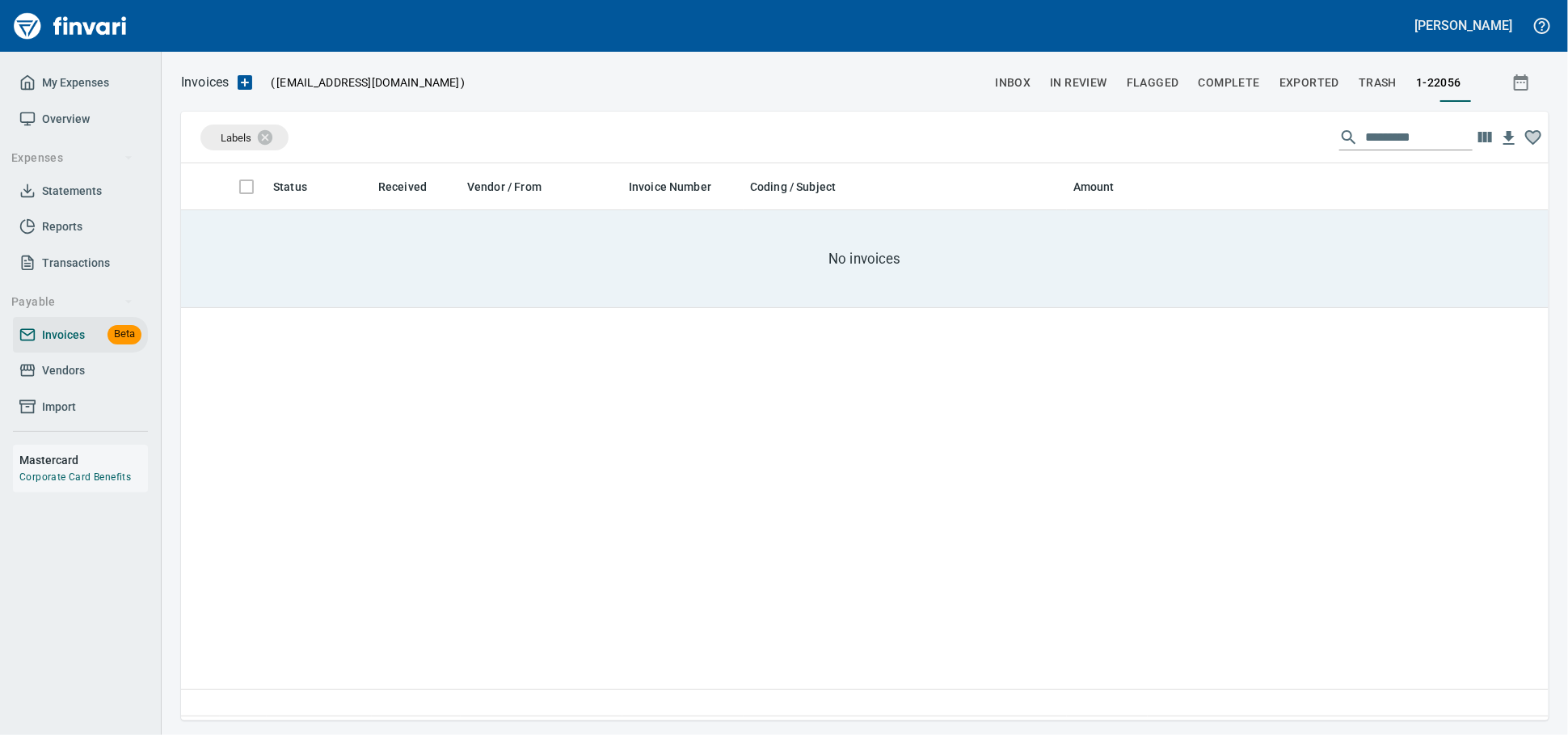
scroll to position [542, 1353]
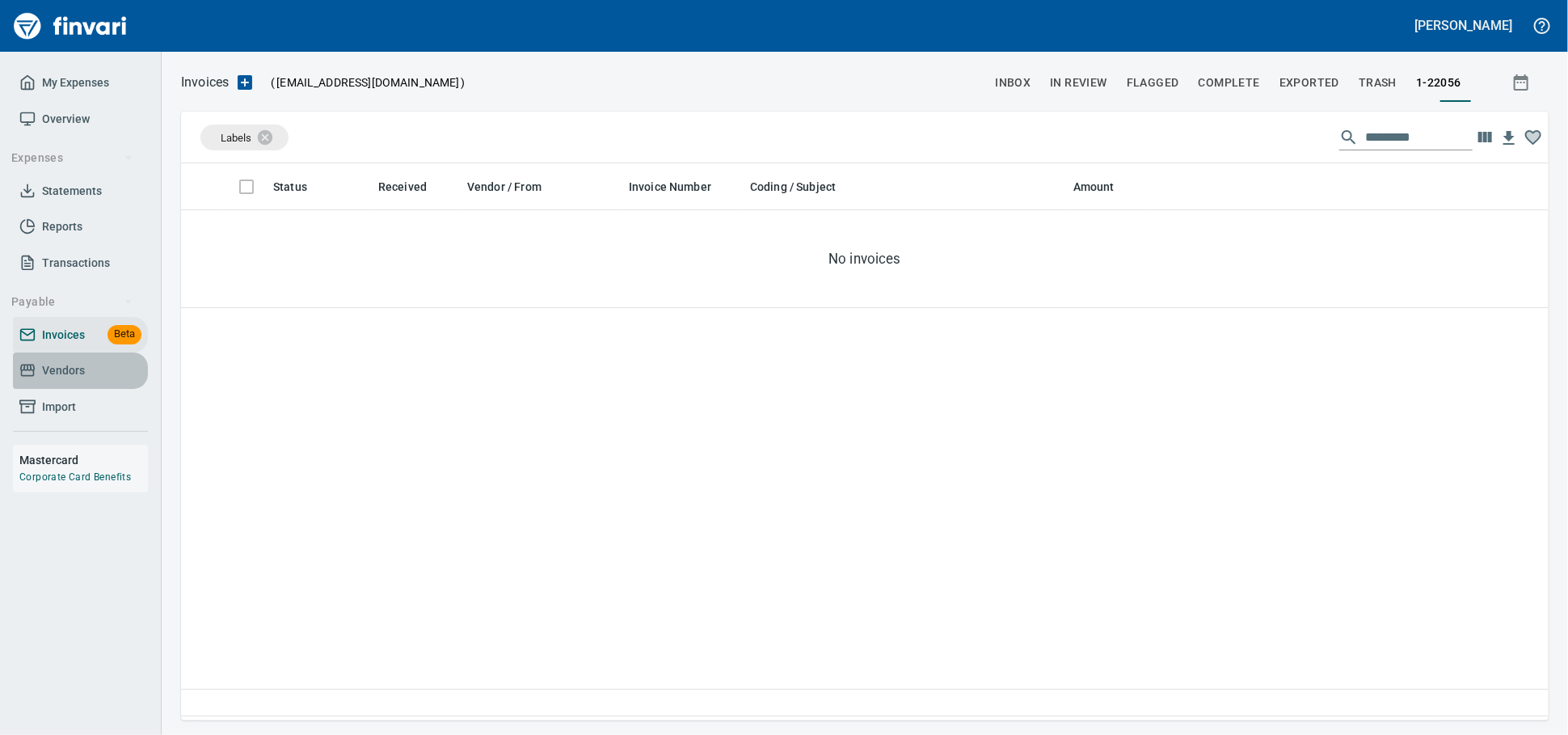
click at [68, 381] on span "Vendors" at bounding box center [63, 371] width 43 height 20
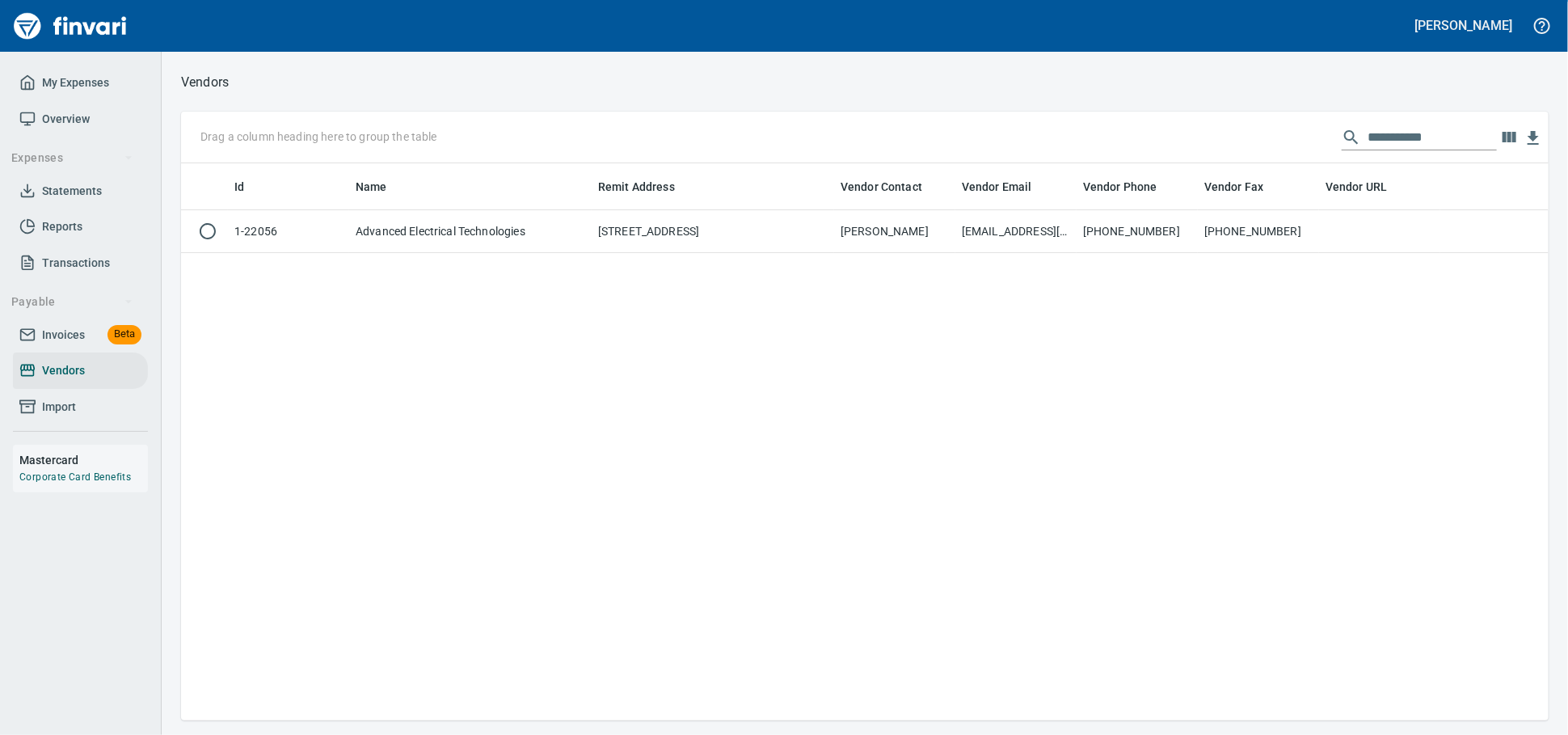
scroll to position [542, 1353]
drag, startPoint x: 1463, startPoint y: 135, endPoint x: 1242, endPoint y: 143, distance: 221.1
click at [1242, 143] on div "**********" at bounding box center [864, 138] width 1368 height 52
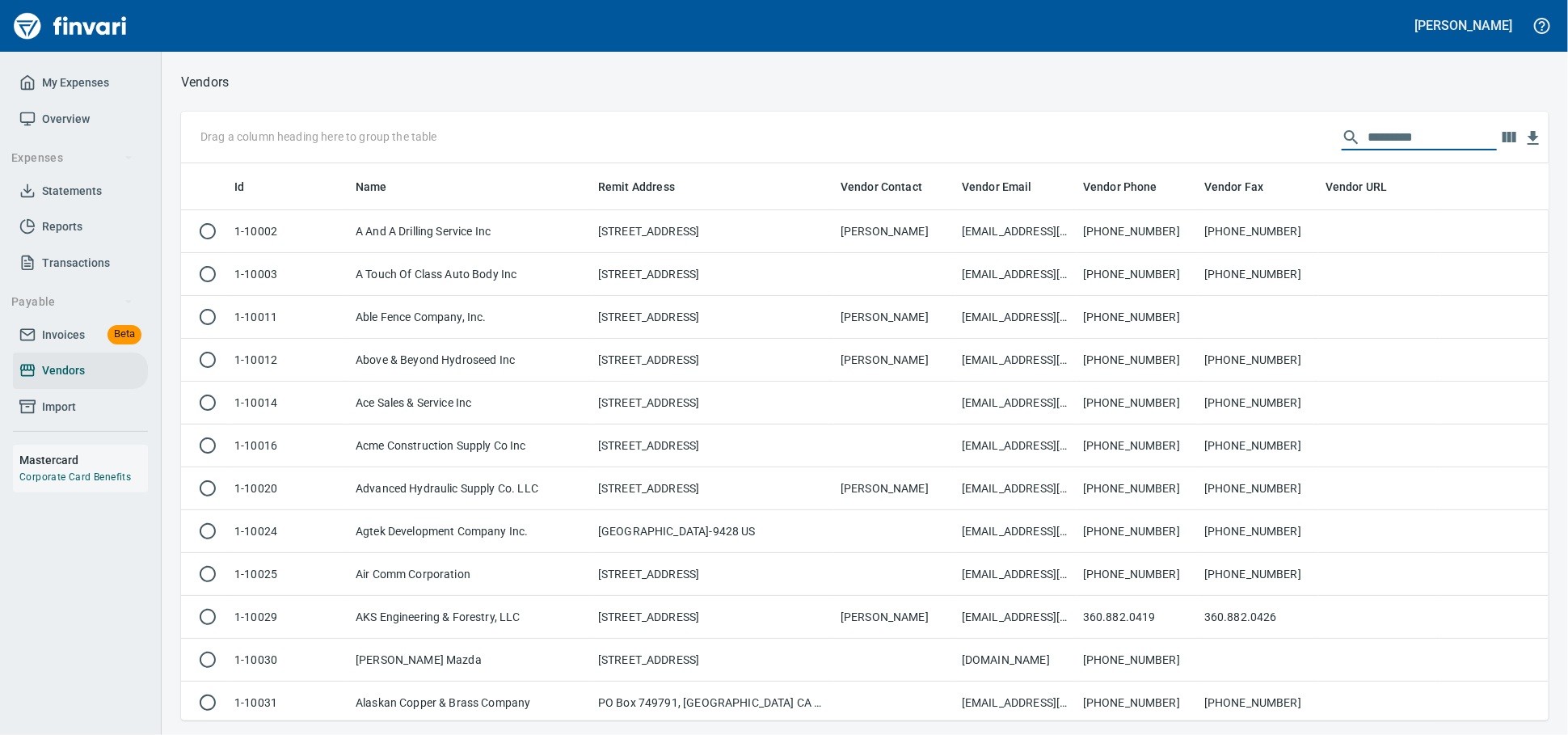
click at [93, 346] on span "Invoices Beta" at bounding box center [80, 335] width 122 height 20
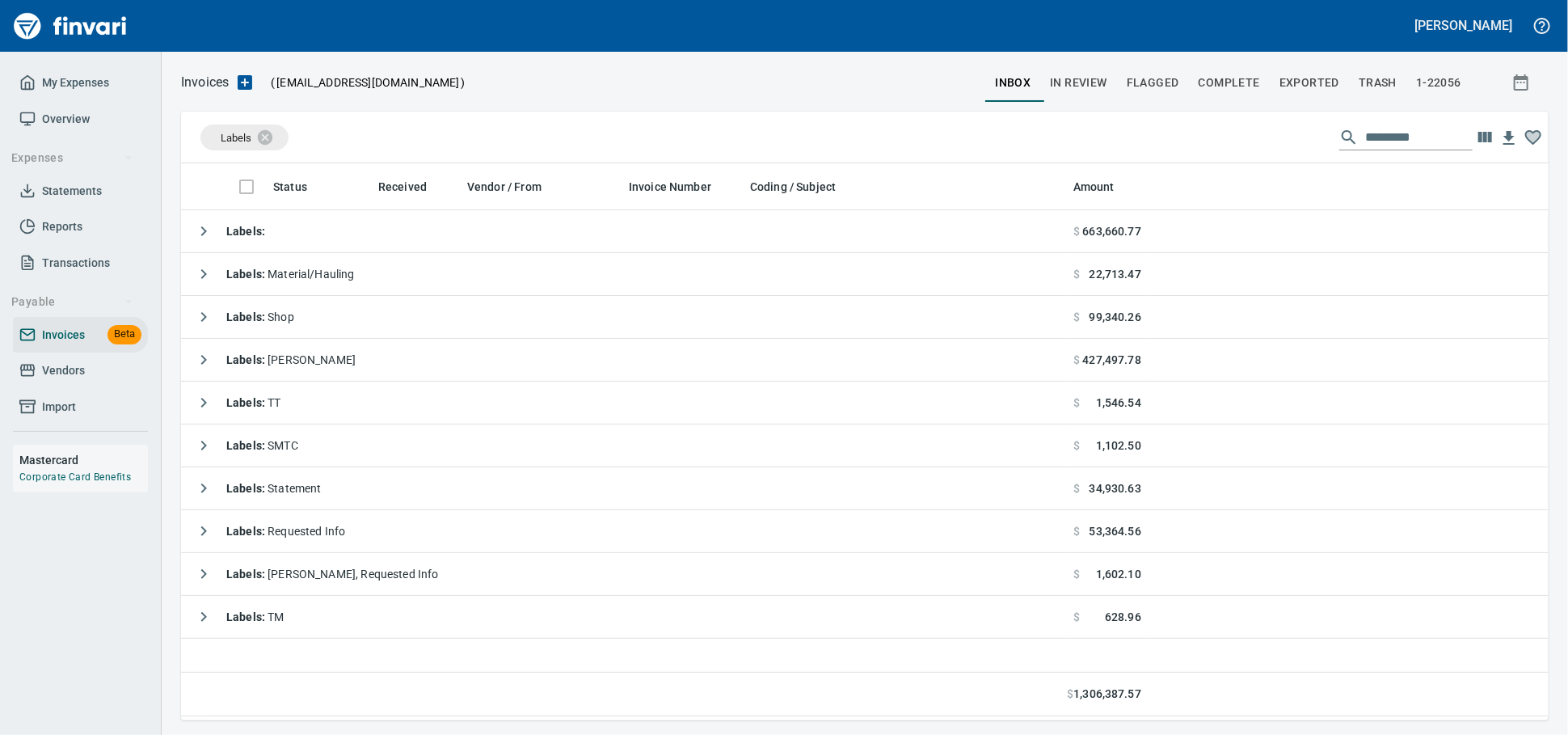
scroll to position [542, 1353]
click at [1367, 135] on input "text" at bounding box center [1418, 138] width 107 height 26
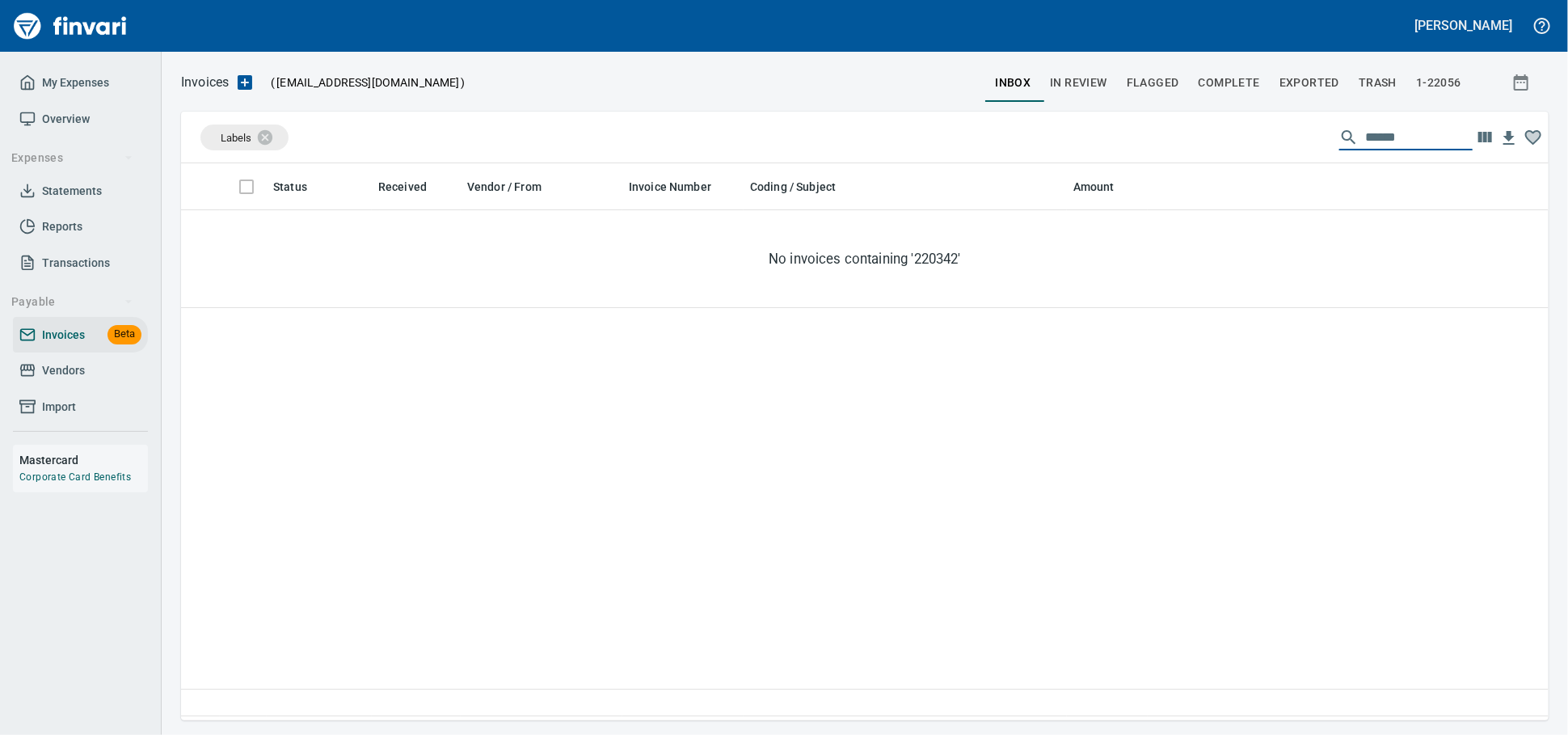
type input "******"
click at [1300, 81] on span "Exported" at bounding box center [1309, 83] width 60 height 20
click at [1379, 79] on span "trash" at bounding box center [1377, 83] width 38 height 20
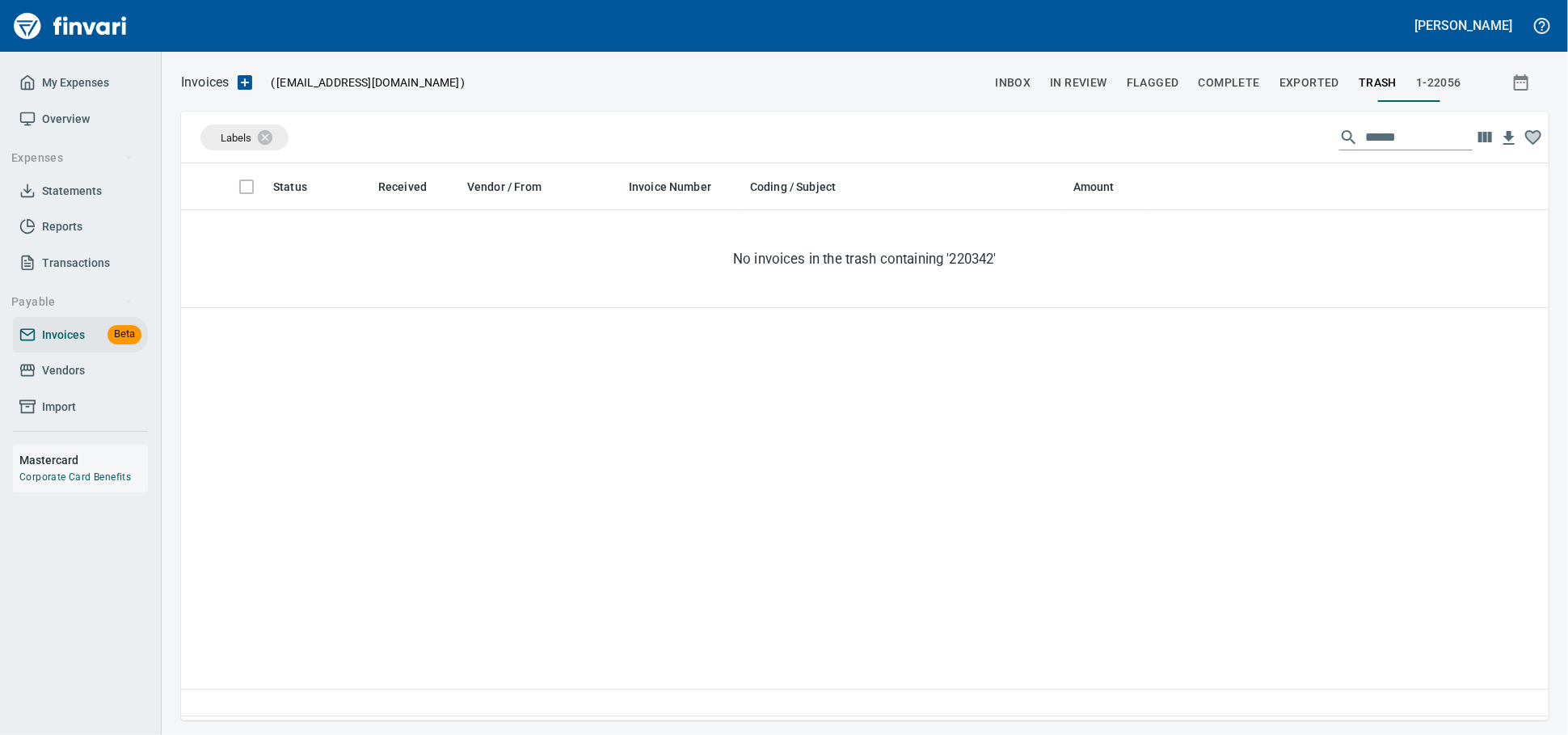
click at [1049, 77] on span "In Review" at bounding box center [1078, 83] width 58 height 20
click at [1281, 82] on span "Exported" at bounding box center [1309, 83] width 60 height 20
click at [71, 344] on span "Invoices" at bounding box center [63, 335] width 43 height 20
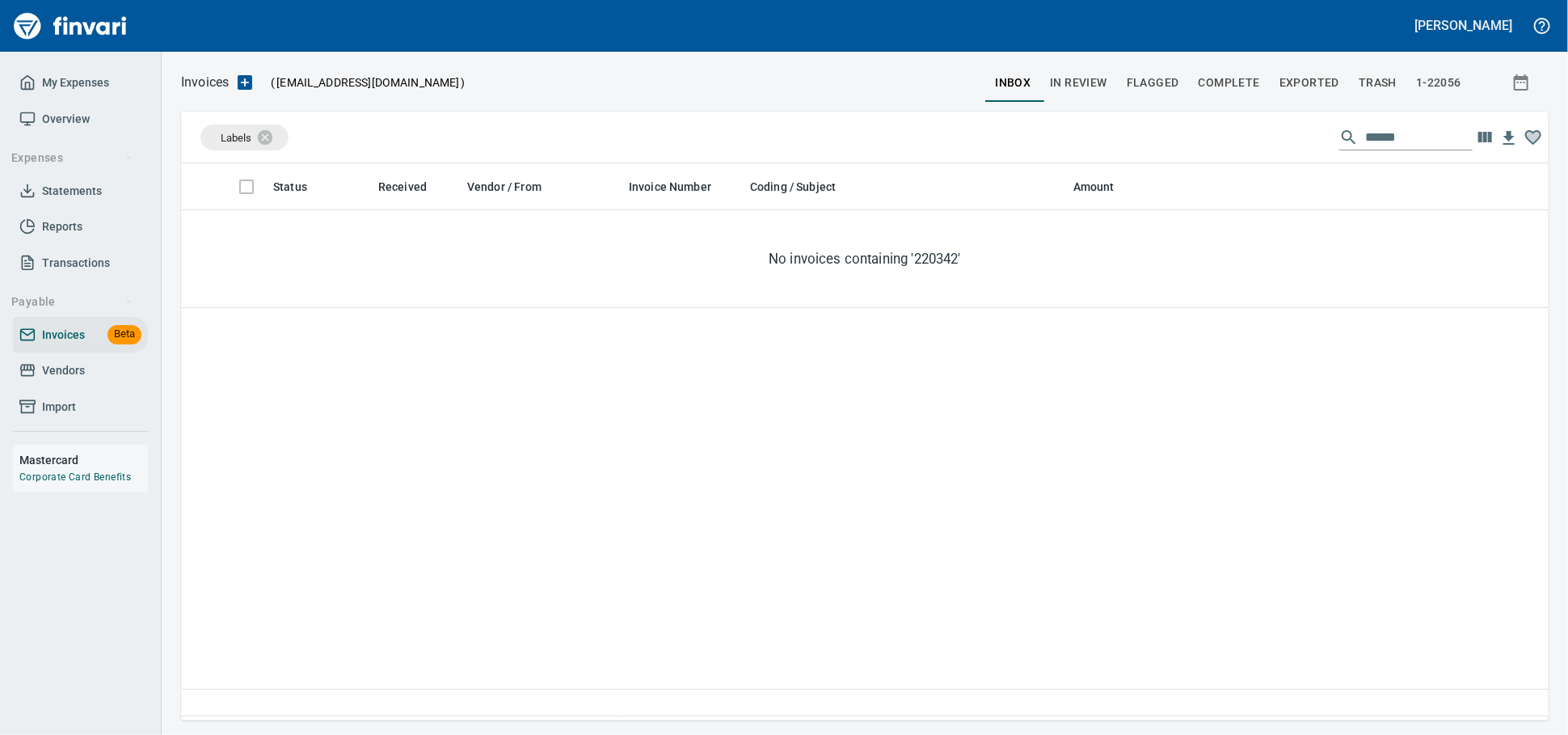
drag, startPoint x: 1170, startPoint y: 162, endPoint x: 1159, endPoint y: 159, distance: 11.4
click at [1167, 162] on div "Labels ******" at bounding box center [864, 138] width 1368 height 52
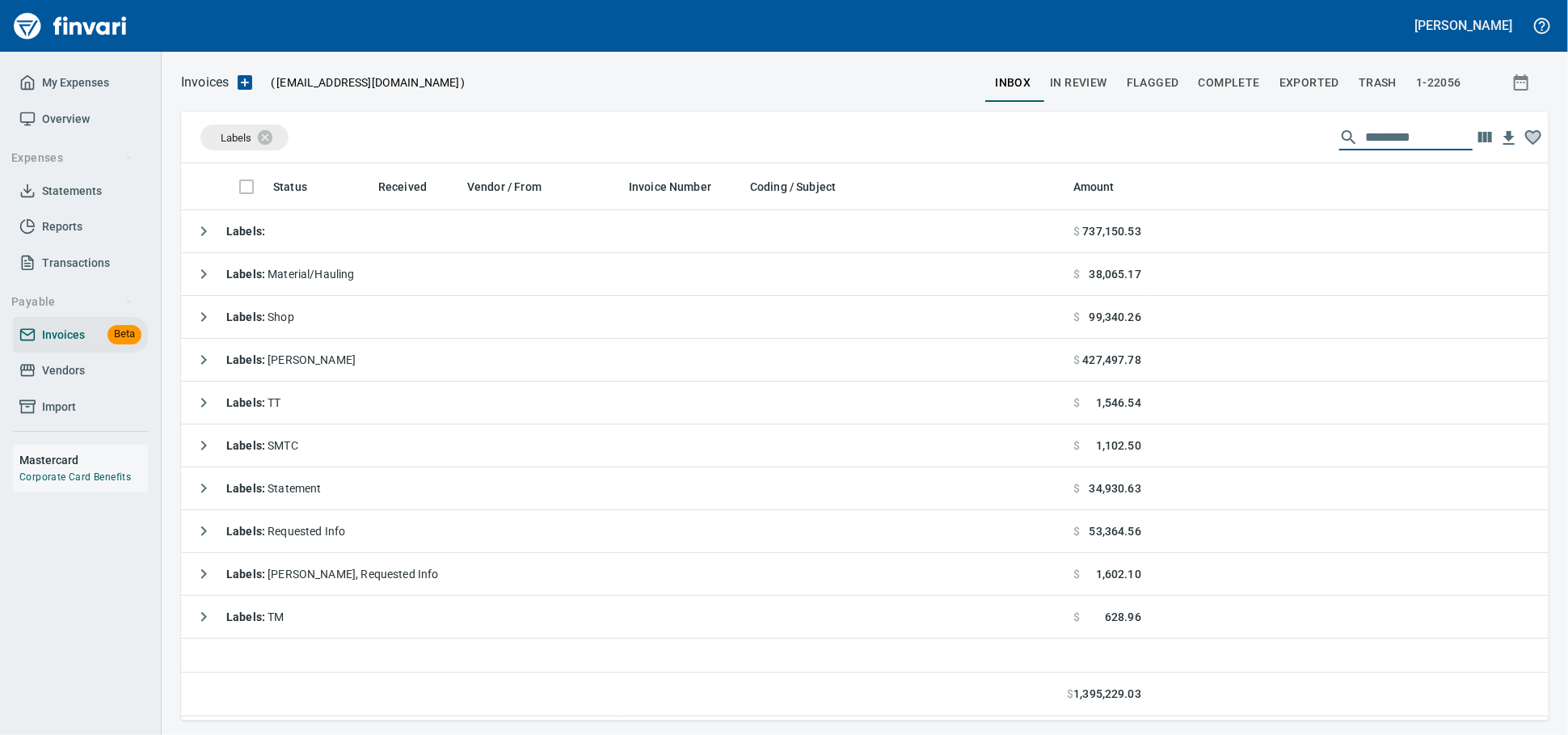
click at [61, 381] on span "Vendors" at bounding box center [63, 371] width 43 height 20
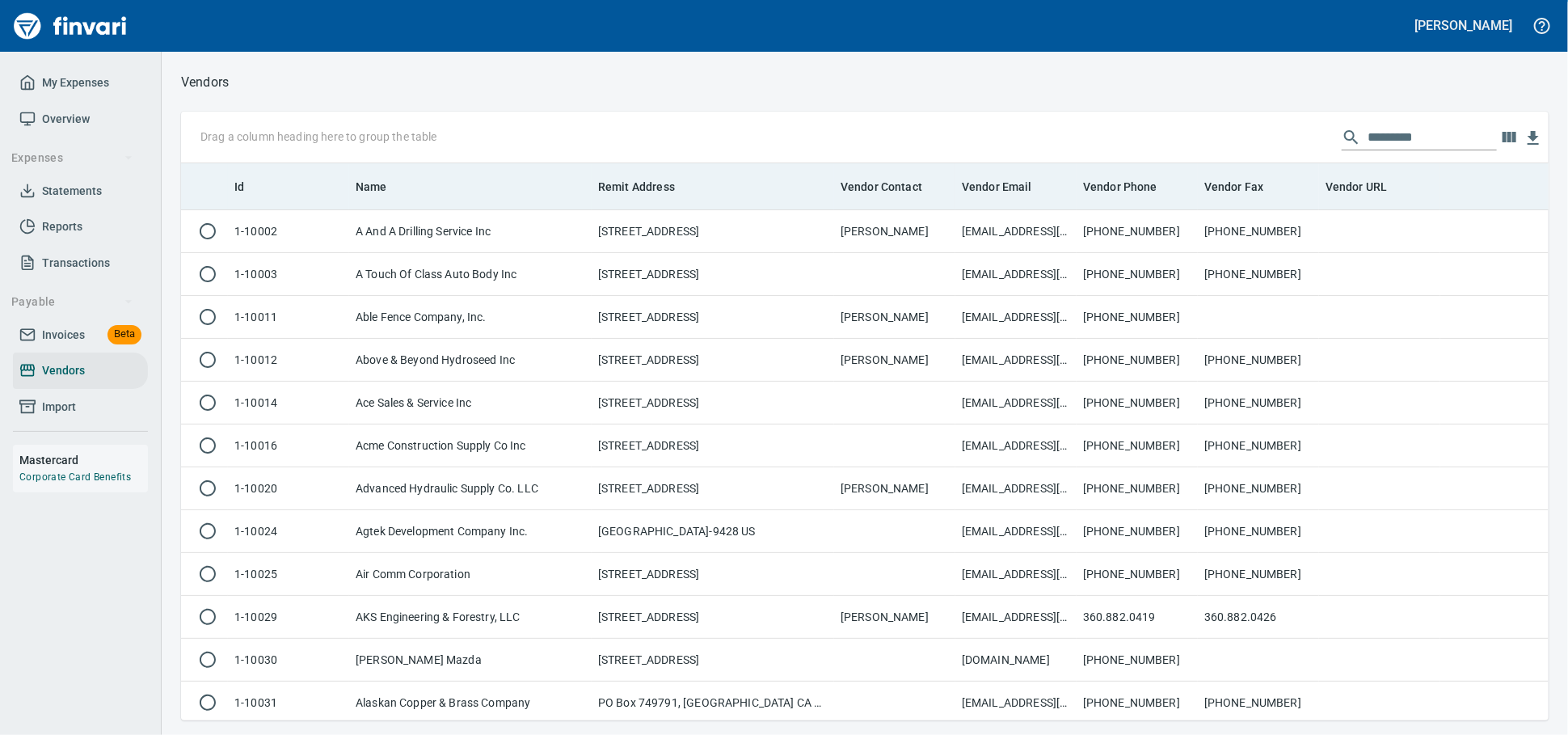
scroll to position [542, 1339]
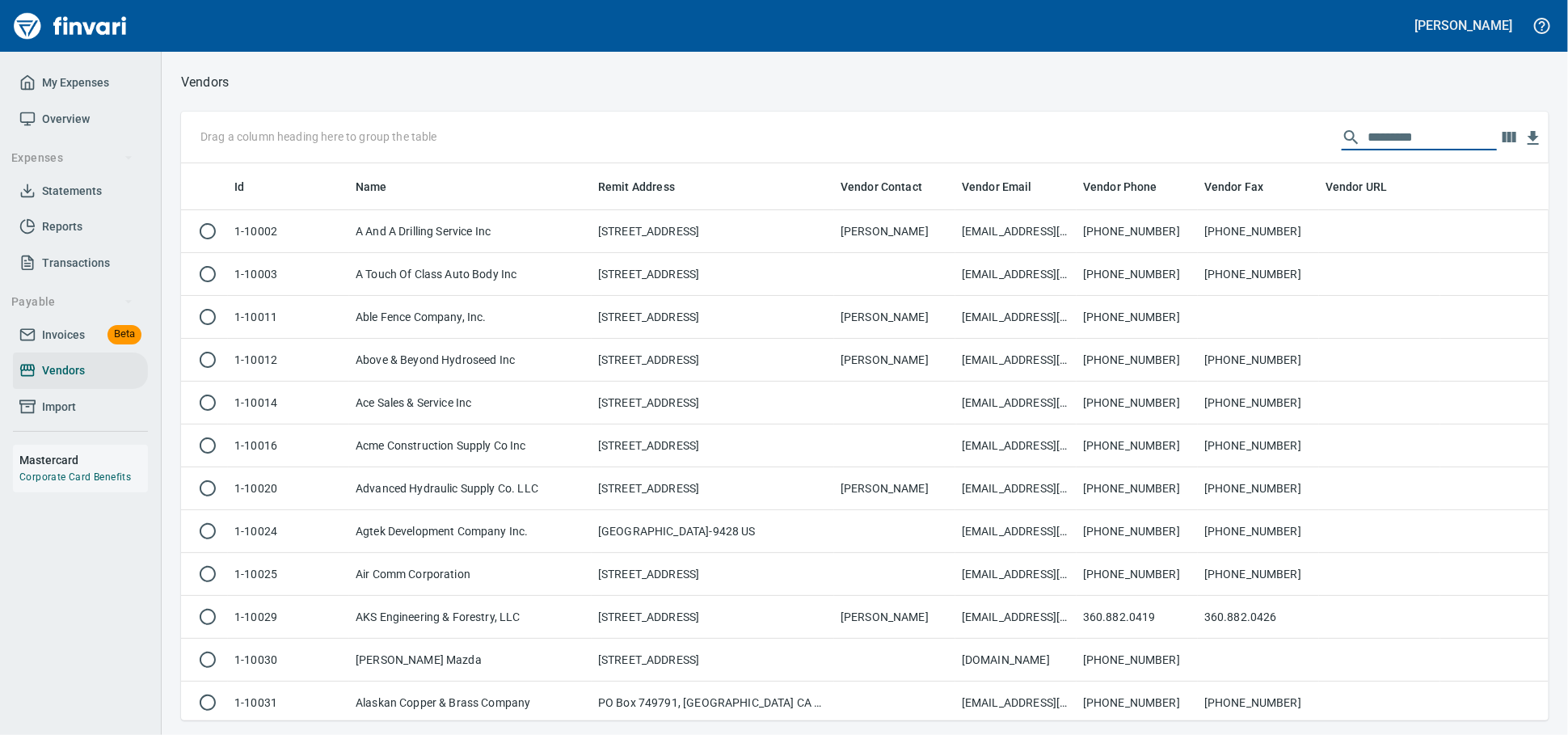
click at [1368, 132] on input "text" at bounding box center [1432, 138] width 129 height 26
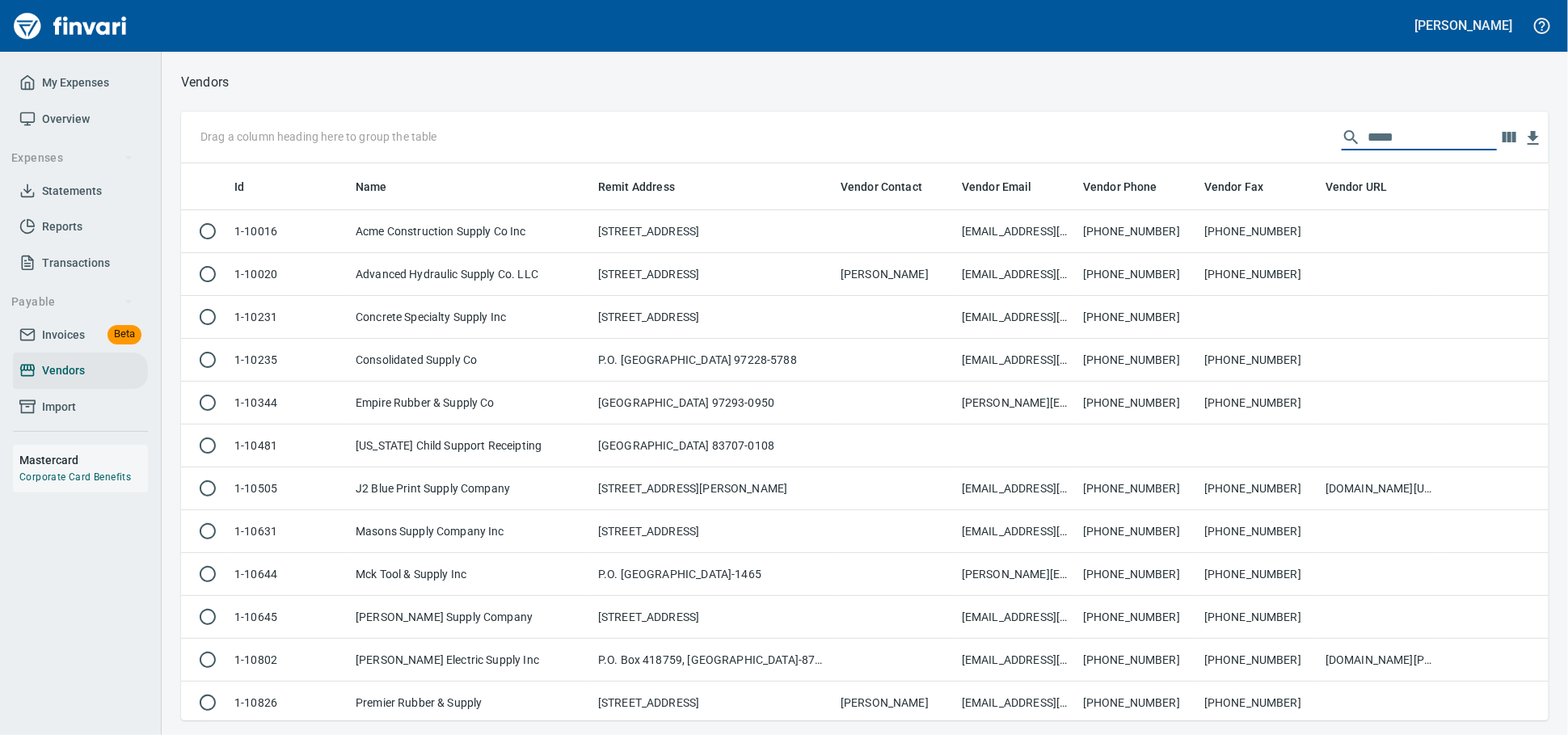
scroll to position [542, 1353]
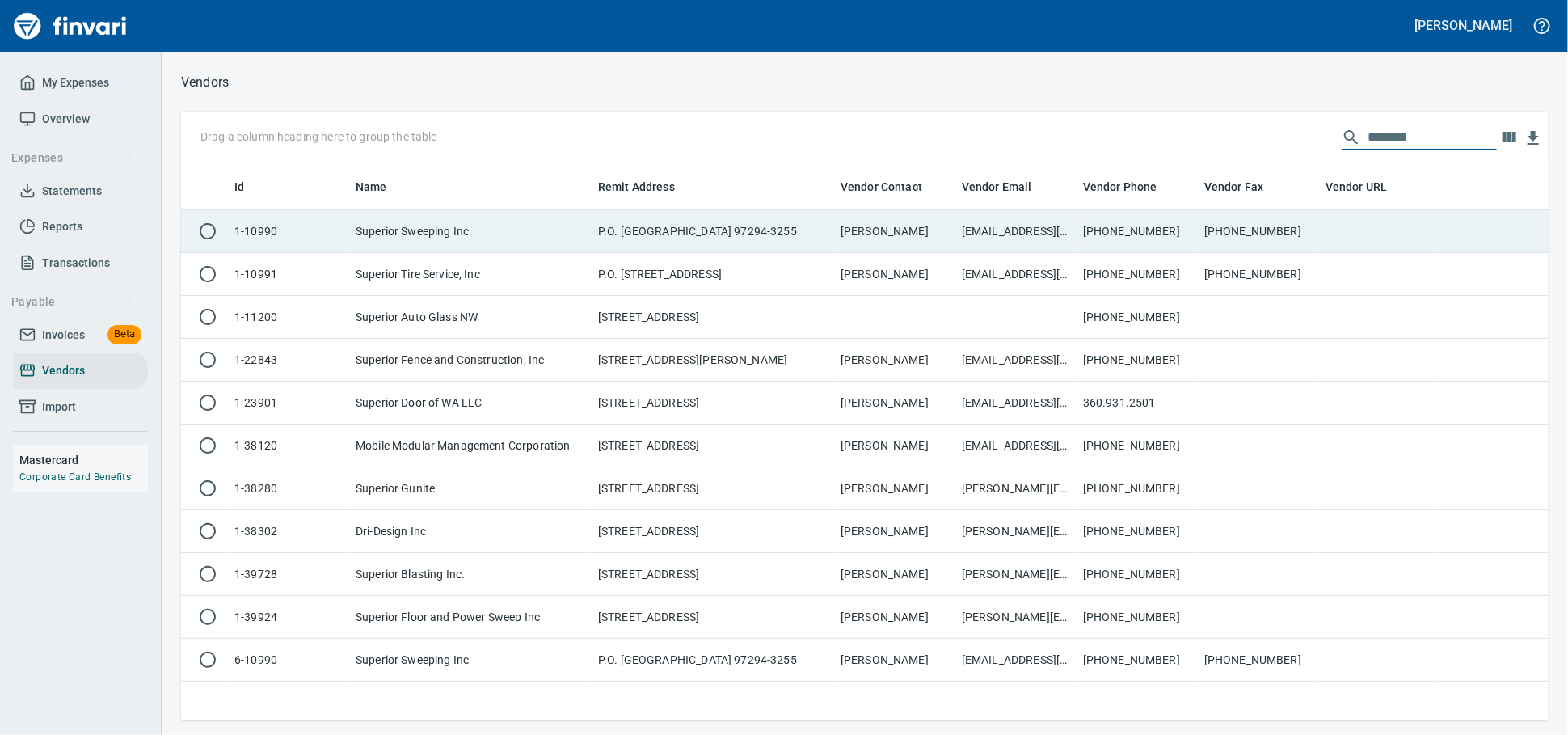
type input "********"
click at [585, 236] on td "Superior Sweeping Inc" at bounding box center [470, 232] width 242 height 43
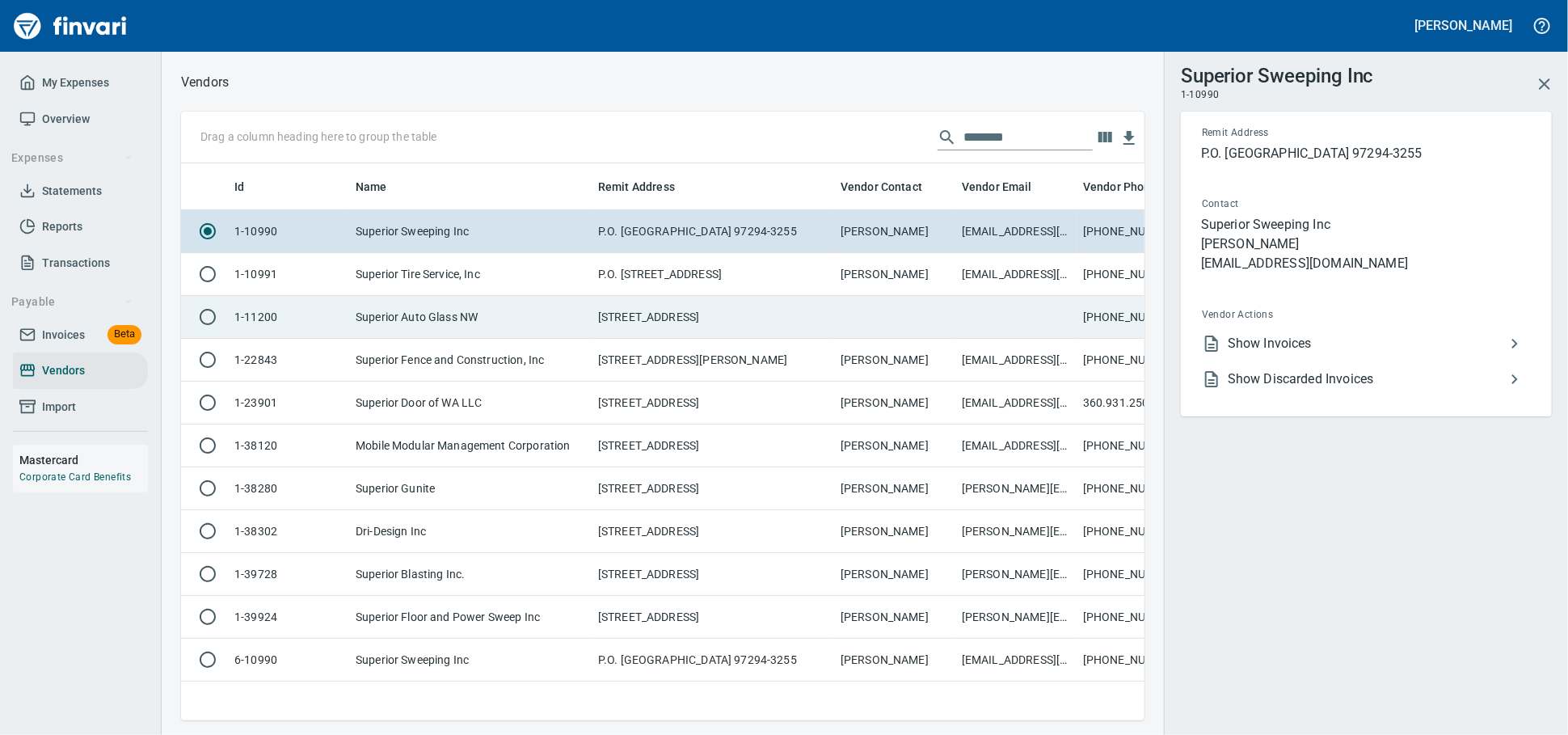
scroll to position [529, 949]
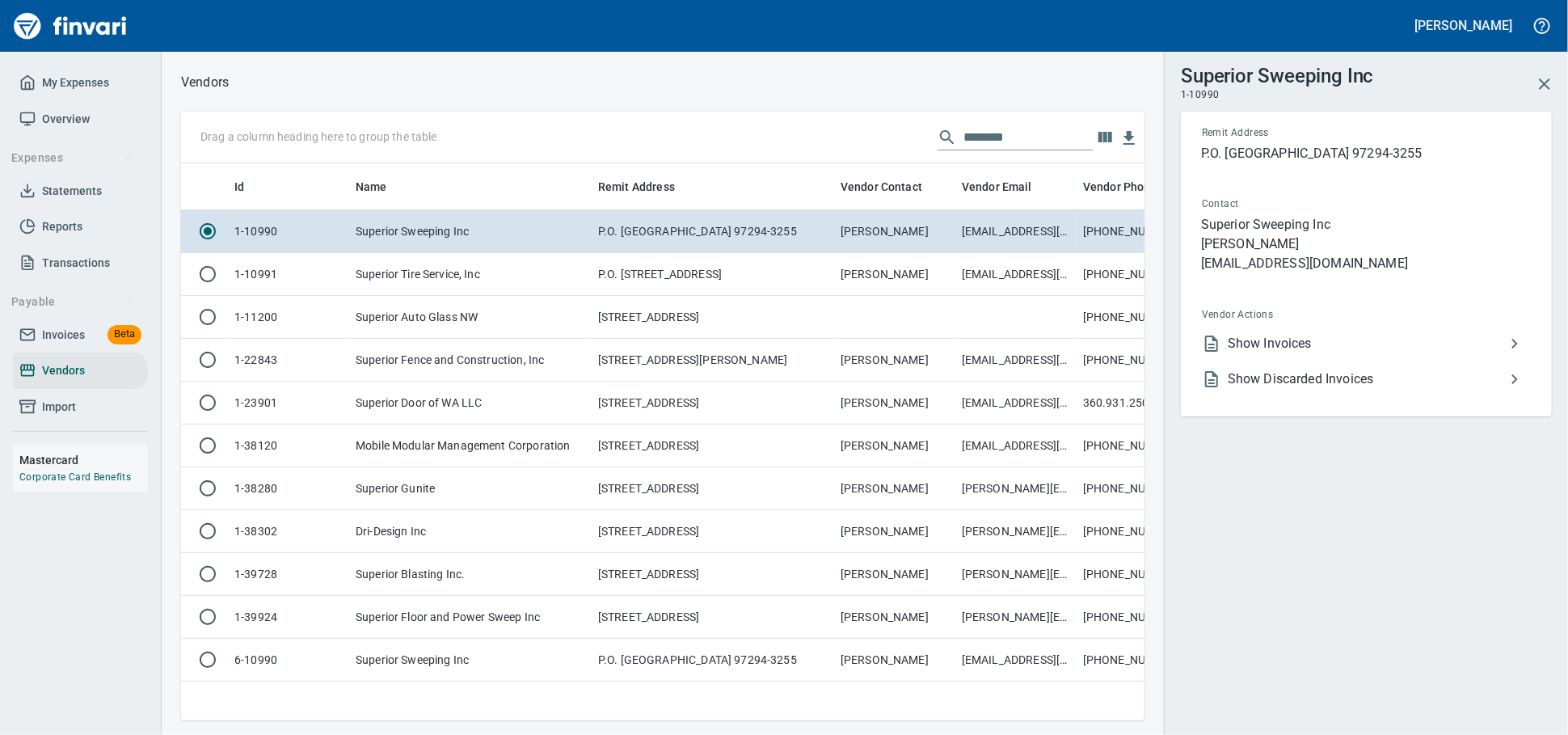
click at [1279, 353] on span "Show Invoices" at bounding box center [1366, 343] width 277 height 20
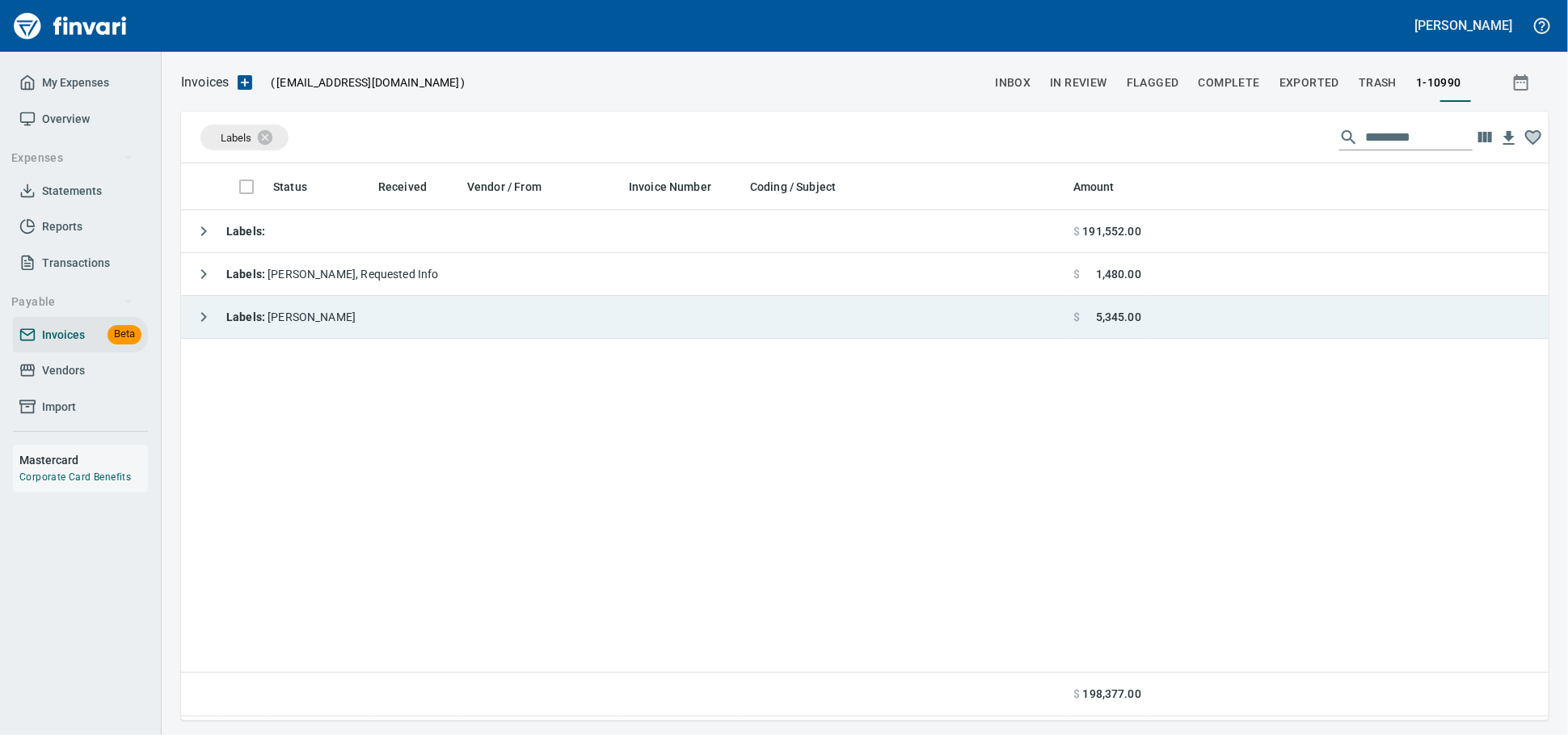
scroll to position [542, 1353]
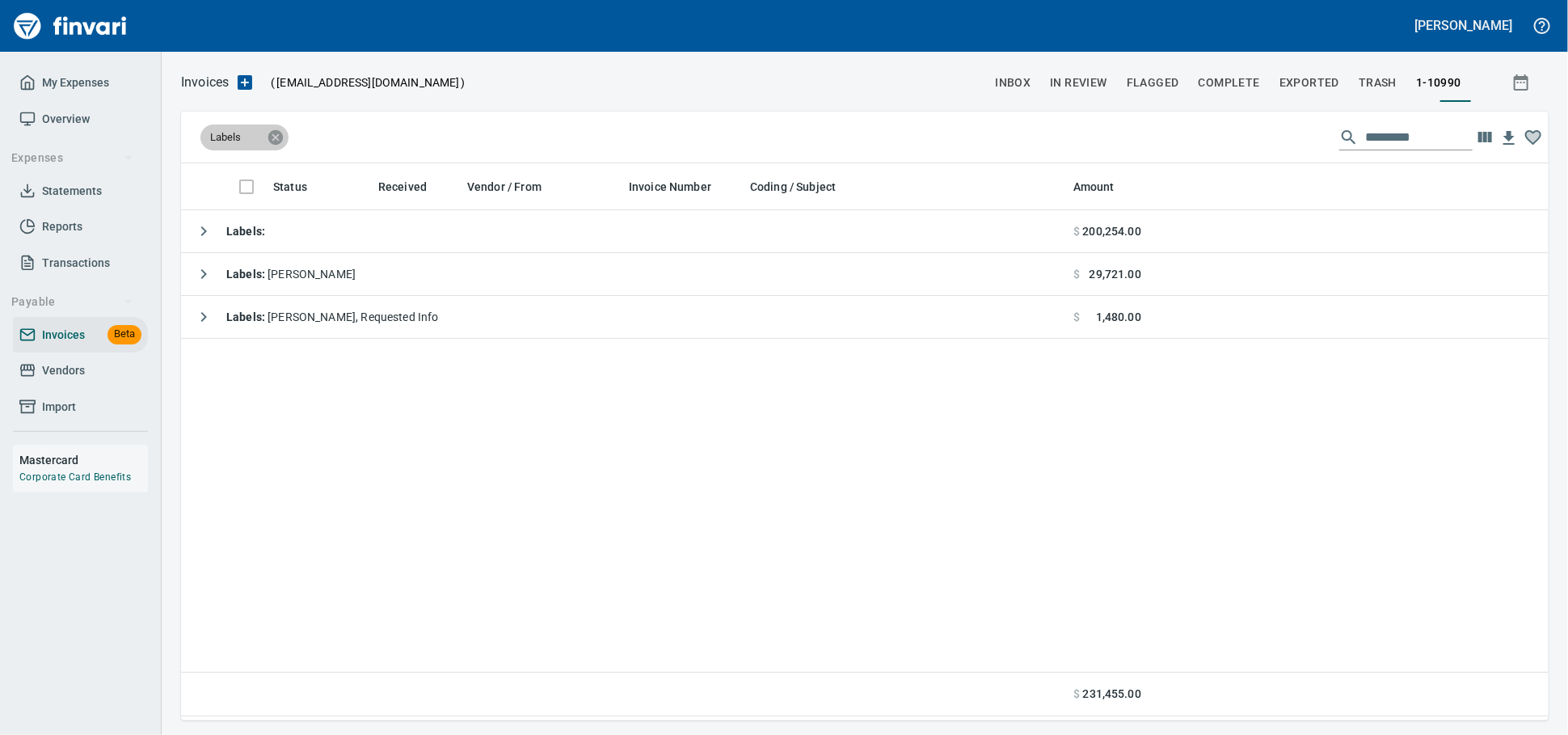
click at [280, 143] on icon at bounding box center [276, 137] width 15 height 15
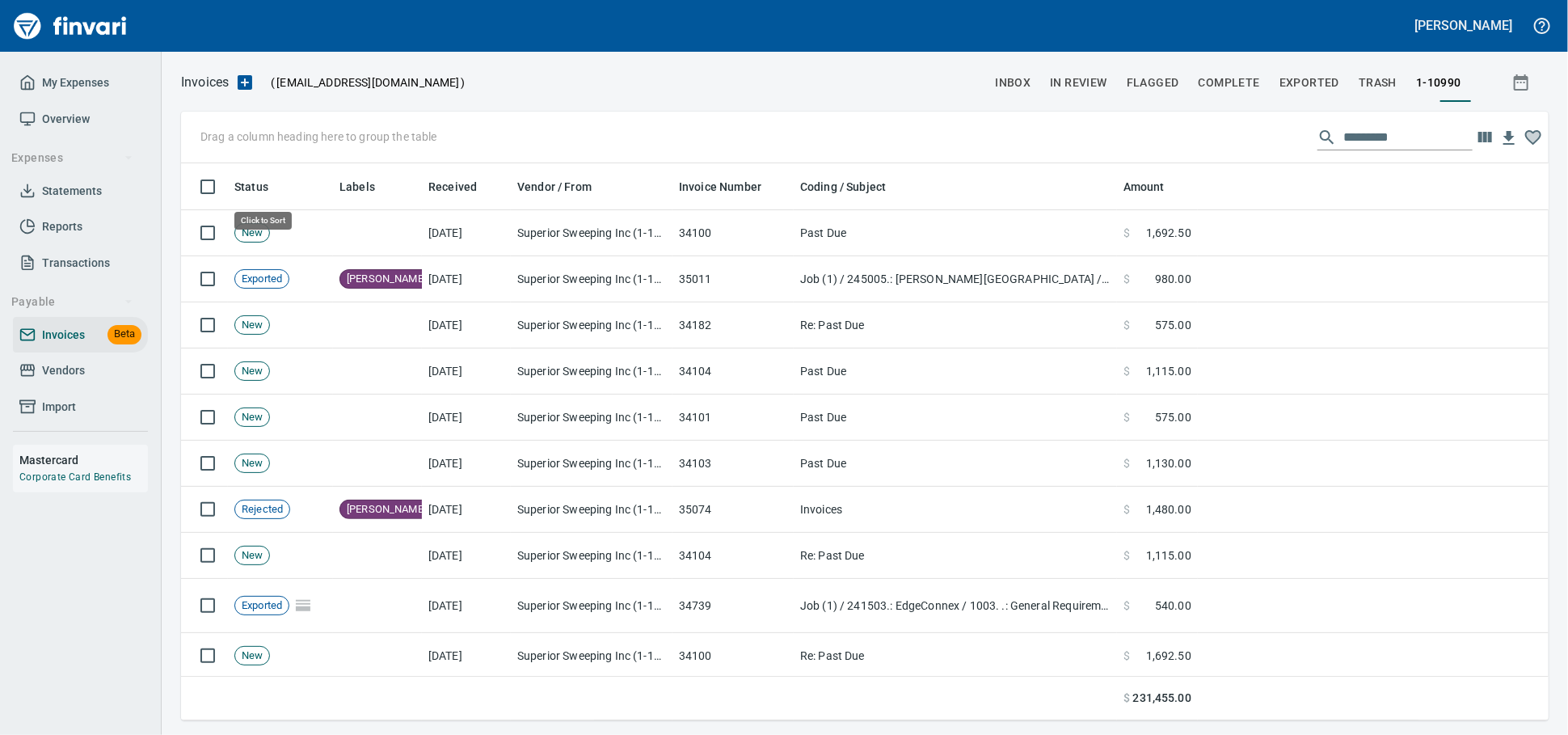
scroll to position [542, 1339]
drag, startPoint x: 252, startPoint y: 187, endPoint x: 272, endPoint y: 129, distance: 61.4
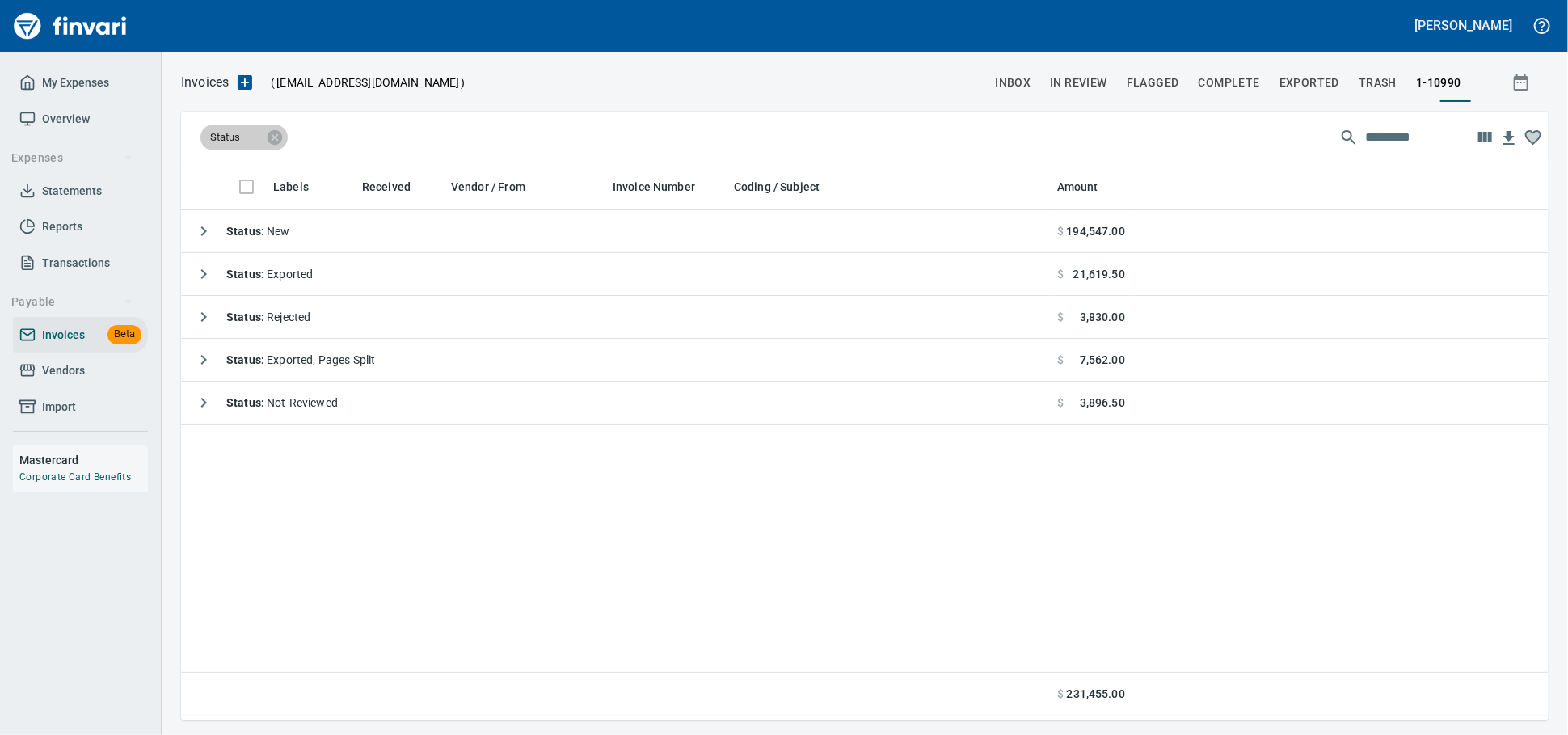
scroll to position [542, 1353]
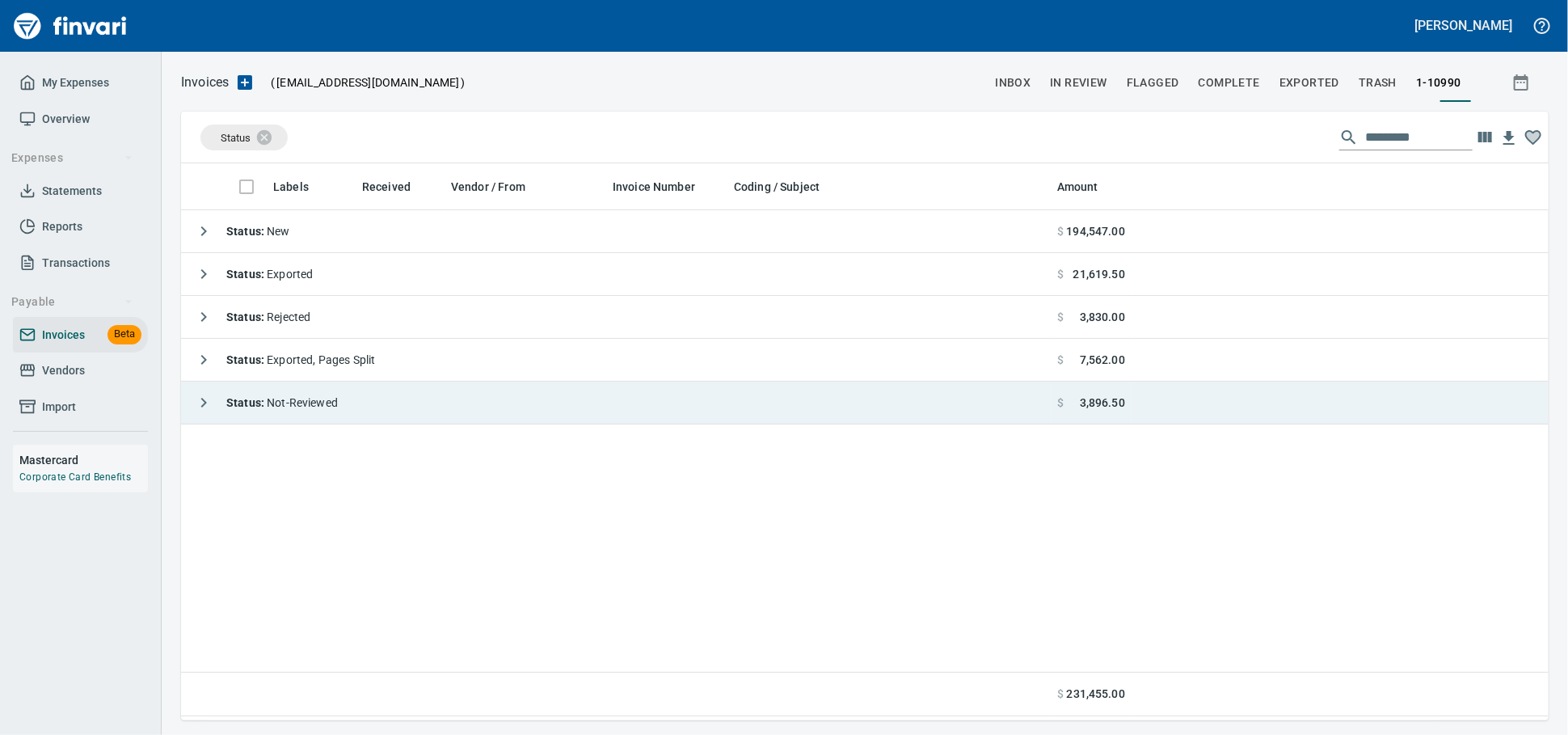
click at [368, 395] on td "Status : Not-Reviewed" at bounding box center [615, 403] width 870 height 43
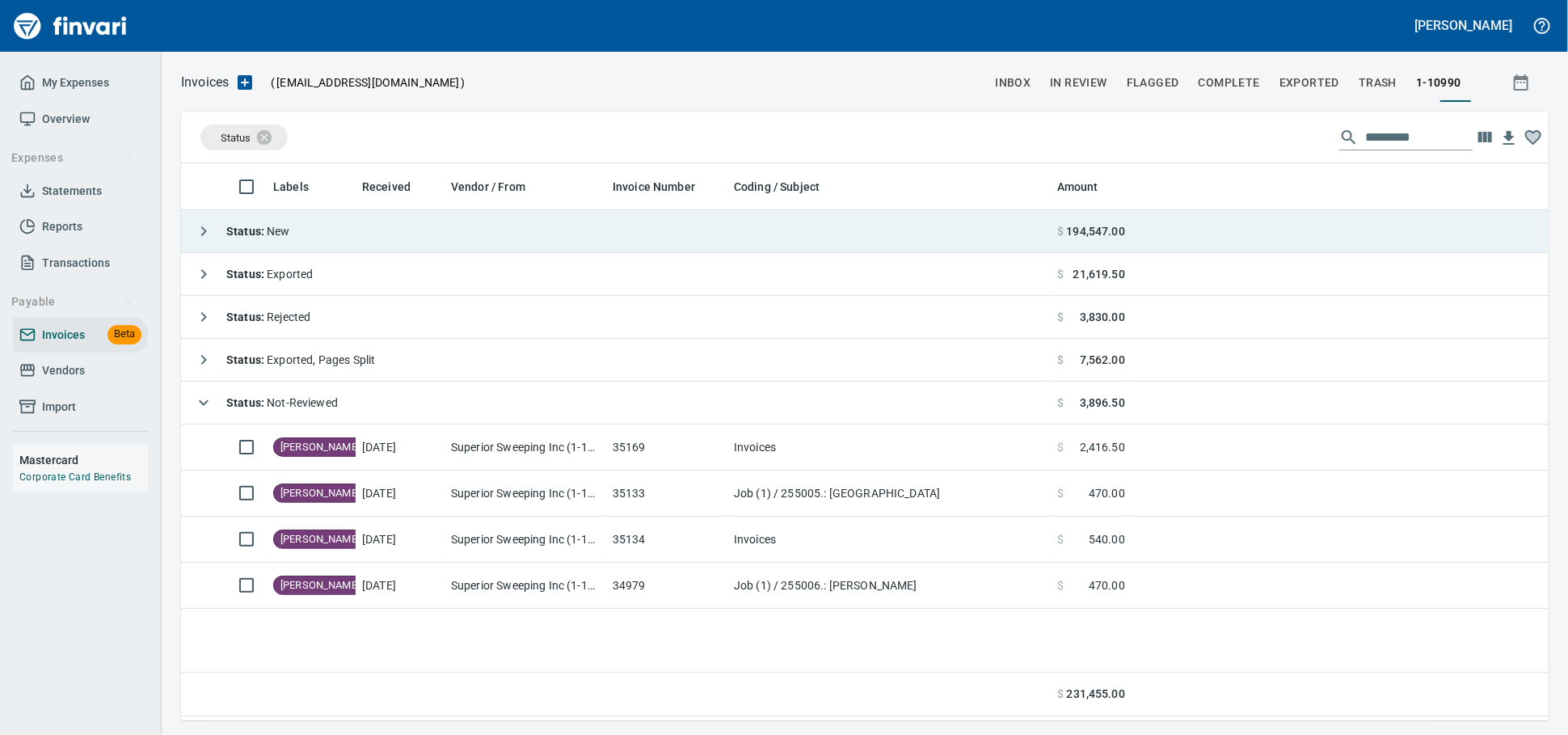
click at [366, 248] on td "Status : New" at bounding box center [615, 232] width 870 height 43
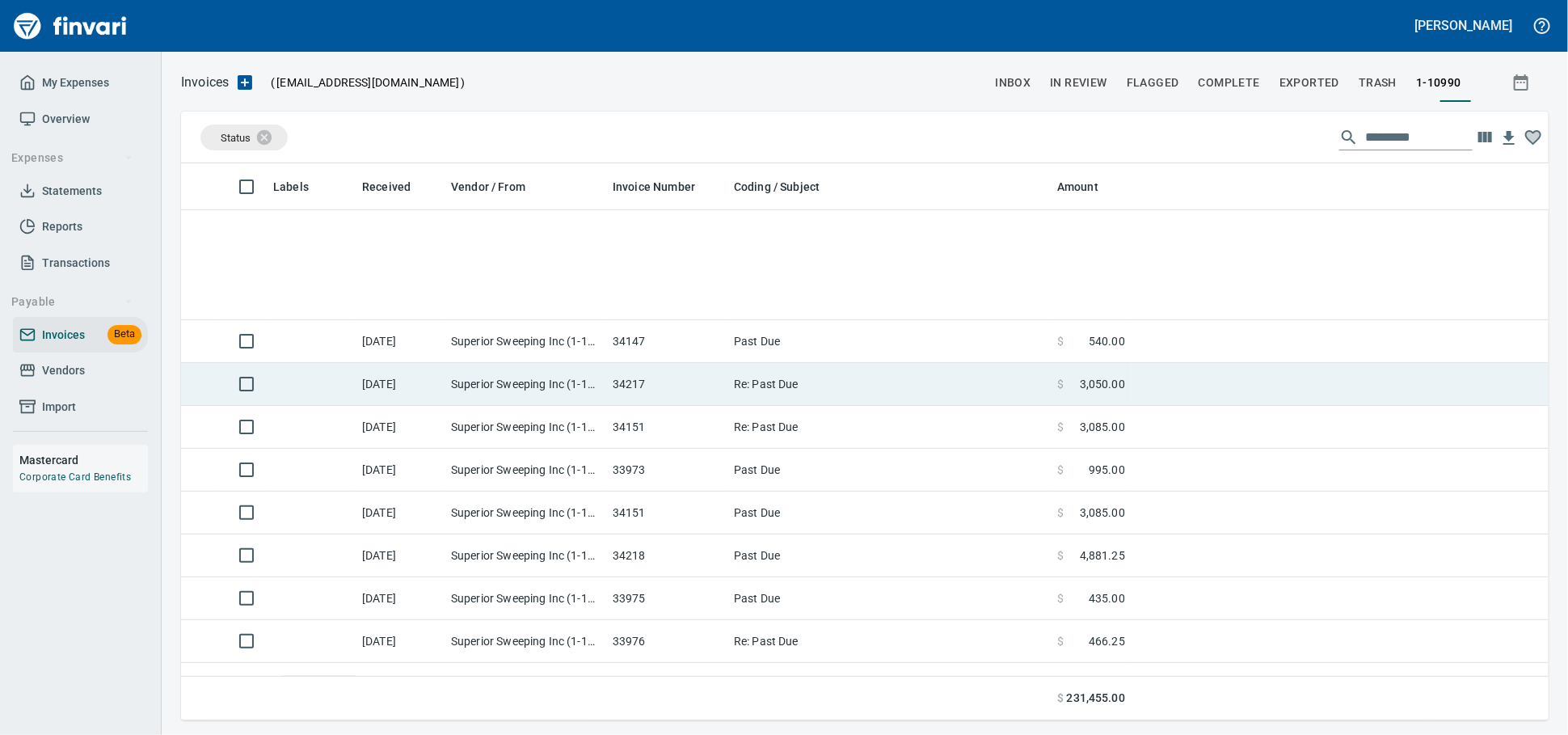
scroll to position [0, 0]
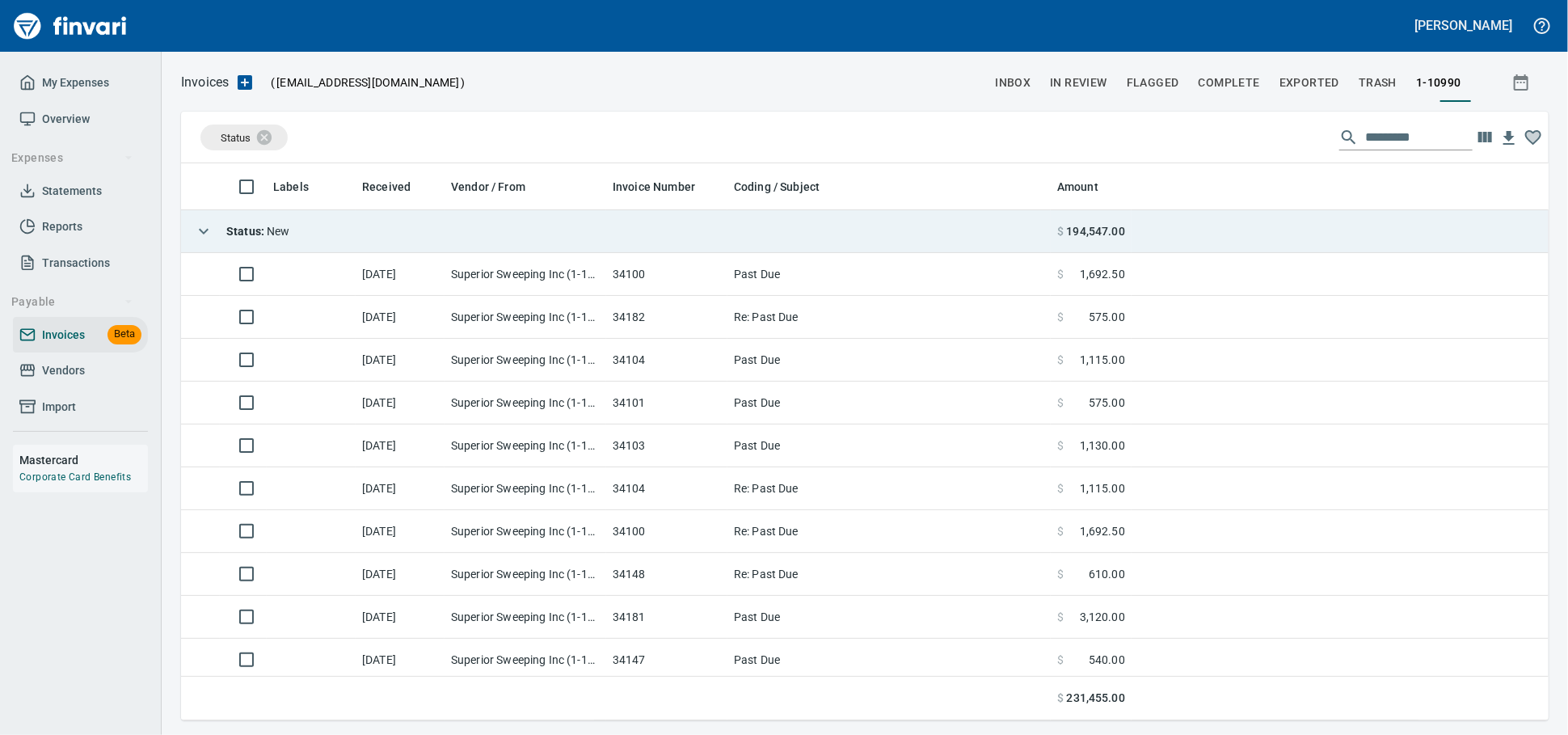
click at [390, 231] on td "Status : New" at bounding box center [615, 232] width 870 height 43
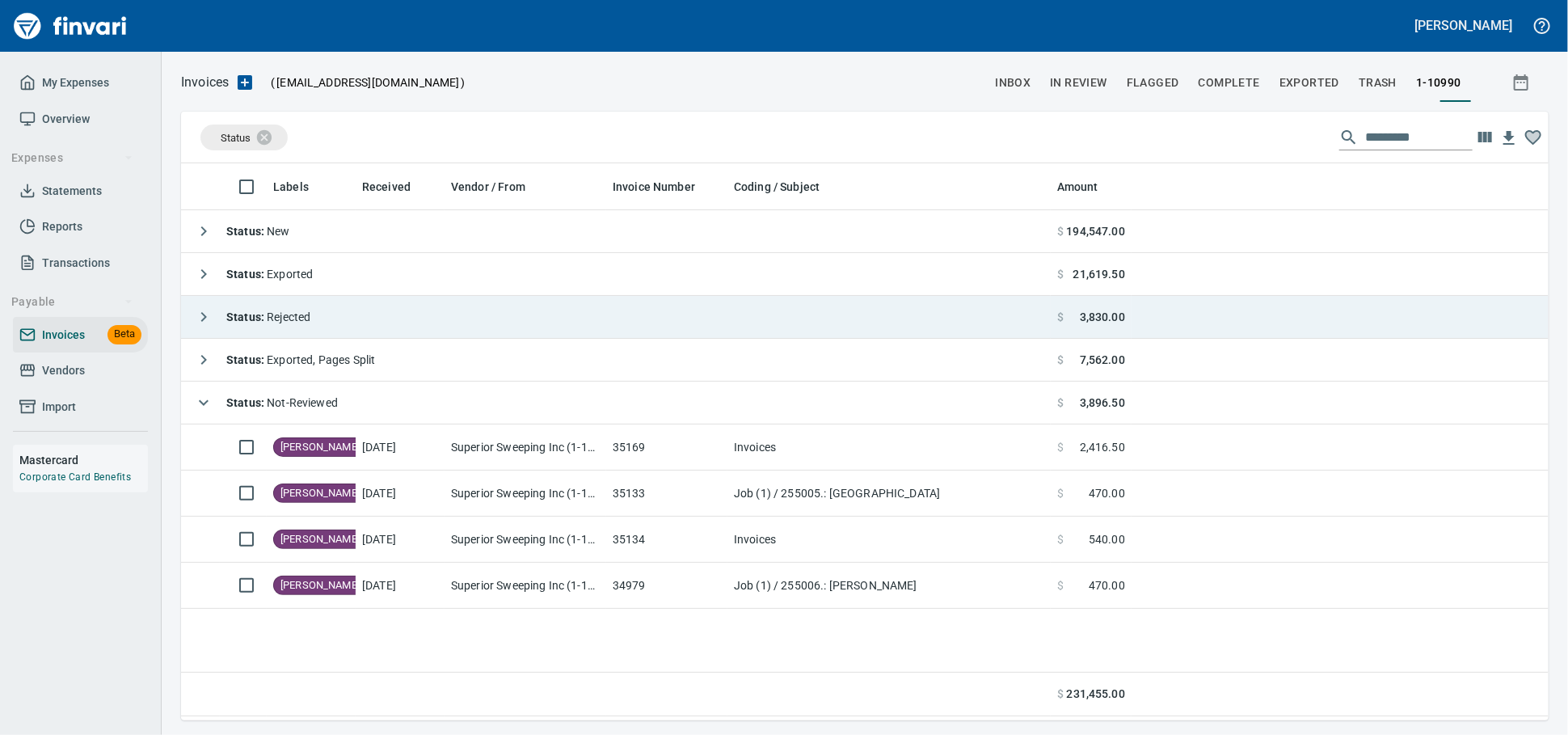
click at [388, 321] on td "Status : Rejected" at bounding box center [615, 318] width 870 height 43
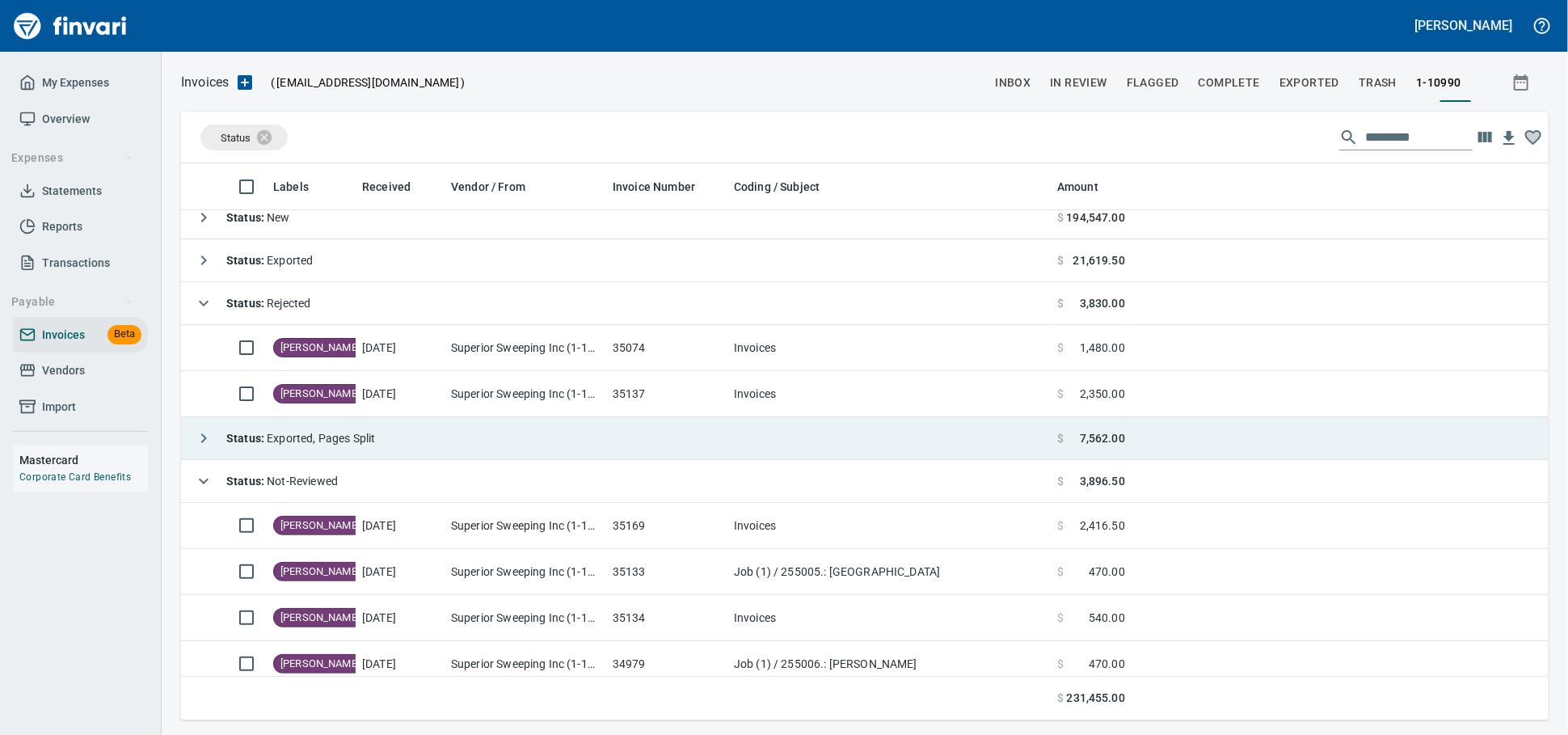
scroll to position [0, 0]
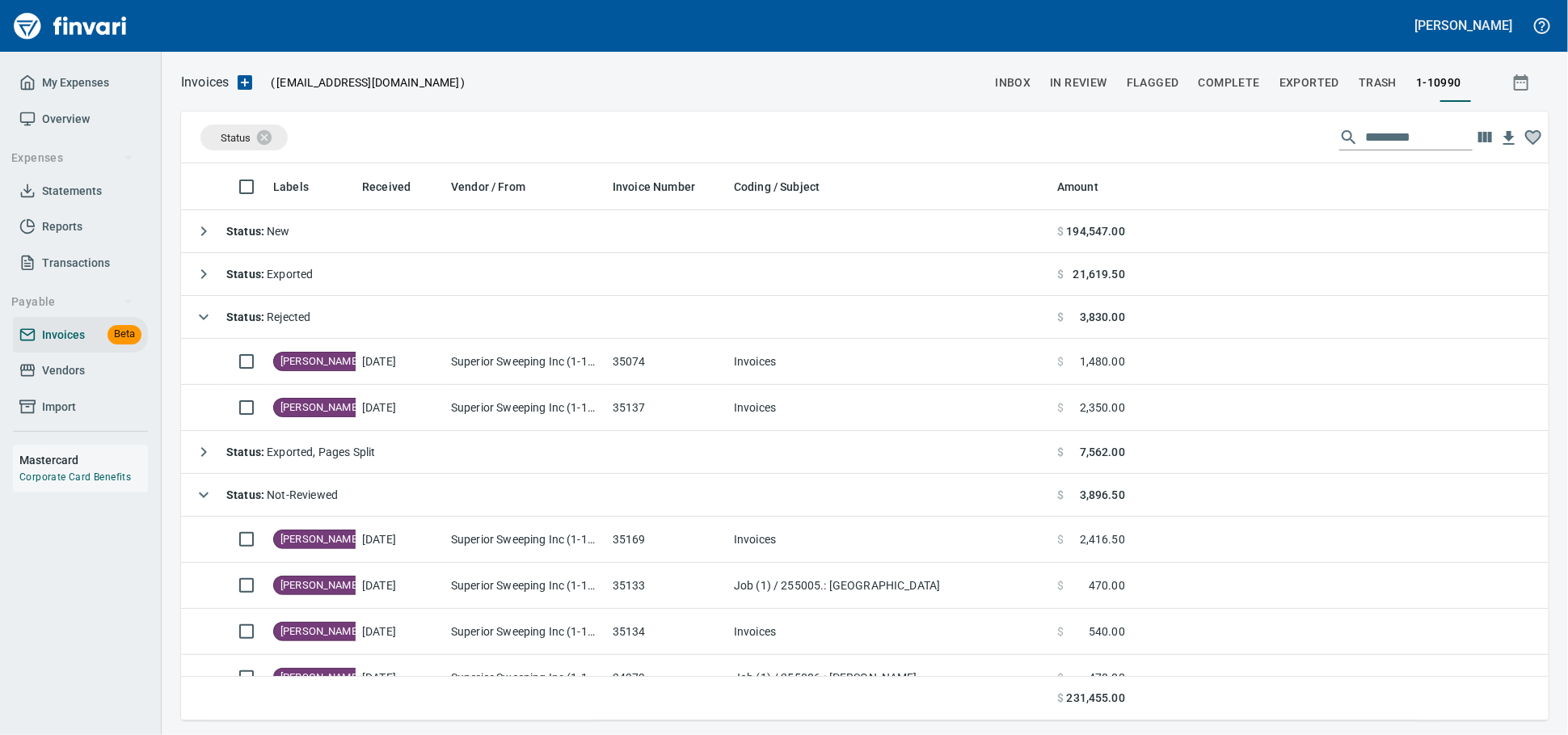
drag, startPoint x: 57, startPoint y: 388, endPoint x: 71, endPoint y: 382, distance: 15.2
click at [58, 381] on span "Vendors" at bounding box center [63, 371] width 43 height 20
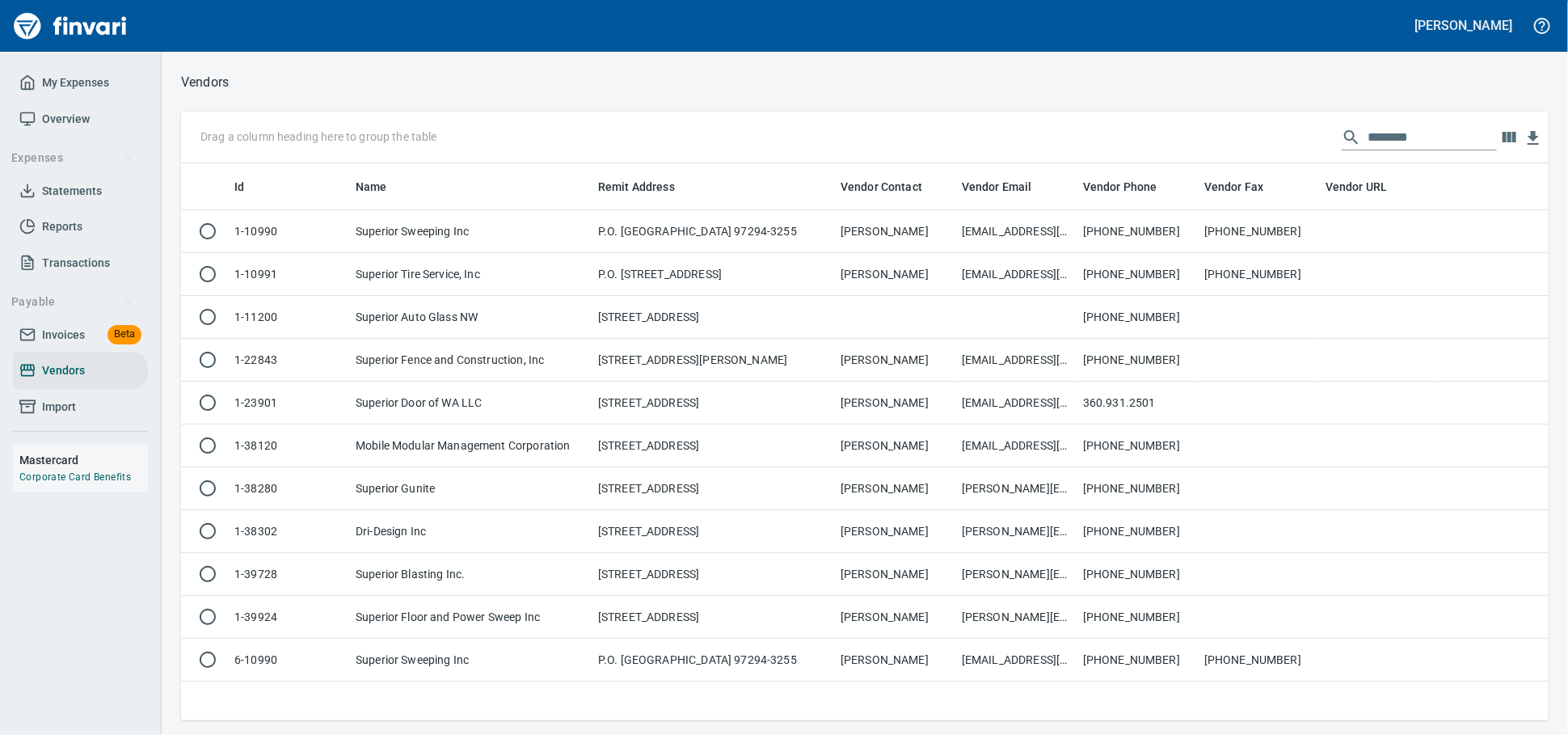
scroll to position [542, 1353]
drag, startPoint x: 1426, startPoint y: 144, endPoint x: 1160, endPoint y: 150, distance: 266.1
click at [1161, 149] on div "Drag a column heading here to group the table ********" at bounding box center [864, 138] width 1368 height 52
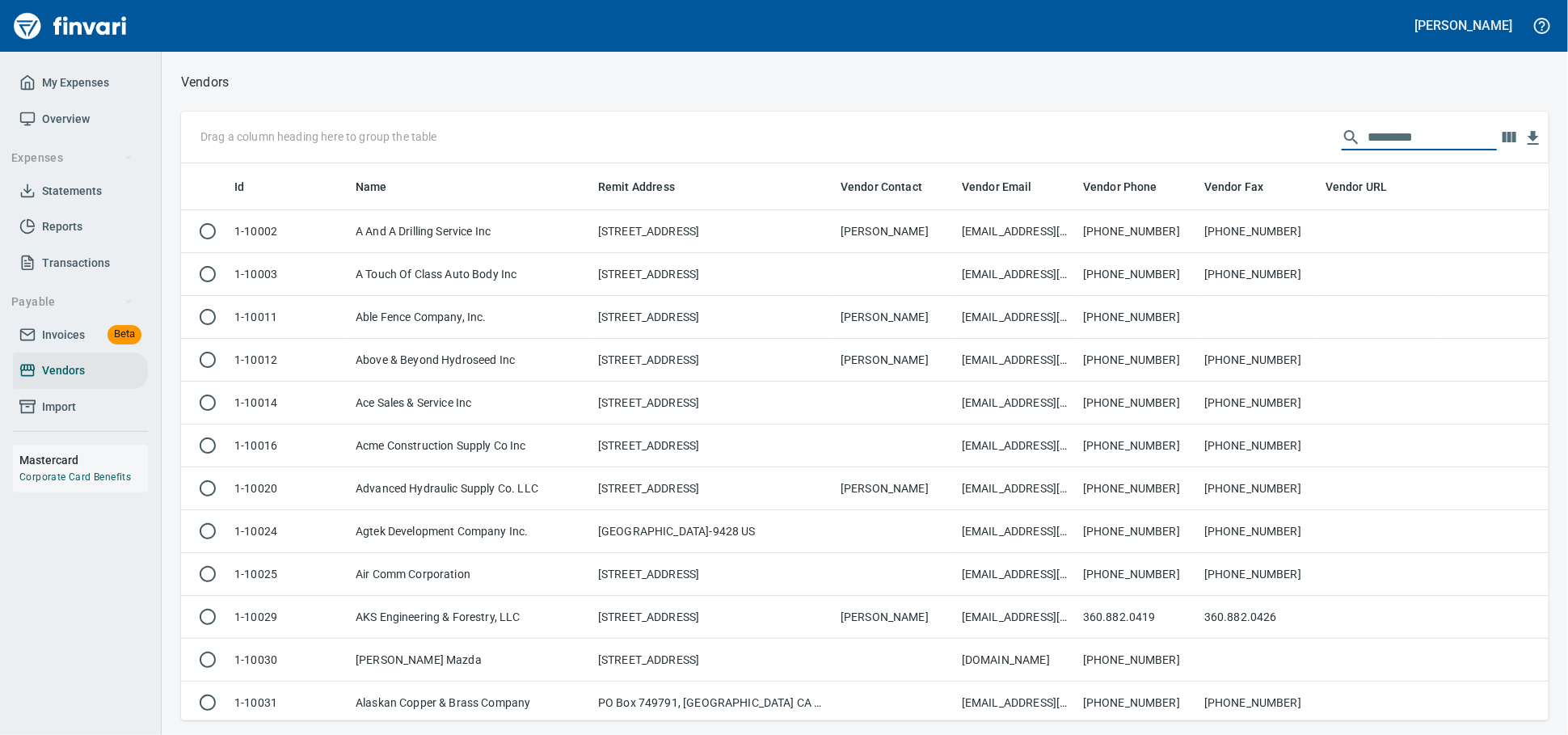
scroll to position [542, 1339]
